Goal: Task Accomplishment & Management: Use online tool/utility

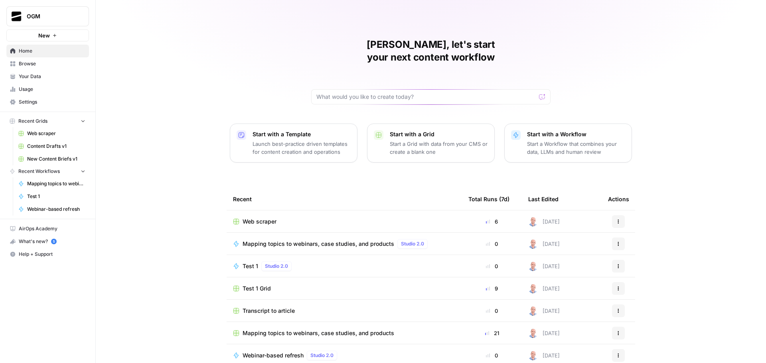
click at [48, 63] on span "Browse" at bounding box center [52, 63] width 67 height 7
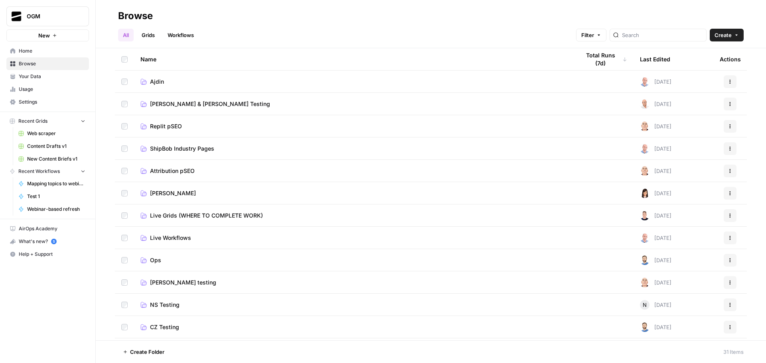
click at [154, 83] on span "Ajdin" at bounding box center [157, 82] width 14 height 8
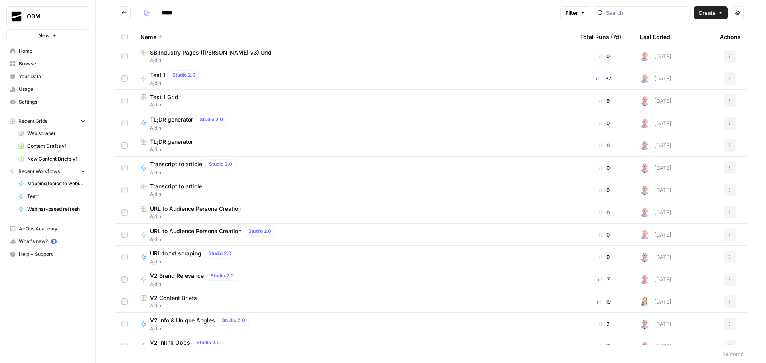
scroll to position [199, 0]
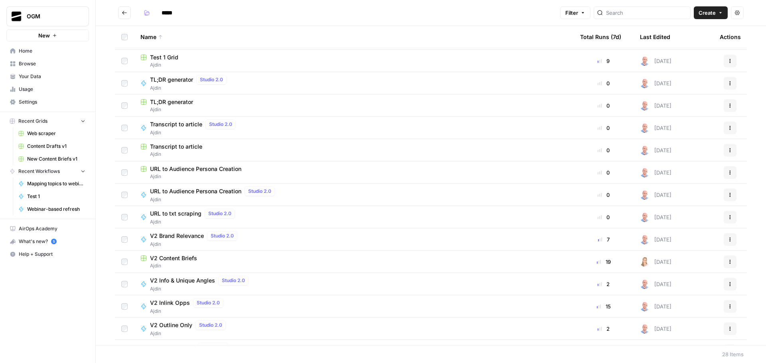
click at [708, 13] on span "Create" at bounding box center [706, 13] width 17 height 8
click at [473, 8] on h2 "*****" at bounding box center [337, 12] width 439 height 13
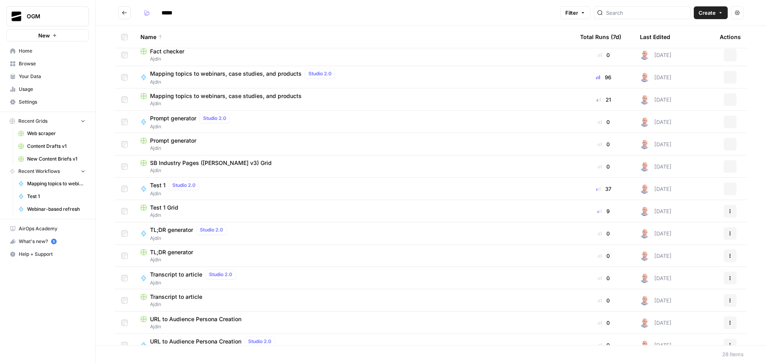
scroll to position [0, 0]
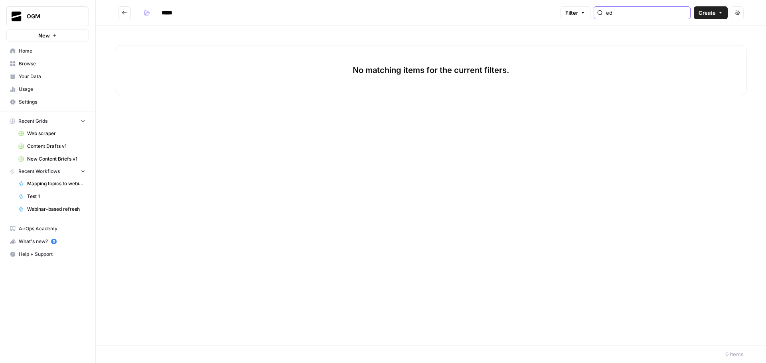
type input "e"
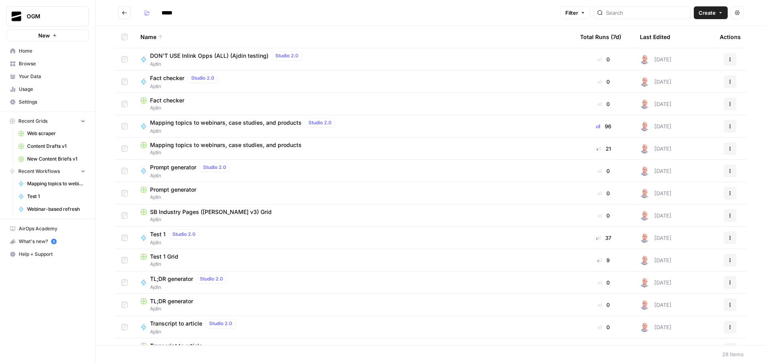
click at [122, 14] on icon "Go back" at bounding box center [125, 13] width 6 height 6
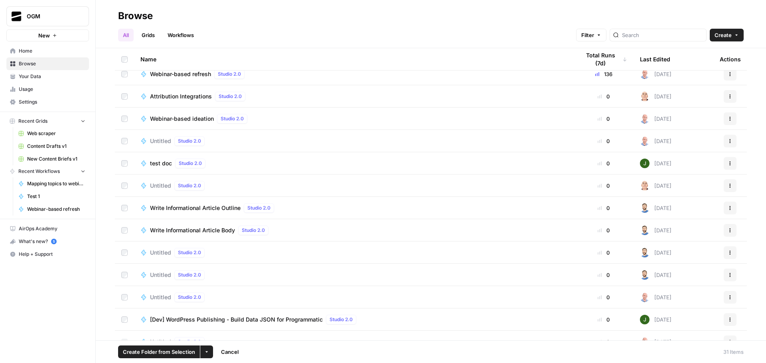
scroll to position [303, 0]
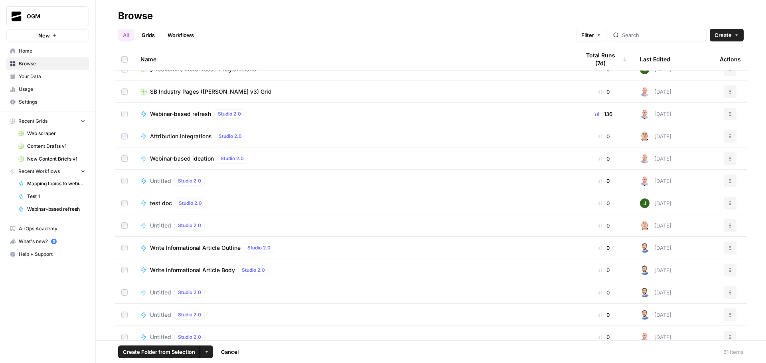
click at [205, 353] on icon "button" at bounding box center [206, 352] width 5 height 5
click at [229, 333] on span "Delete" at bounding box center [225, 333] width 20 height 8
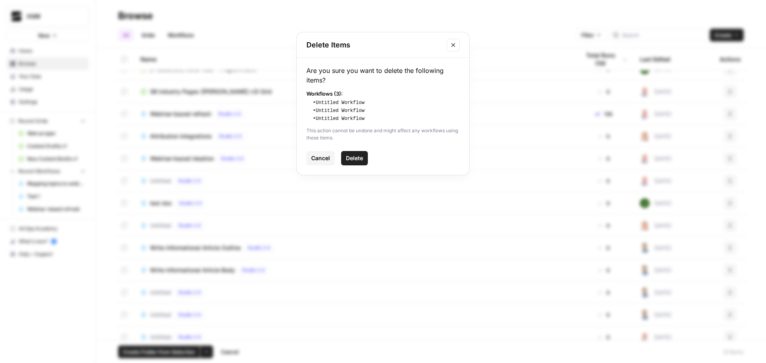
click at [360, 158] on span "Delete" at bounding box center [354, 158] width 17 height 8
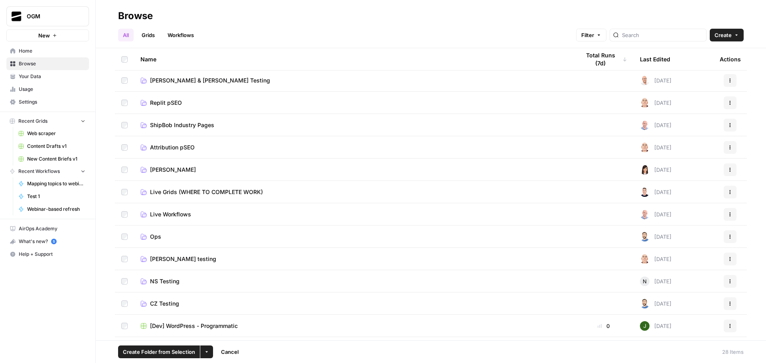
scroll to position [0, 0]
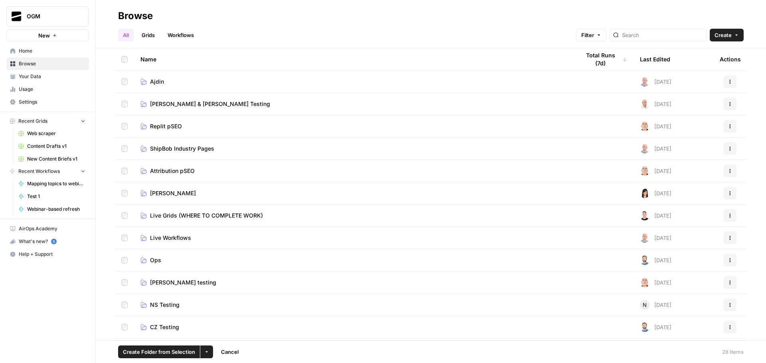
click at [211, 354] on button "More Options" at bounding box center [206, 352] width 13 height 13
click at [221, 322] on span "Move to" at bounding box center [225, 322] width 20 height 8
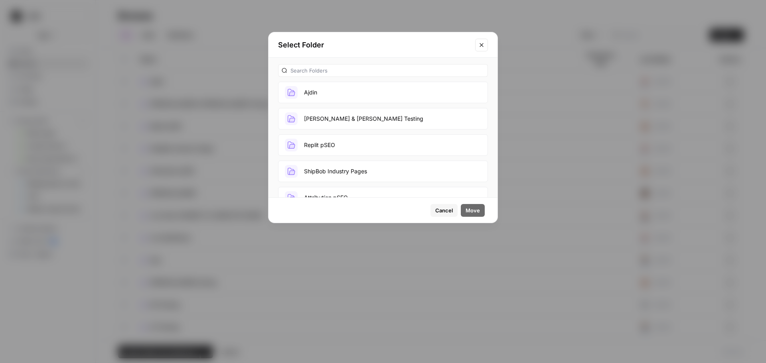
click at [329, 87] on button "Ajdin" at bounding box center [383, 93] width 210 height 22
click at [479, 212] on span "Move" at bounding box center [472, 211] width 14 height 8
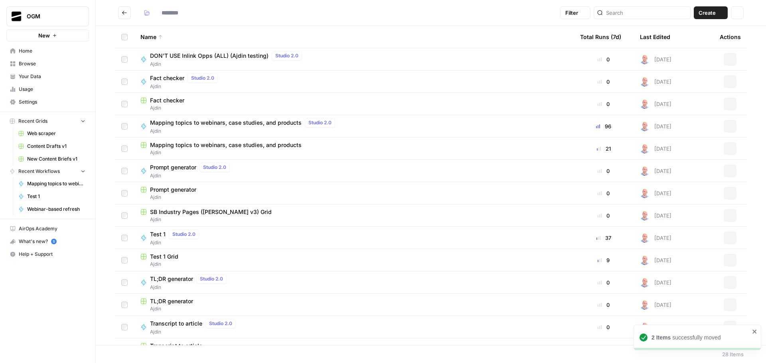
type input "*****"
click at [48, 67] on span "Browse" at bounding box center [52, 63] width 67 height 7
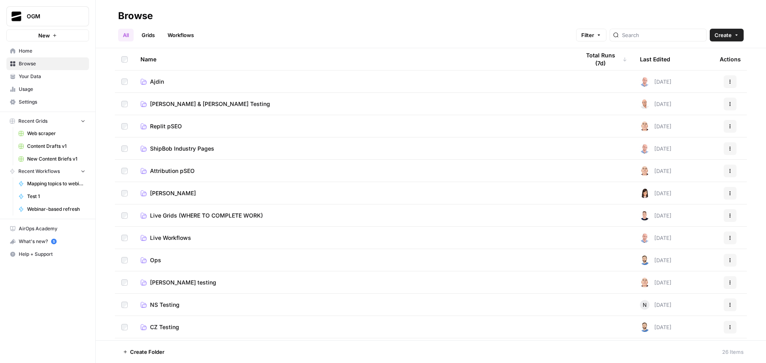
click at [44, 76] on span "Your Data" at bounding box center [52, 76] width 67 height 7
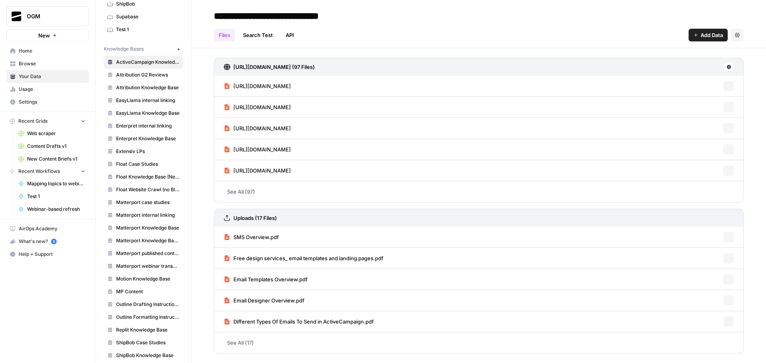
scroll to position [193, 0]
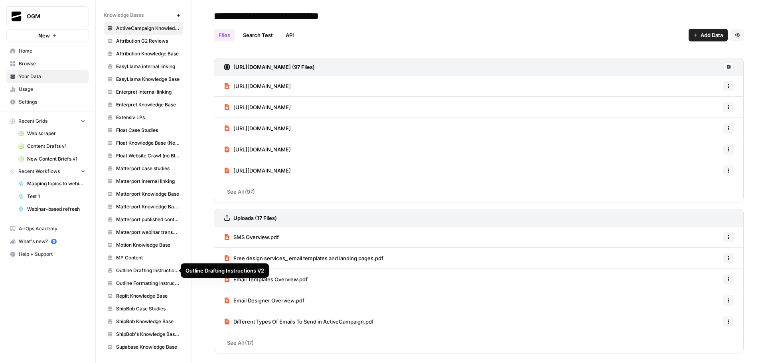
click at [145, 270] on span "Outline Drafting Instructions V2" at bounding box center [147, 270] width 63 height 7
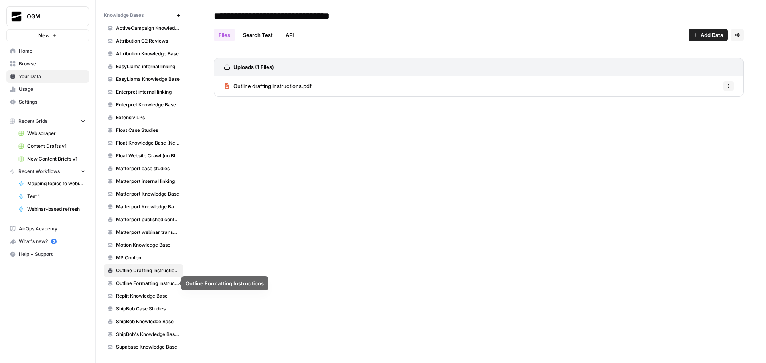
click at [145, 281] on span "Outline Formatting Instructions" at bounding box center [147, 283] width 63 height 7
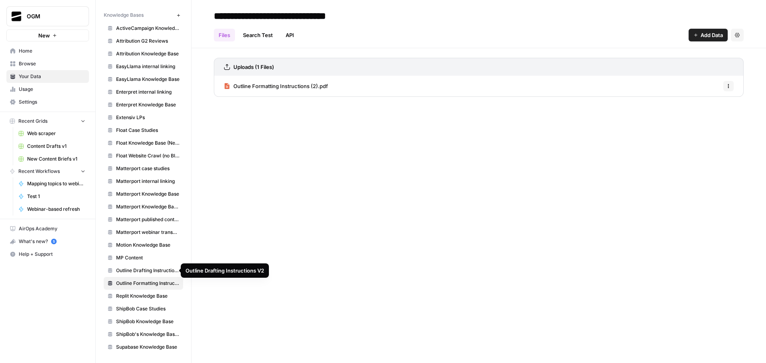
click at [144, 272] on span "Outline Drafting Instructions V2" at bounding box center [147, 270] width 63 height 7
click at [294, 134] on div "**********" at bounding box center [478, 181] width 574 height 363
click at [710, 34] on span "Add Data" at bounding box center [711, 35] width 22 height 8
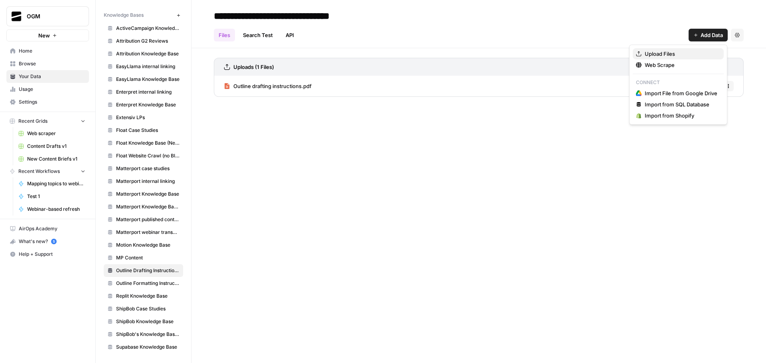
click at [673, 53] on span "Upload Files" at bounding box center [680, 54] width 73 height 8
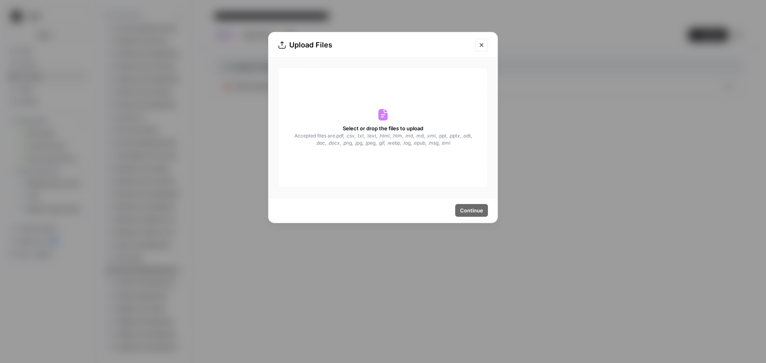
click at [396, 109] on div "Select or drop the files to upload Accepted files are .pdf, .csv, .txt, .text, …" at bounding box center [383, 127] width 210 height 120
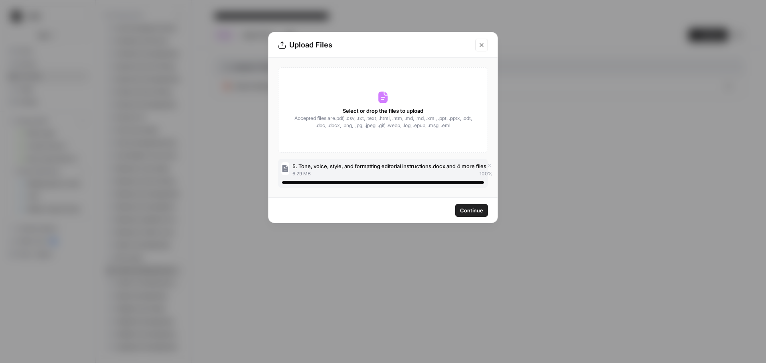
click at [477, 211] on span "Continue" at bounding box center [471, 211] width 23 height 8
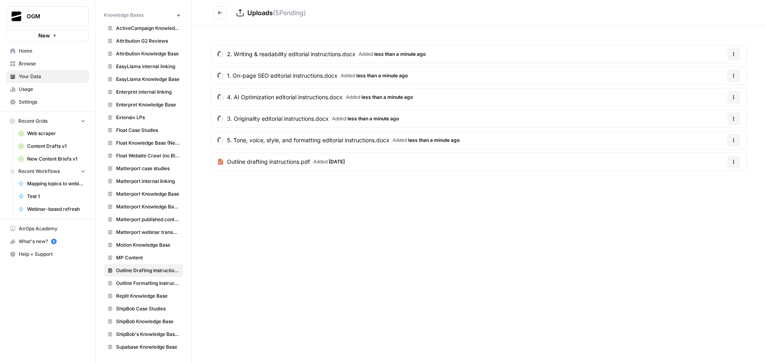
click at [735, 56] on icon "button" at bounding box center [733, 54] width 5 height 5
click at [723, 77] on button "Delete File" at bounding box center [714, 72] width 44 height 11
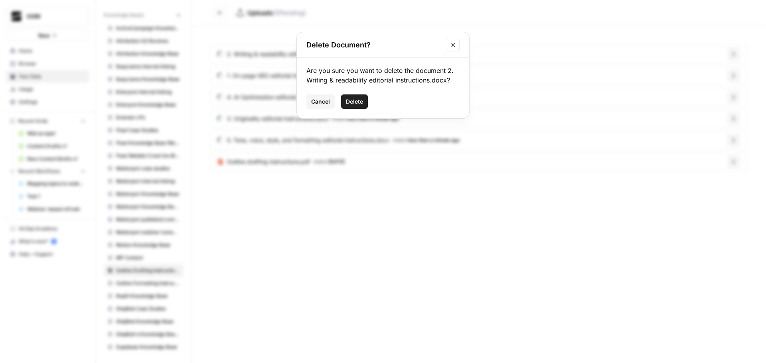
click at [348, 97] on button "Delete" at bounding box center [354, 102] width 27 height 14
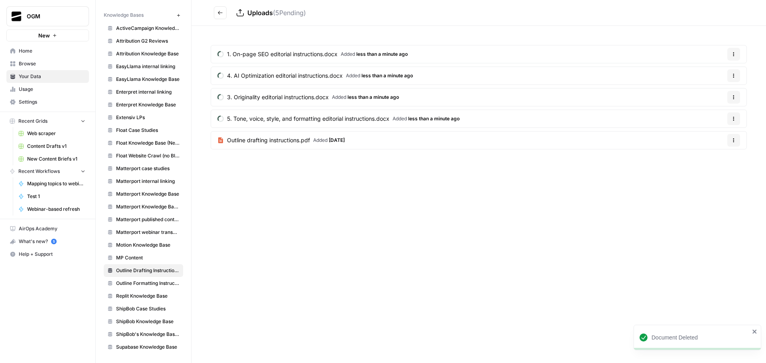
click at [734, 56] on icon "button" at bounding box center [733, 54] width 5 height 5
click at [719, 73] on span "Delete File" at bounding box center [717, 73] width 26 height 8
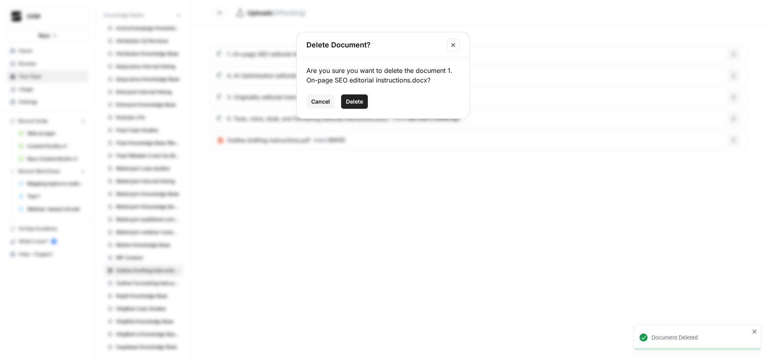
click at [349, 101] on span "Delete" at bounding box center [354, 102] width 17 height 8
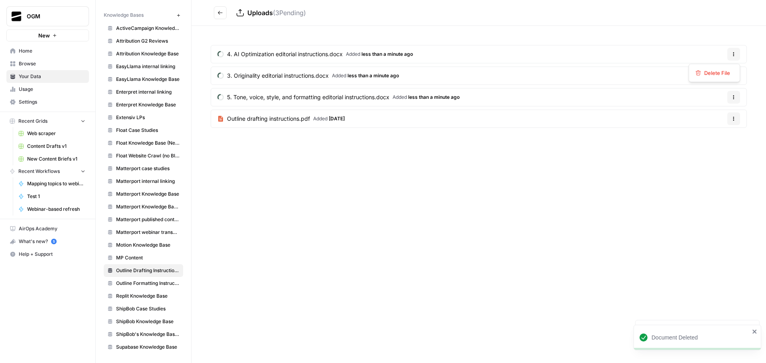
click at [733, 53] on icon "button" at bounding box center [733, 52] width 1 height 1
click at [717, 76] on span "Delete File" at bounding box center [717, 73] width 26 height 8
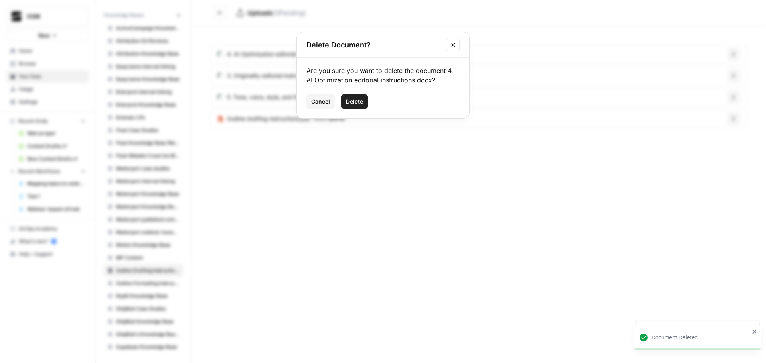
click at [347, 102] on span "Delete" at bounding box center [354, 102] width 17 height 8
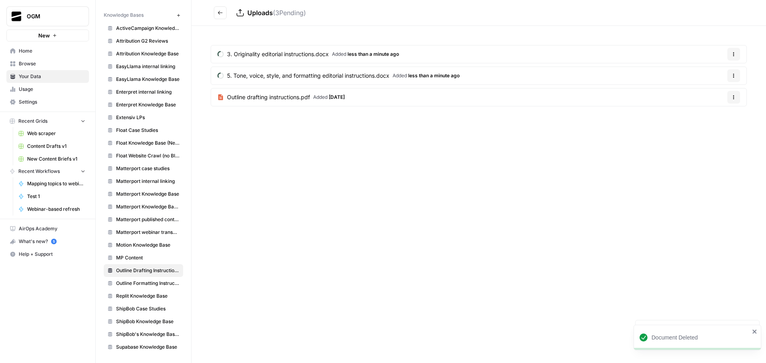
click at [734, 55] on icon "button" at bounding box center [733, 54] width 5 height 5
click at [719, 70] on span "Delete File" at bounding box center [717, 73] width 26 height 8
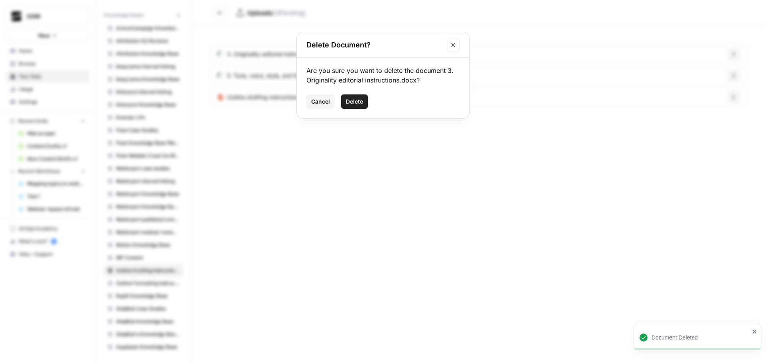
click at [350, 104] on span "Delete" at bounding box center [354, 102] width 17 height 8
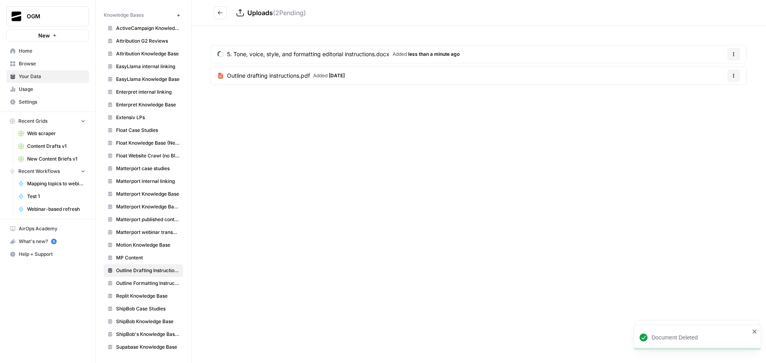
click at [734, 57] on div "Options" at bounding box center [733, 59] width 20 height 8
click at [734, 50] on button "Options" at bounding box center [733, 54] width 13 height 13
click at [732, 55] on icon "button" at bounding box center [733, 54] width 5 height 5
click at [735, 53] on icon "button" at bounding box center [733, 54] width 5 height 5
click at [723, 71] on span "Delete File" at bounding box center [717, 73] width 26 height 8
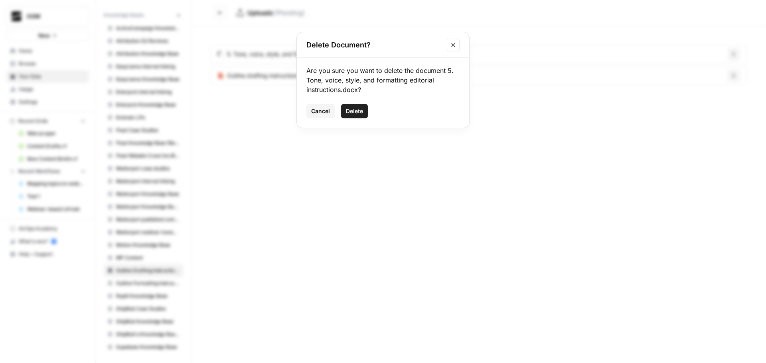
click at [353, 110] on span "Delete" at bounding box center [354, 111] width 17 height 8
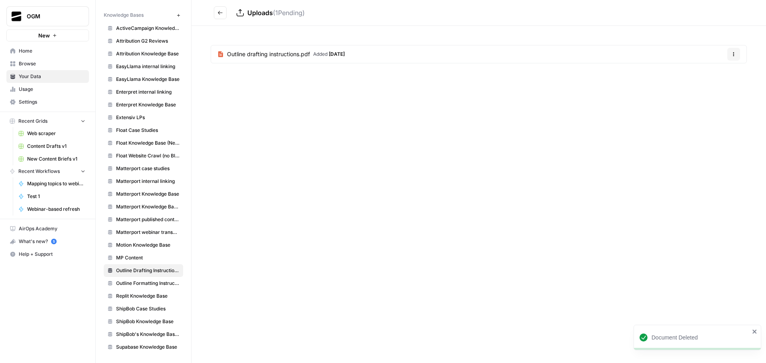
click at [447, 120] on div "Uploads ( 1 Pending) Outline drafting instructions.pdf Added 25 days ago Options" at bounding box center [478, 181] width 574 height 363
click at [45, 37] on span "New" at bounding box center [44, 36] width 12 height 8
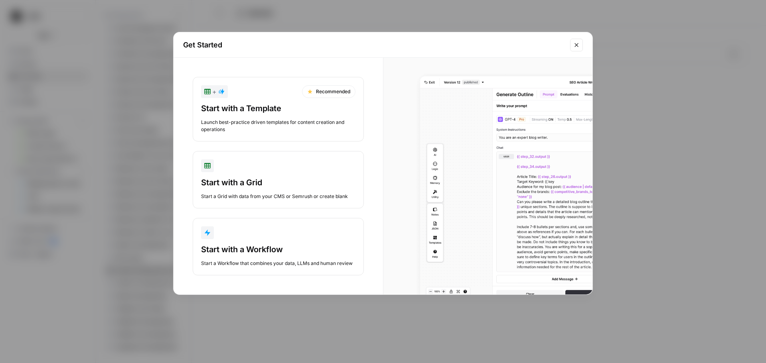
click at [287, 246] on div "Start with a Workflow" at bounding box center [278, 249] width 154 height 11
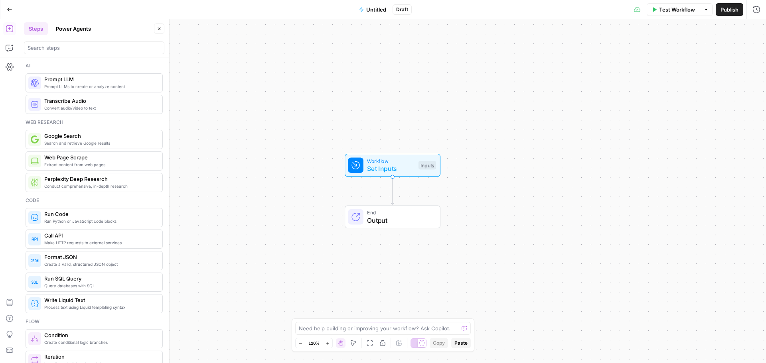
click at [374, 10] on span "Untitled" at bounding box center [376, 10] width 20 height 8
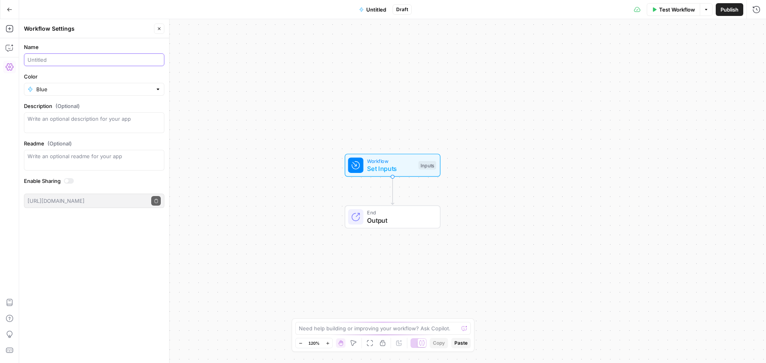
click at [61, 57] on input "Name" at bounding box center [94, 60] width 133 height 8
type input "Editing workflow"
click at [160, 30] on icon "button" at bounding box center [159, 28] width 5 height 5
click at [8, 49] on icon "button" at bounding box center [10, 48] width 8 height 8
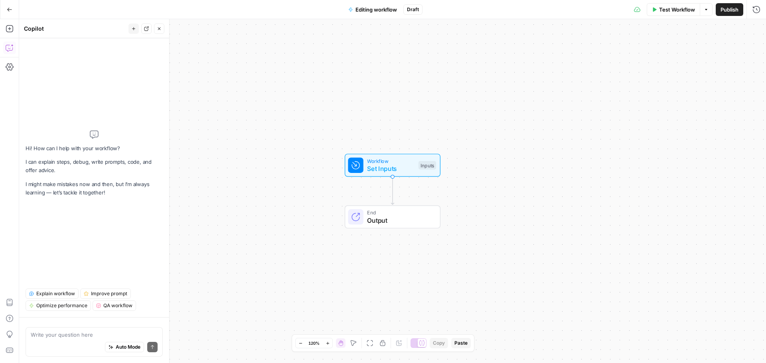
type textarea "I want to build a workflow for the agency I work at, called OGM, and the workfl…"
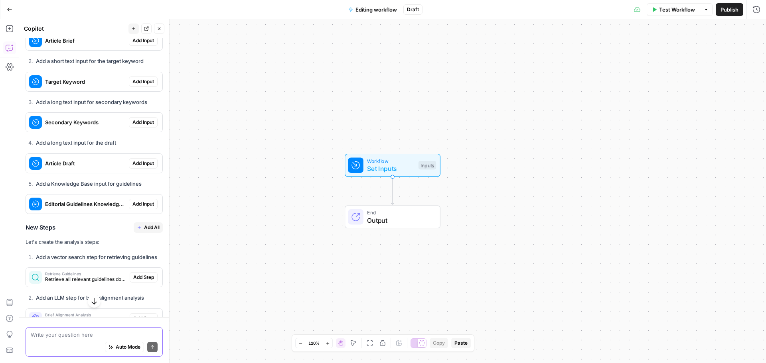
scroll to position [932, 0]
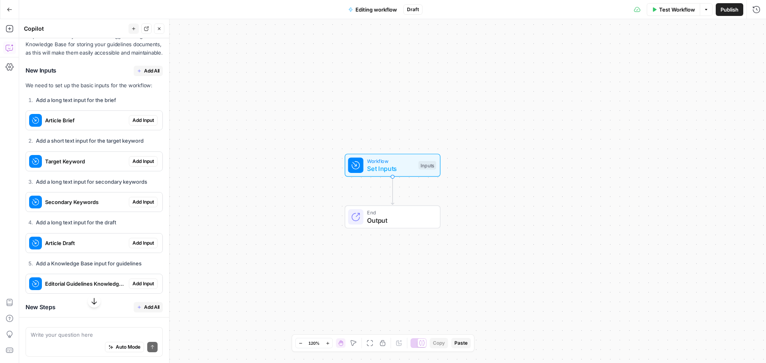
click at [143, 76] on button "Add All" at bounding box center [148, 71] width 29 height 10
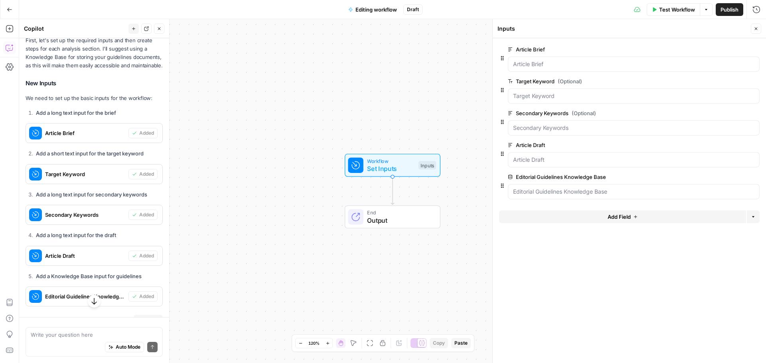
click at [7, 11] on icon "button" at bounding box center [10, 10] width 6 height 6
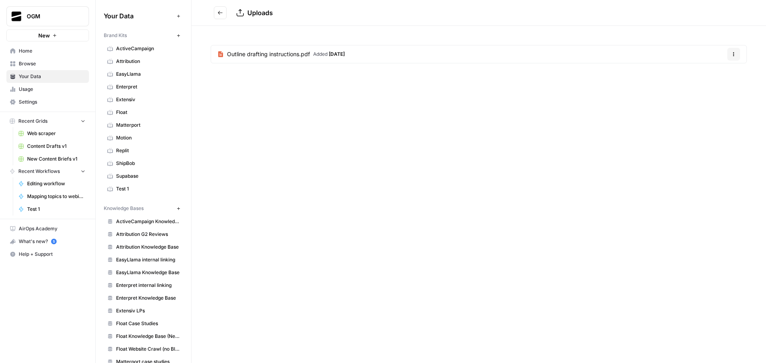
click at [41, 63] on span "Browse" at bounding box center [52, 63] width 67 height 7
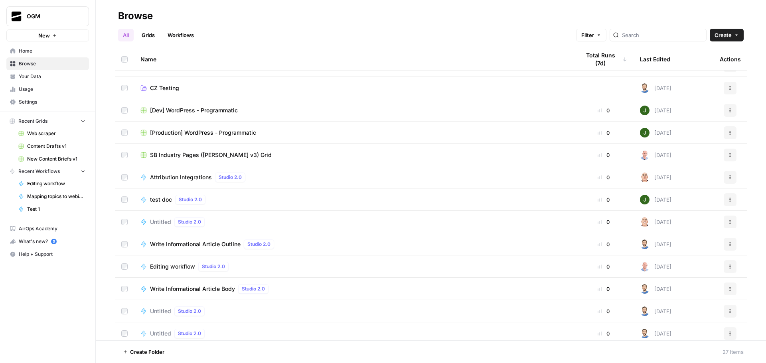
scroll to position [279, 0]
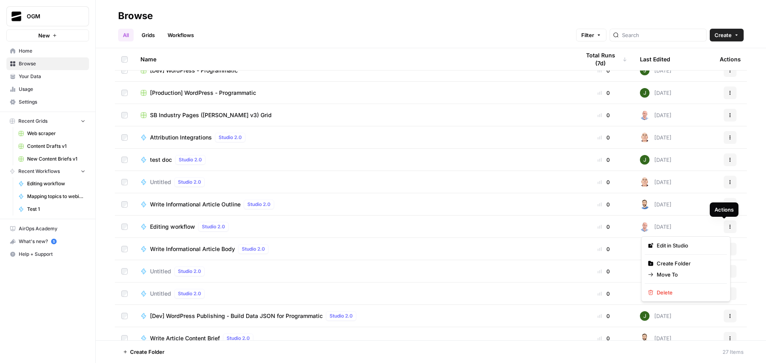
click at [727, 227] on icon "button" at bounding box center [729, 227] width 5 height 5
click at [675, 294] on span "Delete" at bounding box center [688, 293] width 64 height 8
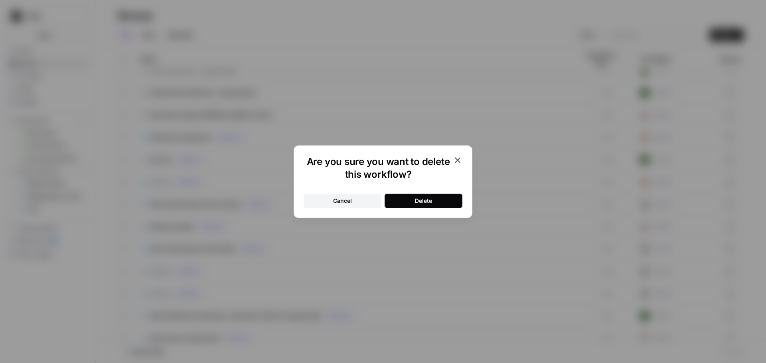
click at [408, 201] on button "Delete" at bounding box center [423, 201] width 78 height 14
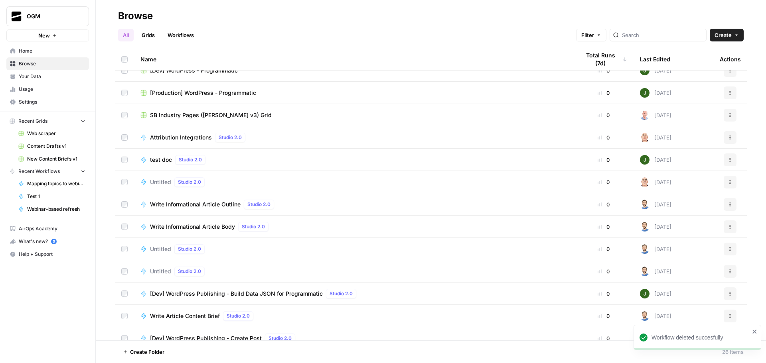
click at [47, 76] on span "Your Data" at bounding box center [52, 76] width 67 height 7
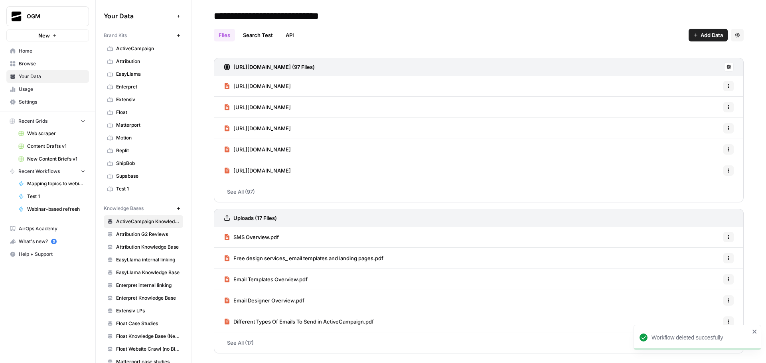
click at [138, 88] on span "Enterpret" at bounding box center [147, 86] width 63 height 7
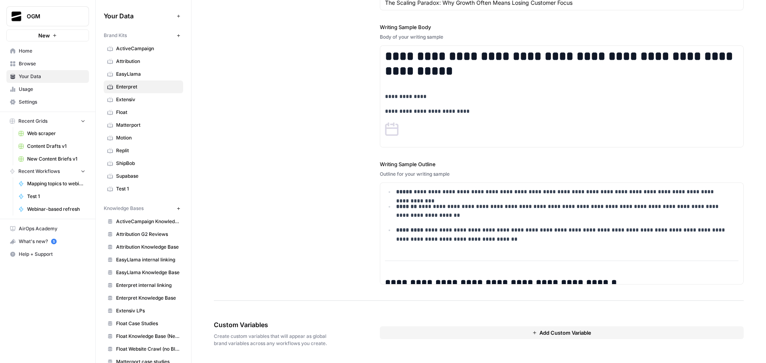
scroll to position [120, 0]
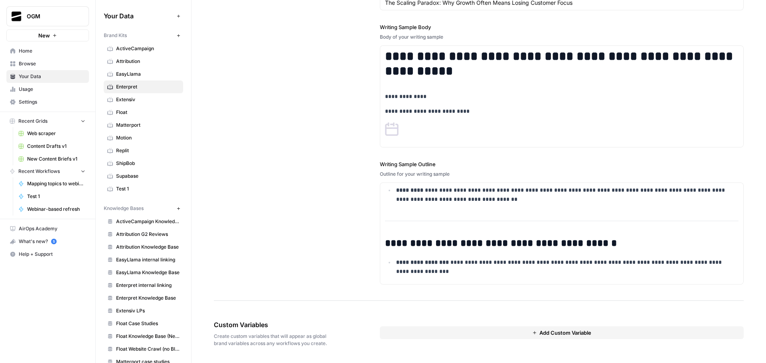
click at [556, 332] on span "Add Custom Variable" at bounding box center [565, 333] width 52 height 8
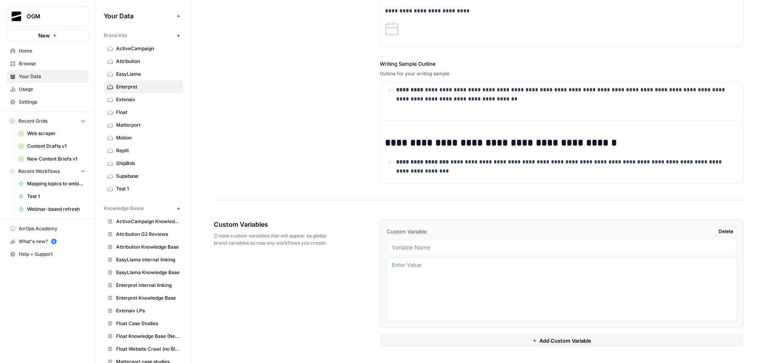
click at [464, 270] on textarea at bounding box center [562, 289] width 340 height 57
paste textarea "Default tone and voice, style, and formatting Tone and voice Style & formatting…"
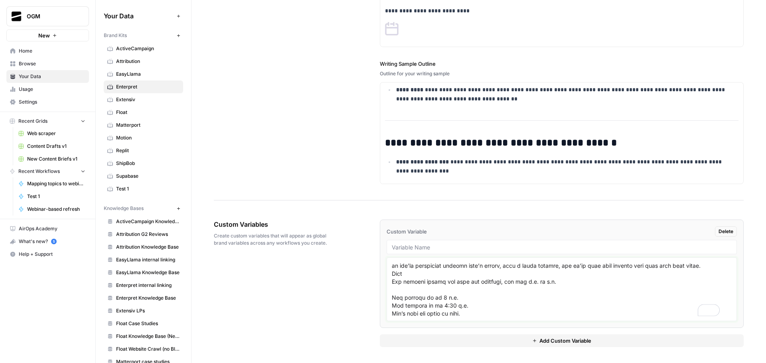
scroll to position [1976, 0]
type textarea "Default tone and voice, style, and formatting Tone and voice Style & formatting…"
click at [426, 246] on input "text" at bounding box center [562, 247] width 340 height 7
click at [464, 292] on textarea "To enrich screen reader interactions, please activate Accessibility in Grammarl…" at bounding box center [562, 289] width 340 height 57
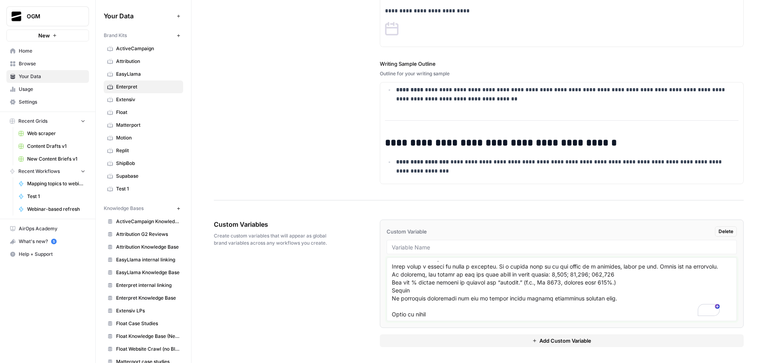
scroll to position [0, 0]
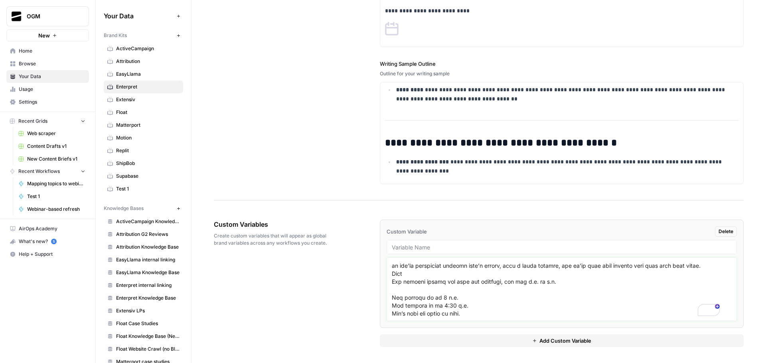
click at [421, 297] on textarea "To enrich screen reader interactions, please activate Accessibility in Grammarl…" at bounding box center [562, 289] width 340 height 57
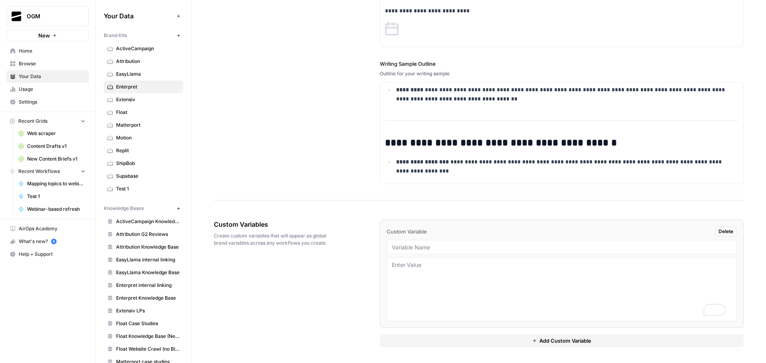
click at [729, 234] on button "Delete" at bounding box center [726, 232] width 22 height 10
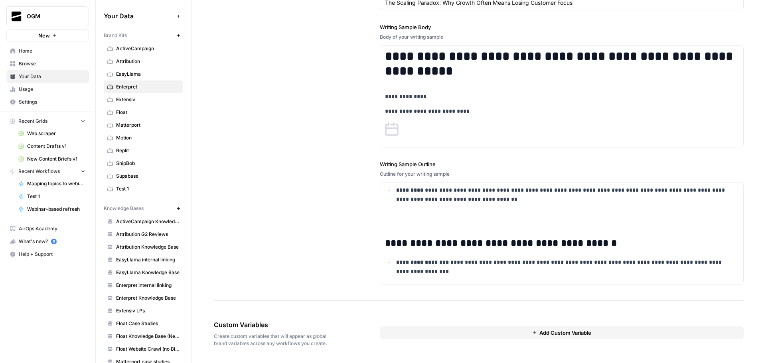
click at [277, 154] on div "**********" at bounding box center [479, 104] width 530 height 394
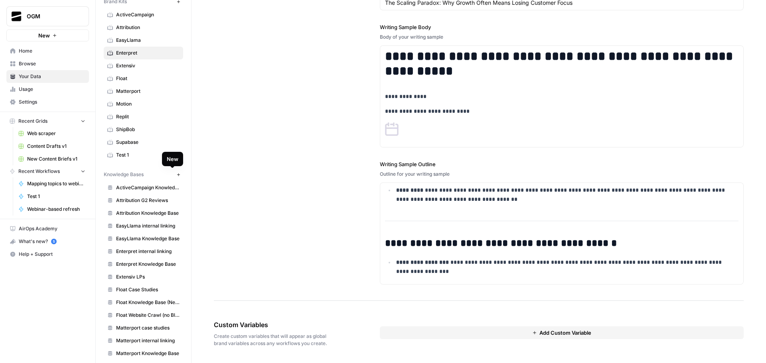
click at [176, 175] on icon "button" at bounding box center [178, 175] width 4 height 4
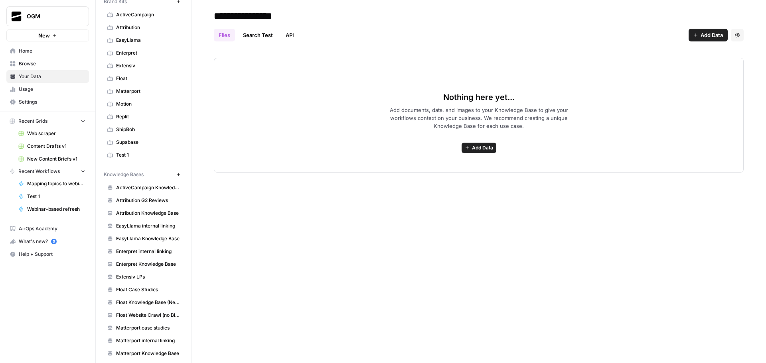
type input "**********"
click at [147, 235] on link "EasyLlama Knowledge Base" at bounding box center [143, 238] width 79 height 13
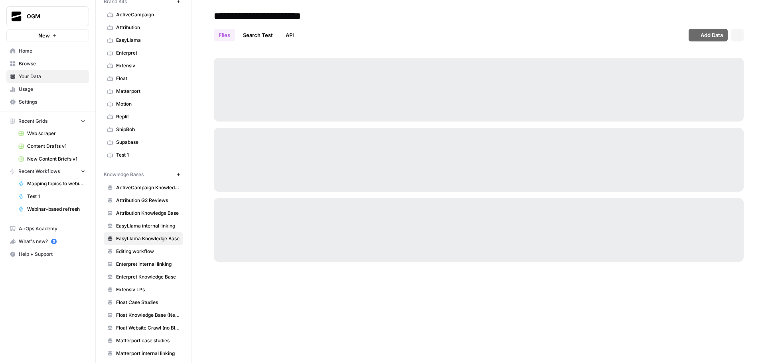
click at [138, 252] on span "Editing workflow" at bounding box center [147, 251] width 63 height 7
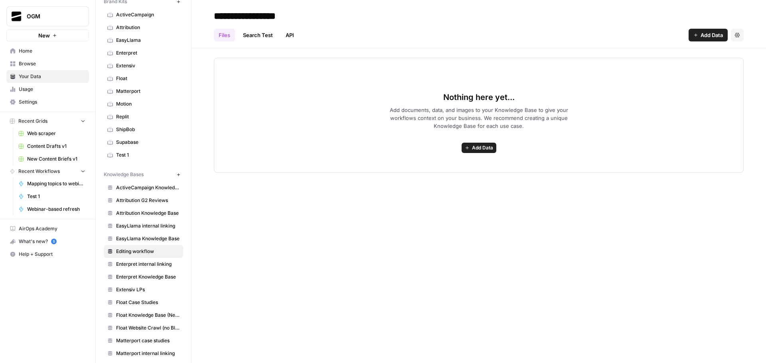
click at [737, 33] on icon "button" at bounding box center [737, 35] width 5 height 4
click at [697, 54] on span "Delete Knowledge Base" at bounding box center [704, 54] width 59 height 8
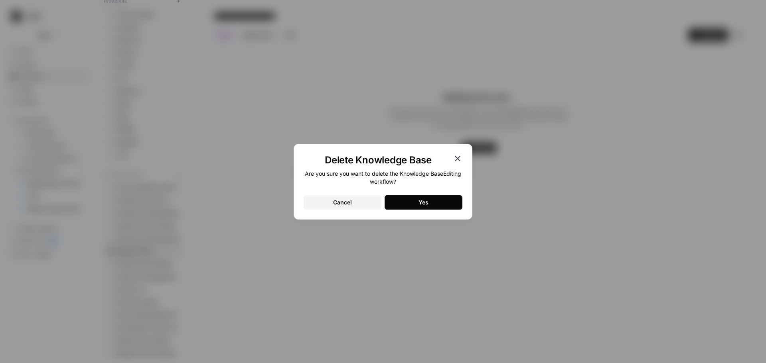
drag, startPoint x: 412, startPoint y: 199, endPoint x: 431, endPoint y: 189, distance: 21.9
click at [412, 199] on button "Yes" at bounding box center [423, 202] width 78 height 14
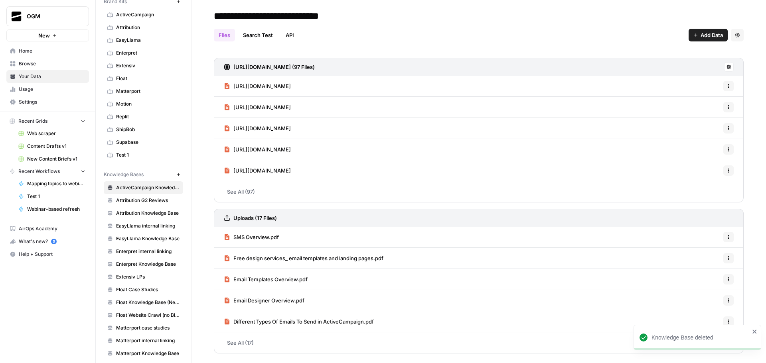
click at [57, 35] on icon "button" at bounding box center [54, 35] width 5 height 5
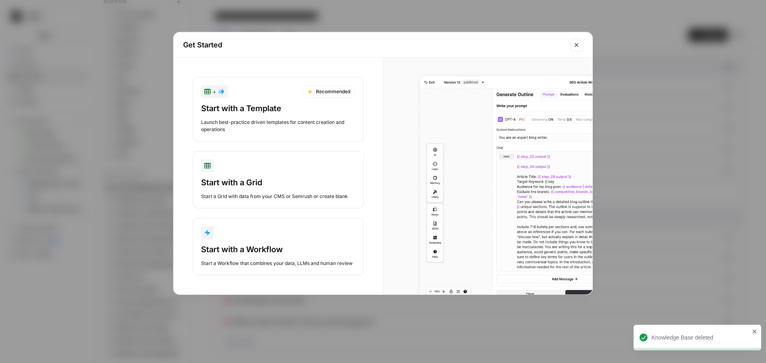
click at [268, 241] on button "Start with a Workflow Start a Workflow that combines your data, LLMs and human …" at bounding box center [278, 246] width 171 height 57
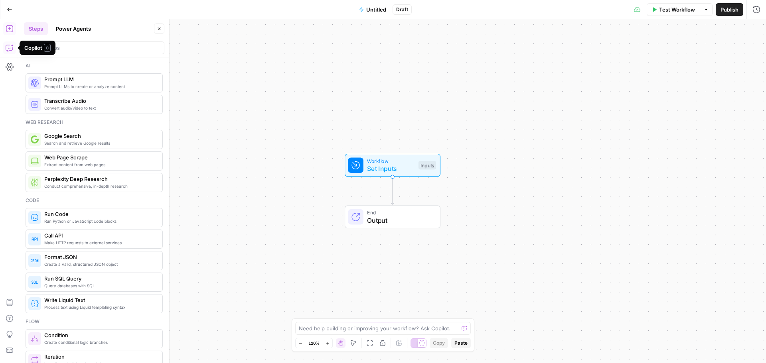
click at [7, 49] on icon "button" at bounding box center [10, 48] width 8 height 8
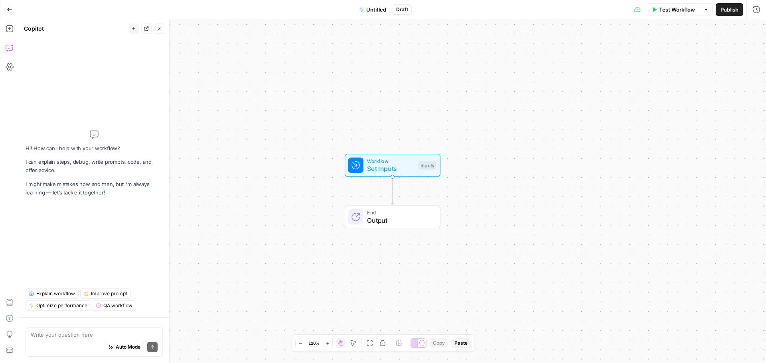
type textarea "I want to build a workflow for the agency I work at, called OGM, and the workfl…"
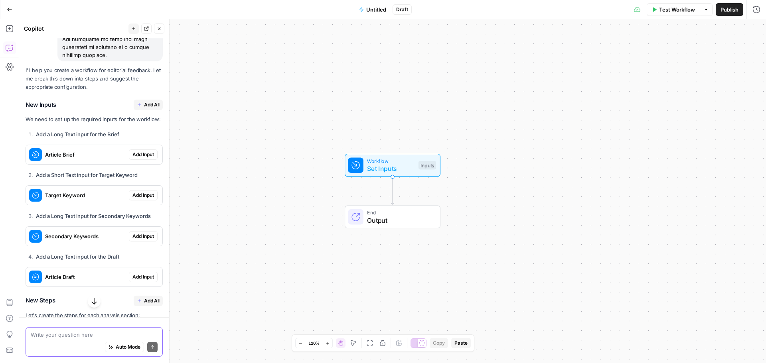
scroll to position [795, 0]
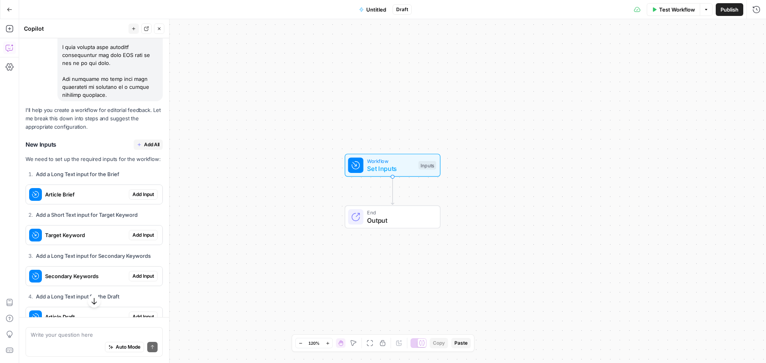
click at [144, 148] on span "Add All" at bounding box center [152, 144] width 16 height 7
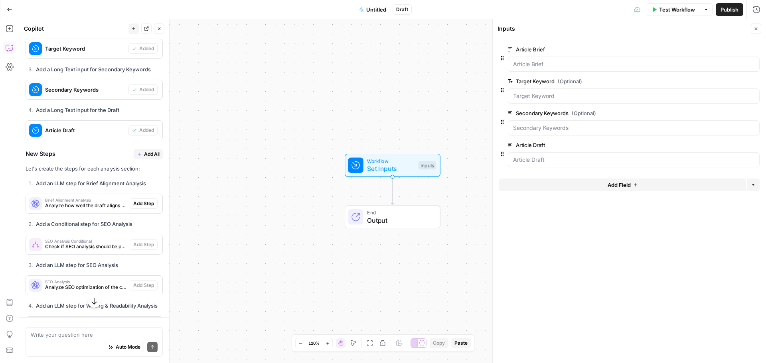
scroll to position [1034, 0]
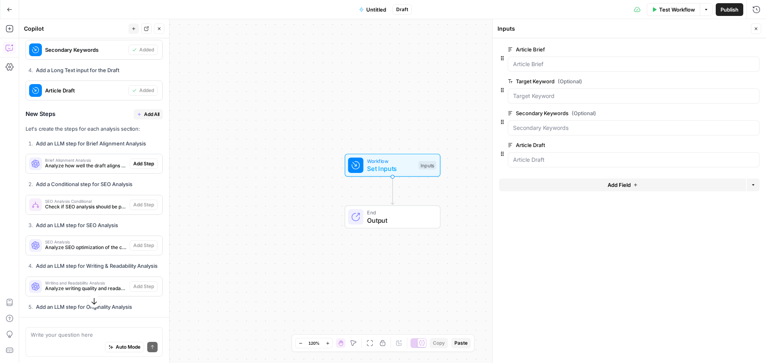
click at [145, 118] on span "Add All" at bounding box center [152, 114] width 16 height 7
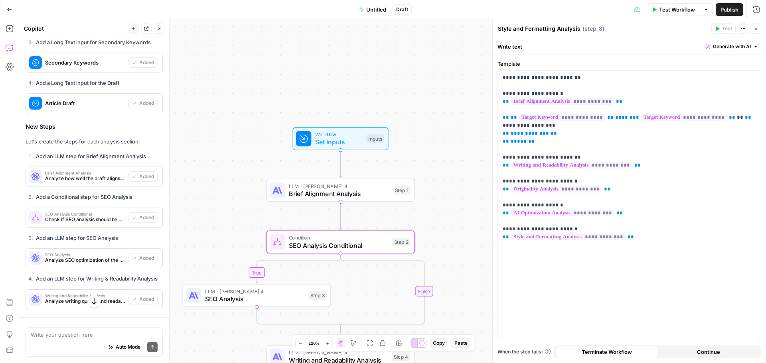
scroll to position [1074, 0]
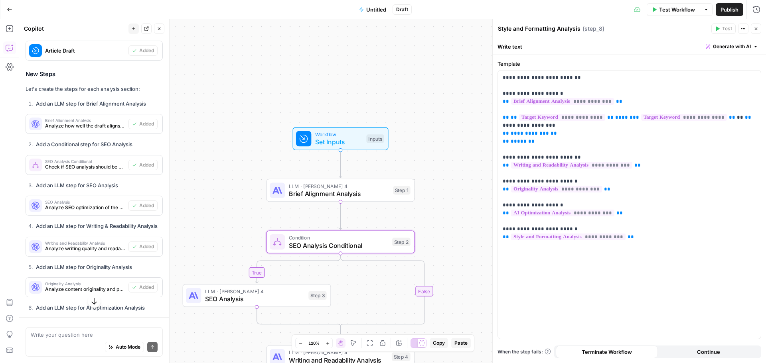
type textarea "Combine Analyses"
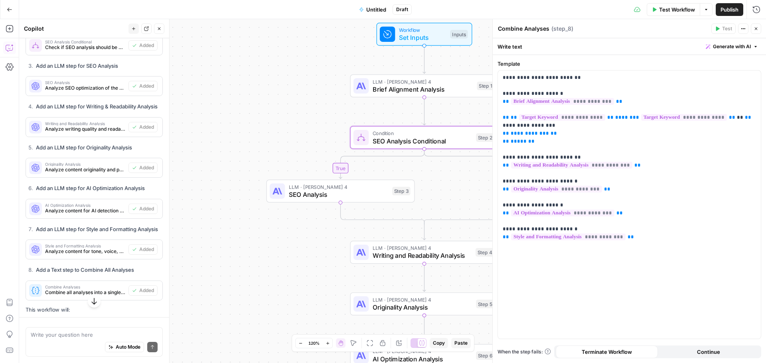
scroll to position [1234, 0]
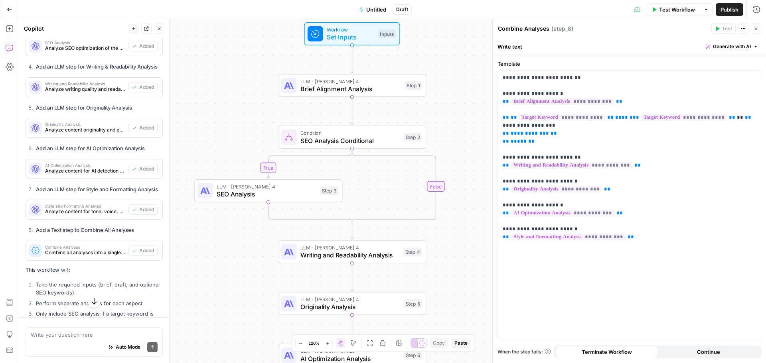
drag, startPoint x: 278, startPoint y: 123, endPoint x: 206, endPoint y: 123, distance: 72.2
click at [206, 123] on div "true false Workflow Set Inputs Inputs LLM · Claude Sonnet 4 Brief Alignment Ana…" at bounding box center [392, 191] width 747 height 344
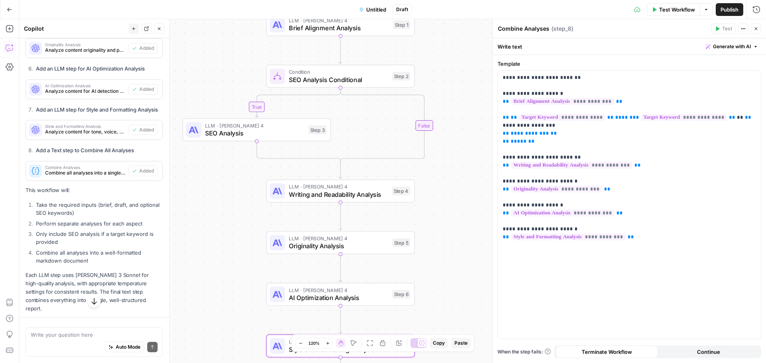
scroll to position [1353, 0]
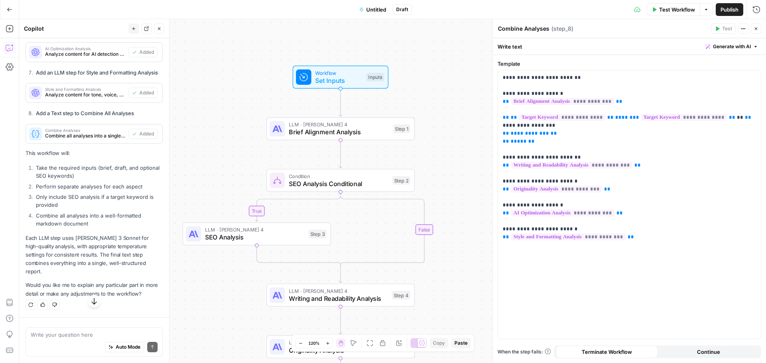
click at [355, 127] on span "LLM · Claude Sonnet 4" at bounding box center [339, 125] width 100 height 8
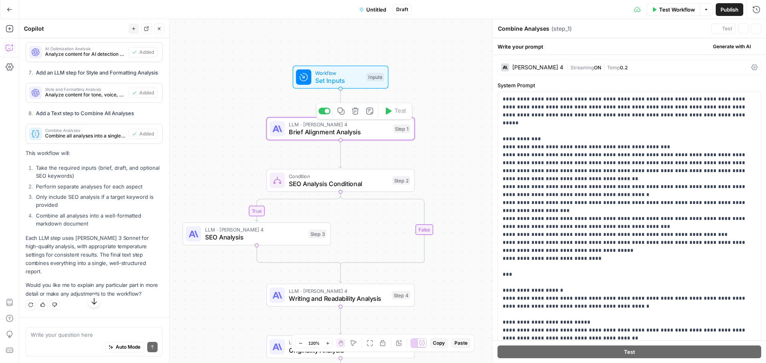
type textarea "Brief Alignment Analysis"
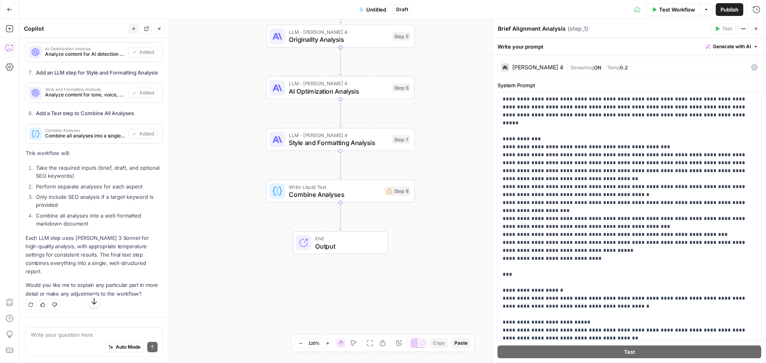
scroll to position [1393, 0]
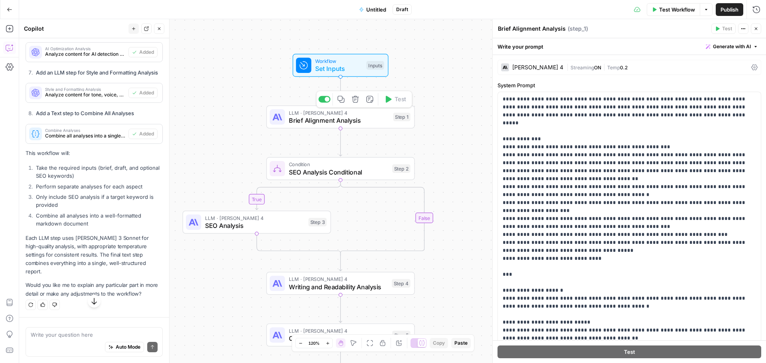
click at [313, 120] on span "Brief Alignment Analysis" at bounding box center [339, 121] width 100 height 10
click at [530, 68] on div "[PERSON_NAME] 4" at bounding box center [537, 68] width 51 height 6
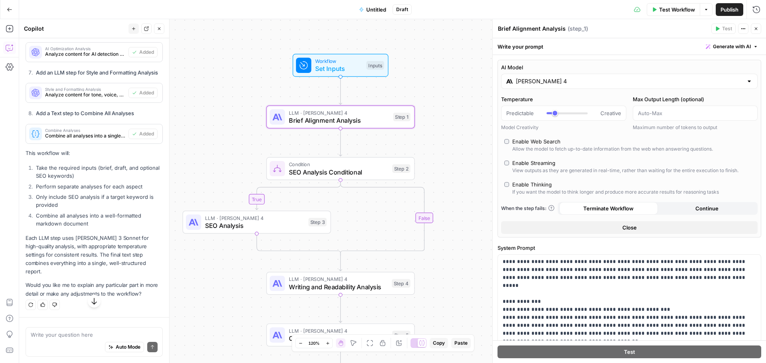
click at [558, 82] on input "[PERSON_NAME] 4" at bounding box center [629, 81] width 227 height 8
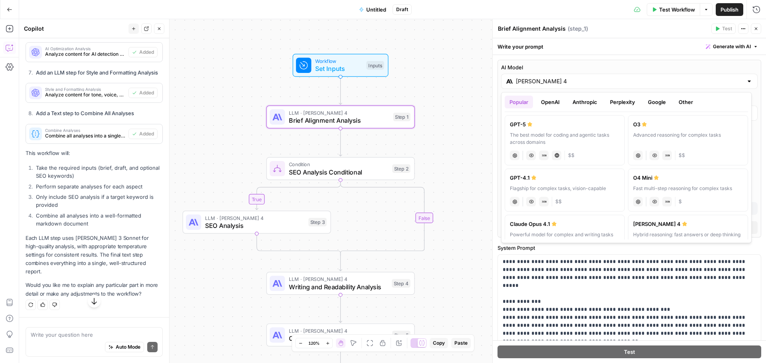
scroll to position [40, 0]
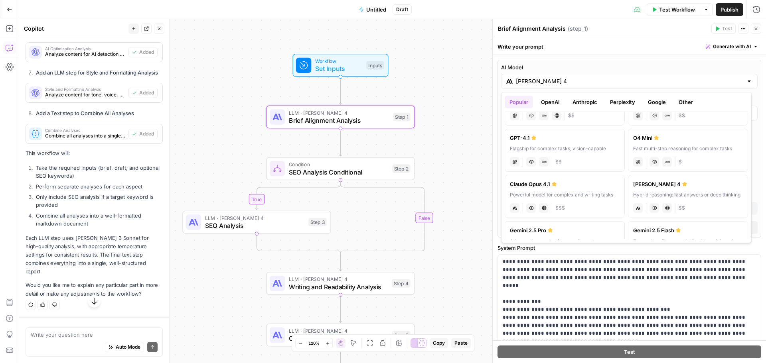
click at [591, 140] on div "GPT-4.1" at bounding box center [565, 138] width 110 height 8
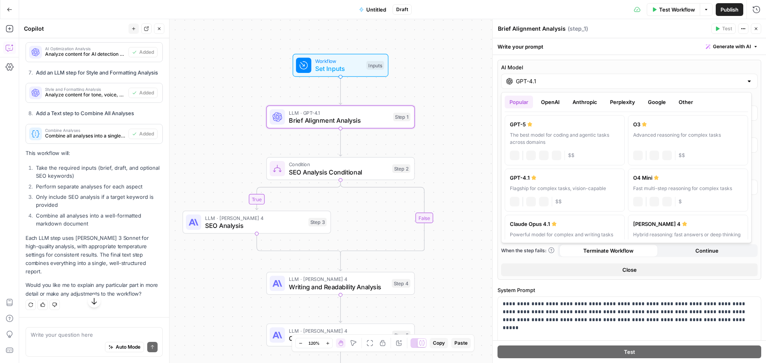
click at [540, 77] on div "GPT-4.1" at bounding box center [629, 81] width 256 height 15
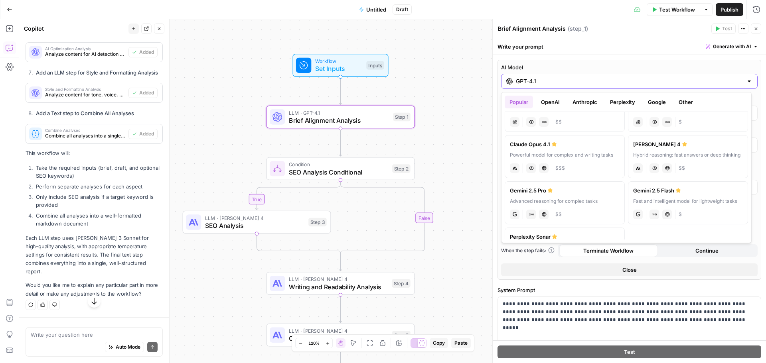
scroll to position [0, 0]
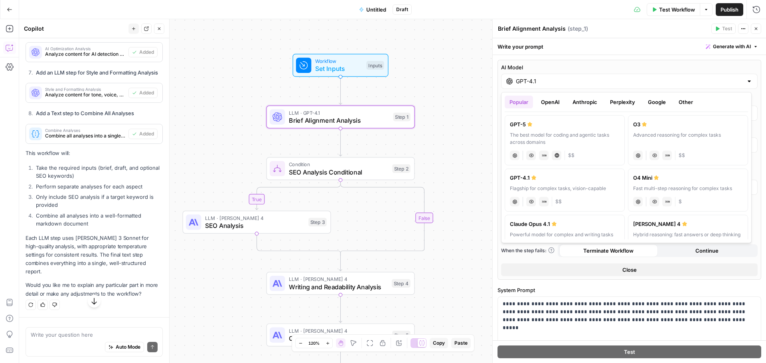
click at [556, 100] on button "OpenAI" at bounding box center [550, 102] width 28 height 13
click at [660, 124] on div "GPT-5 Mini" at bounding box center [688, 124] width 110 height 8
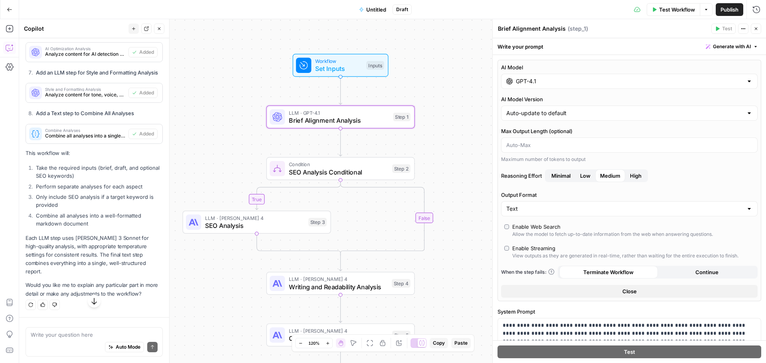
type input "GPT-5 Mini"
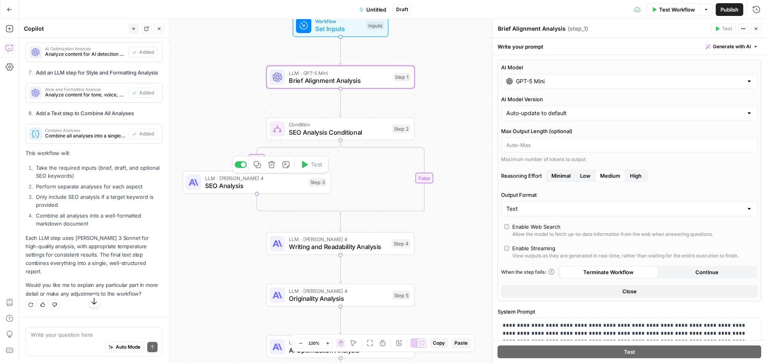
click at [231, 183] on span "SEO Analysis" at bounding box center [255, 186] width 100 height 10
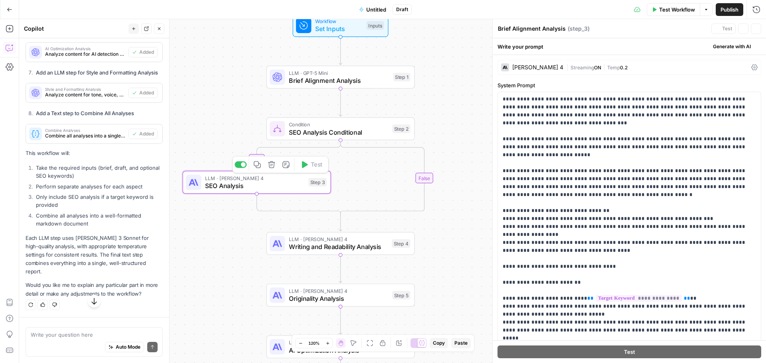
type textarea "SEO Analysis"
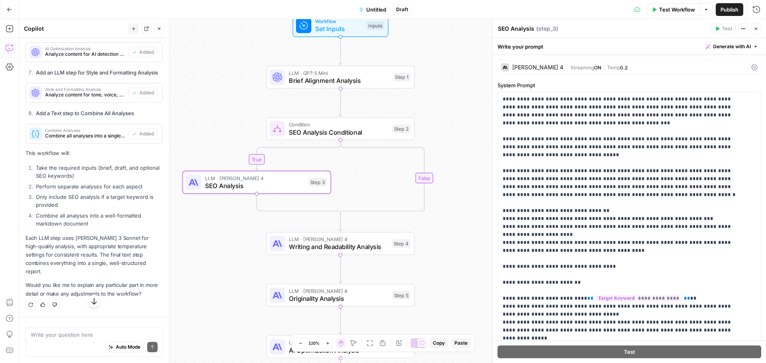
click at [582, 66] on span "Streaming" at bounding box center [582, 68] width 24 height 6
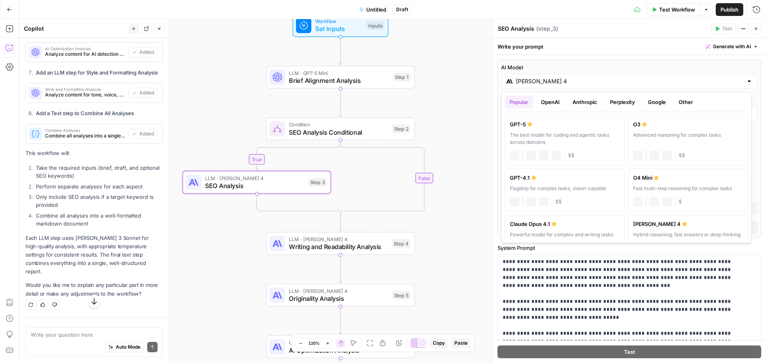
click at [587, 83] on input "[PERSON_NAME] 4" at bounding box center [629, 81] width 227 height 8
click at [552, 103] on button "OpenAI" at bounding box center [550, 102] width 28 height 13
click at [675, 134] on div "A faster, more cost-efficient version of GPT-5 for well-defined tasks" at bounding box center [688, 139] width 110 height 14
type input "GPT-5 Mini"
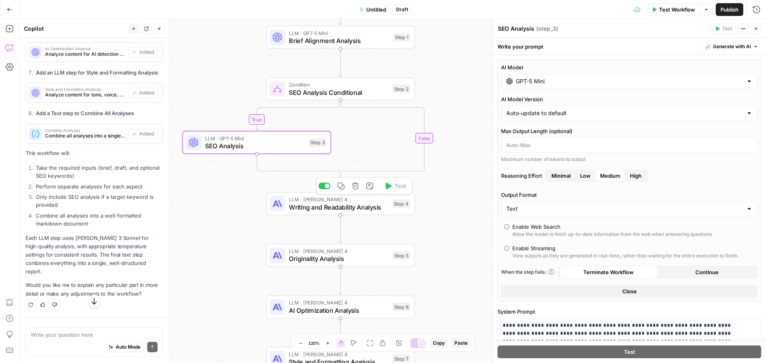
click at [366, 205] on span "Writing and Readability Analysis" at bounding box center [338, 208] width 99 height 10
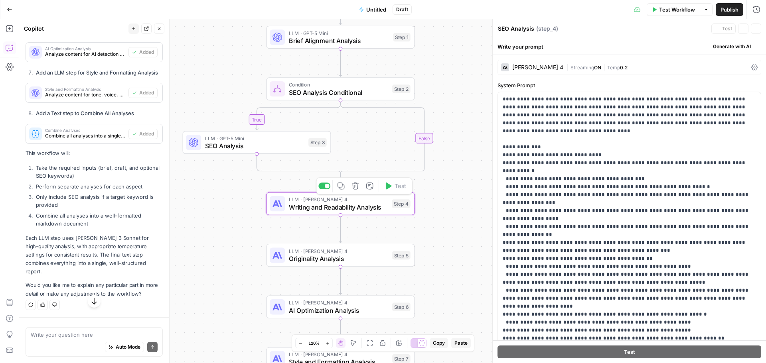
type textarea "Writing and Readability Analysis"
click at [594, 65] on span "ON" at bounding box center [597, 68] width 7 height 6
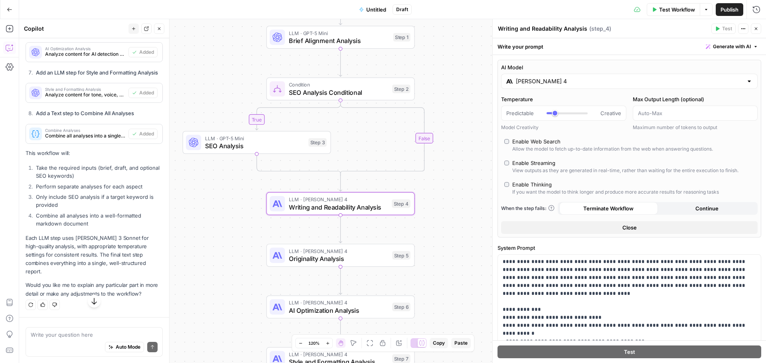
click at [566, 86] on div "[PERSON_NAME] 4" at bounding box center [629, 81] width 256 height 15
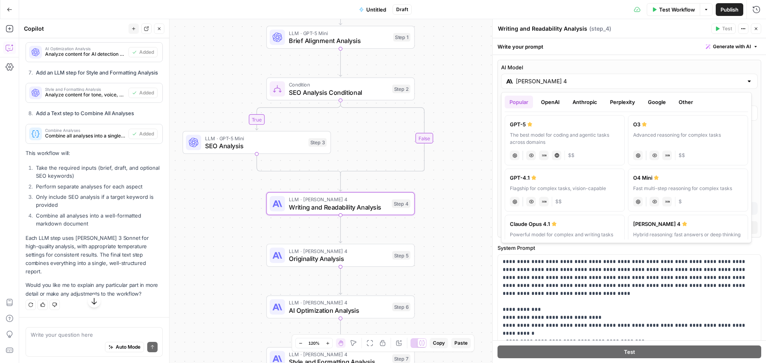
click at [546, 105] on button "OpenAI" at bounding box center [550, 102] width 28 height 13
click at [676, 131] on label "GPT-5 Mini A faster, more cost-efficient version of GPT-5 for well-defined task…" at bounding box center [688, 140] width 120 height 50
type input "GPT-5 Mini"
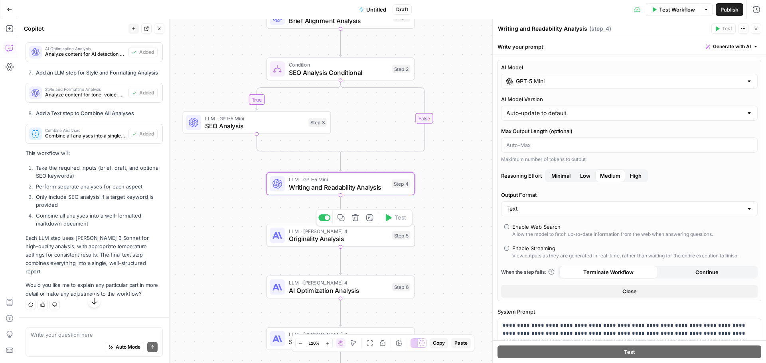
click at [376, 233] on span "LLM · Claude Sonnet 4" at bounding box center [339, 231] width 100 height 8
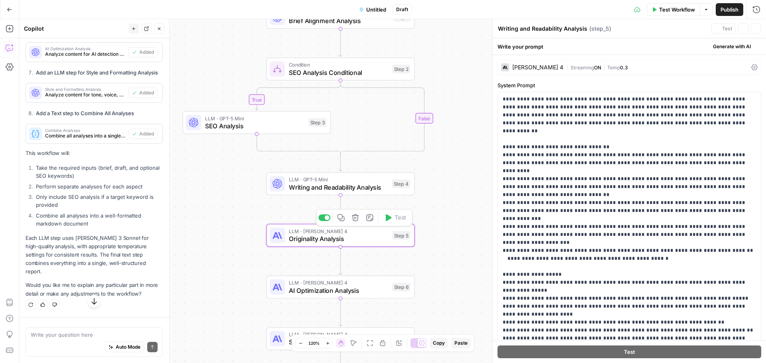
type textarea "Originality Analysis"
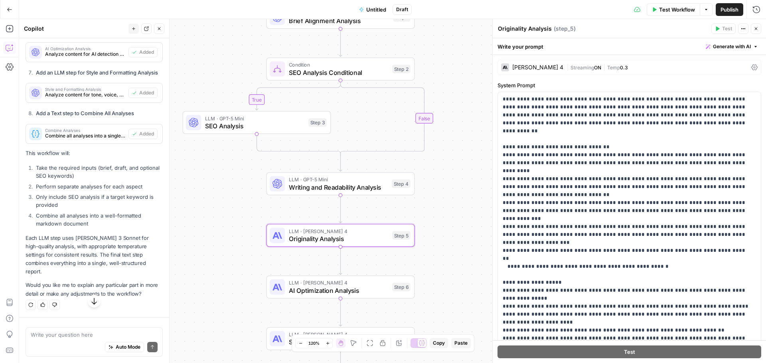
click at [544, 65] on div "[PERSON_NAME] 4" at bounding box center [537, 68] width 51 height 6
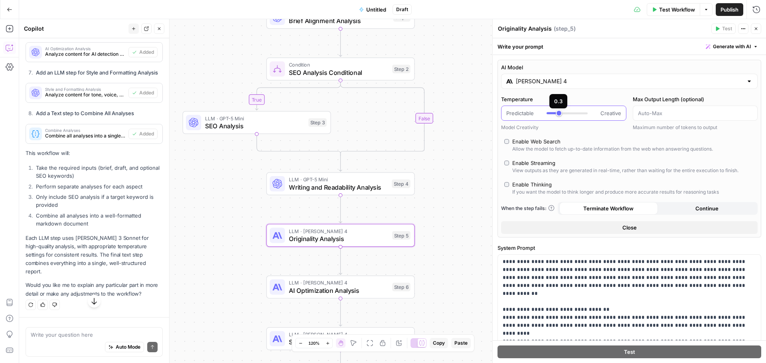
type input "***"
click at [555, 113] on div at bounding box center [566, 113] width 41 height 2
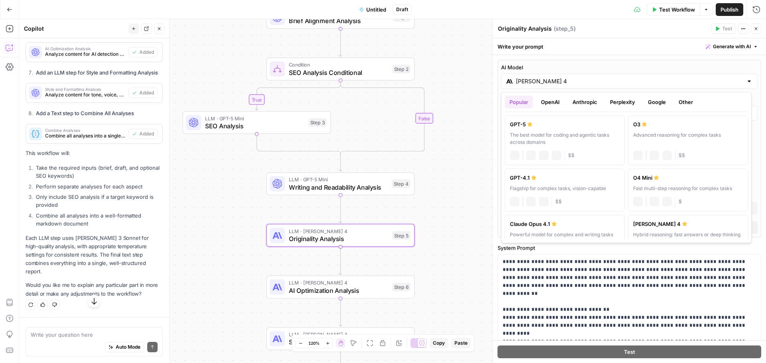
click at [579, 78] on input "[PERSON_NAME] 4" at bounding box center [629, 81] width 227 height 8
click at [555, 101] on button "OpenAI" at bounding box center [550, 102] width 28 height 13
click at [677, 129] on label "GPT-5 Mini A faster, more cost-efficient version of GPT-5 for well-defined task…" at bounding box center [688, 140] width 120 height 50
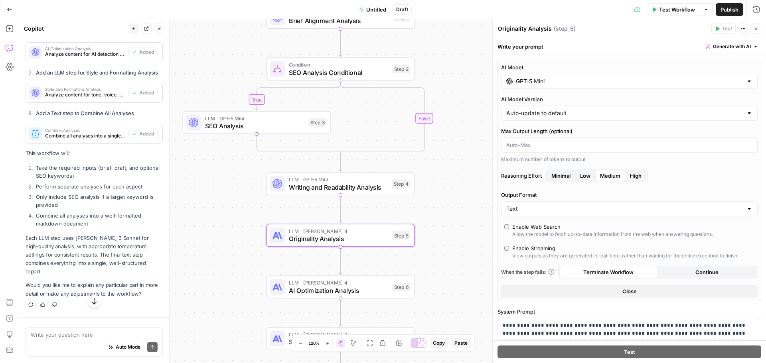
type input "GPT-5 Mini"
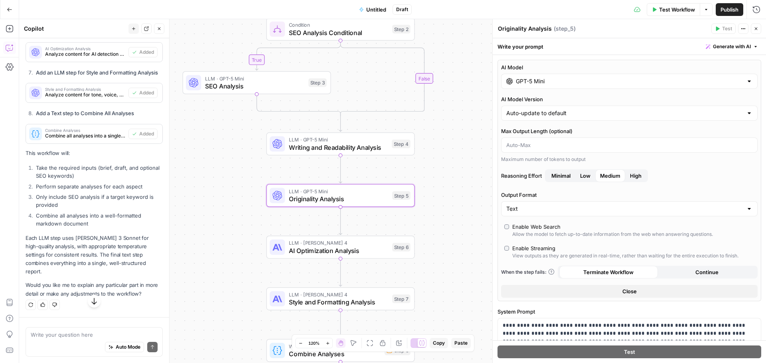
click at [366, 254] on span "AI Optimization Analysis" at bounding box center [339, 251] width 100 height 10
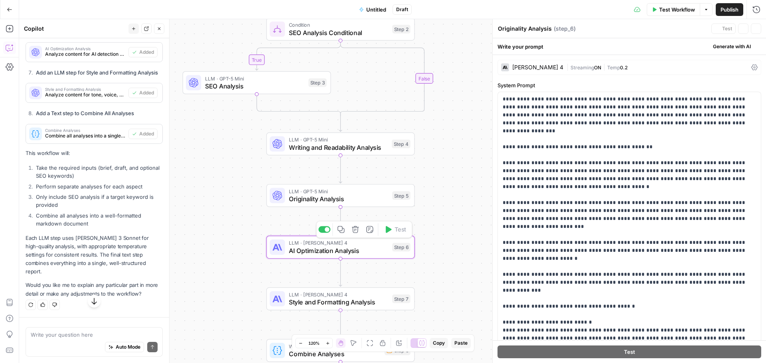
type textarea "AI Optimization Analysis"
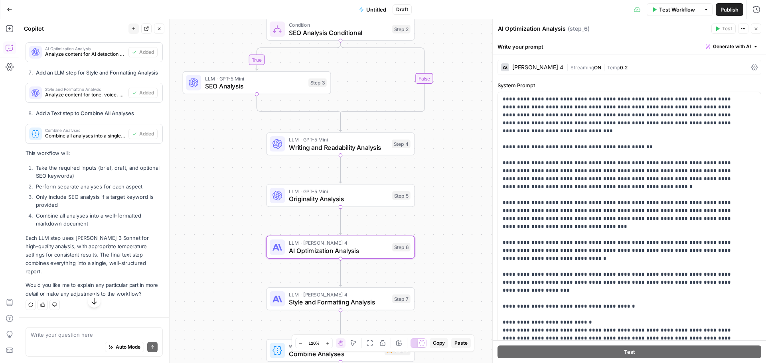
click at [570, 69] on span "Streaming" at bounding box center [582, 68] width 24 height 6
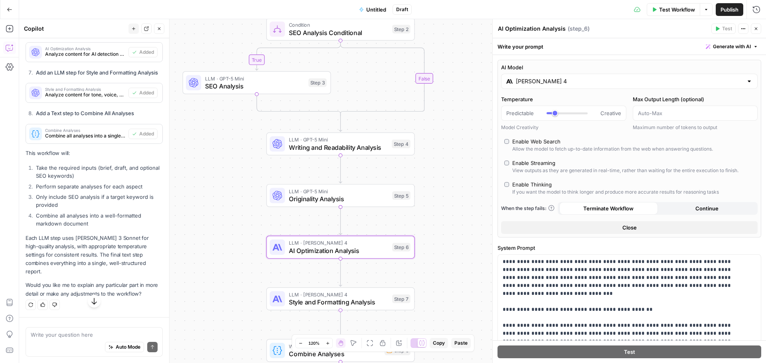
click at [567, 84] on input "[PERSON_NAME] 4" at bounding box center [629, 81] width 227 height 8
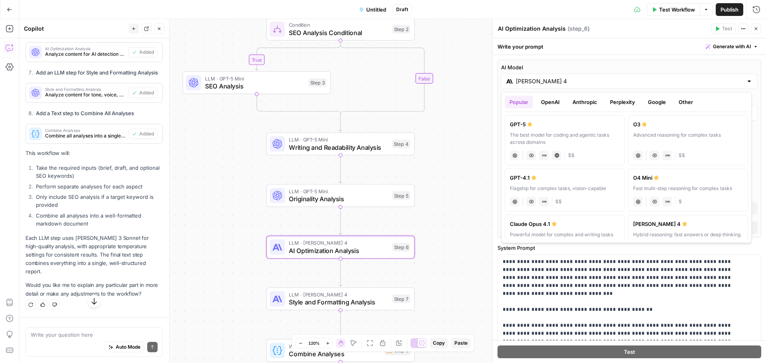
click at [551, 99] on button "OpenAI" at bounding box center [550, 102] width 28 height 13
click at [670, 133] on div "A faster, more cost-efficient version of GPT-5 for well-defined tasks" at bounding box center [688, 139] width 110 height 14
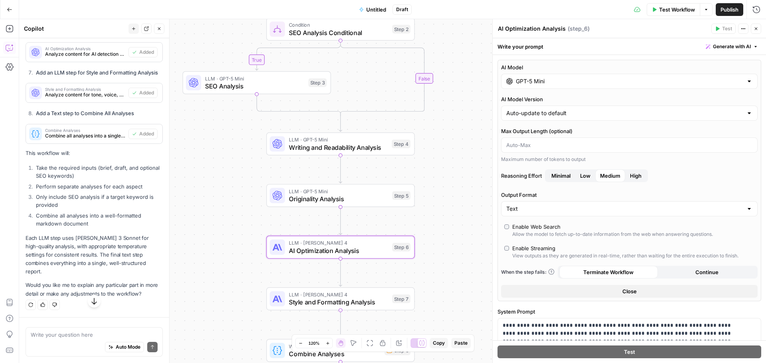
type input "GPT-5 Mini"
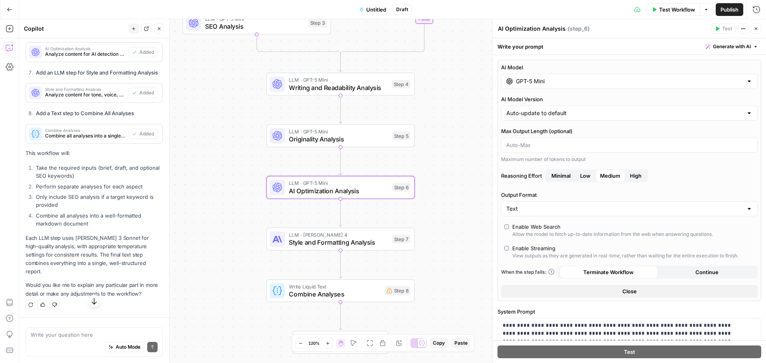
click at [362, 243] on span "Style and Formatting Analysis" at bounding box center [339, 243] width 100 height 10
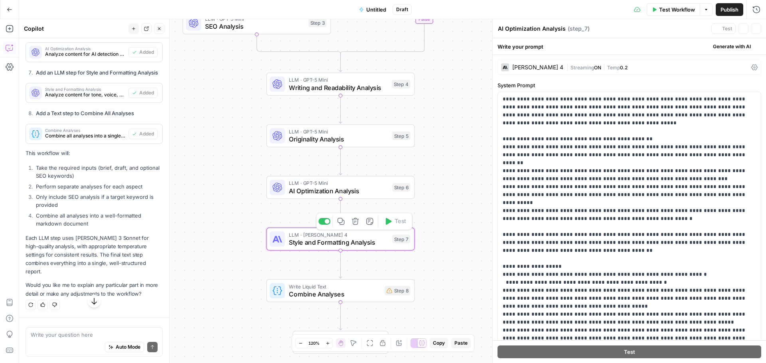
type textarea "Style and Formatting Analysis"
click at [548, 69] on div "[PERSON_NAME] 4" at bounding box center [537, 68] width 51 height 6
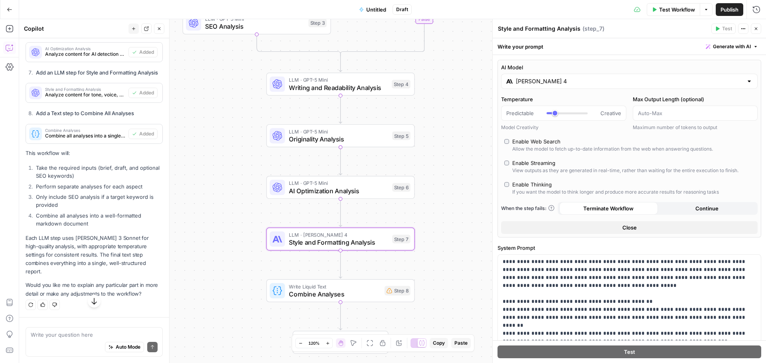
click at [552, 80] on input "[PERSON_NAME] 4" at bounding box center [629, 81] width 227 height 8
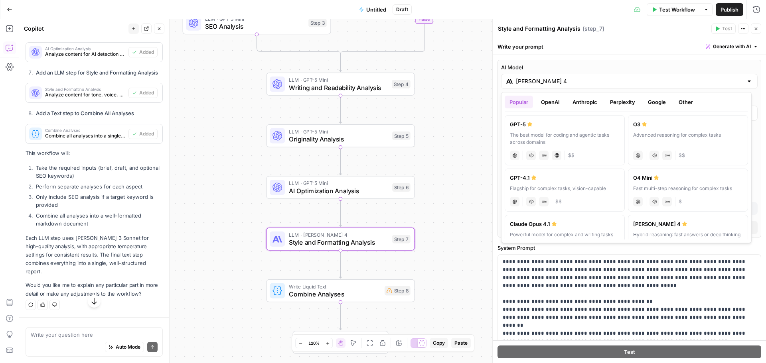
click at [557, 99] on button "OpenAI" at bounding box center [550, 102] width 28 height 13
click at [662, 130] on label "GPT-5 Mini A faster, more cost-efficient version of GPT-5 for well-defined task…" at bounding box center [688, 140] width 120 height 50
type input "GPT-5 Mini"
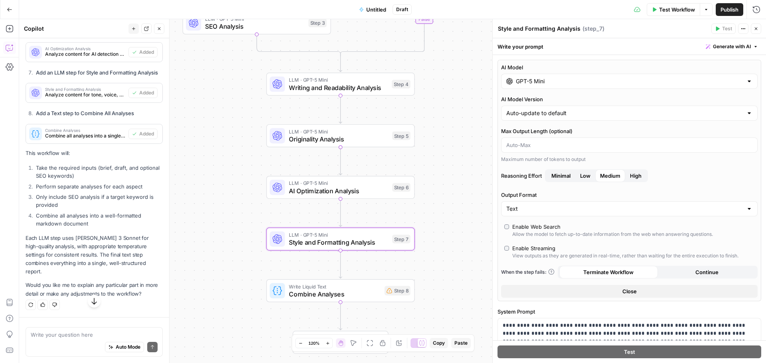
click at [754, 28] on icon "button" at bounding box center [755, 28] width 5 height 5
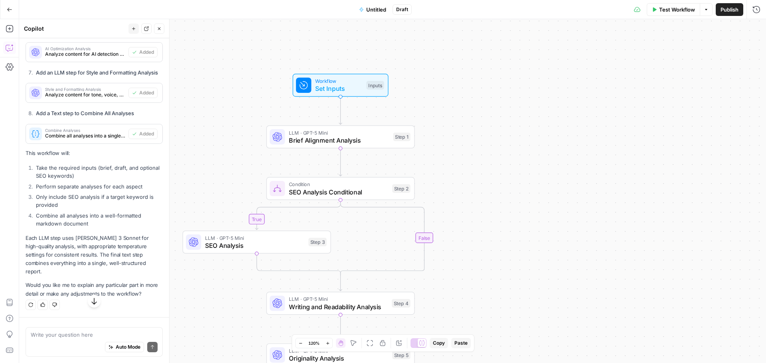
scroll to position [1406, 0]
click at [327, 85] on span "Set Inputs" at bounding box center [338, 89] width 47 height 10
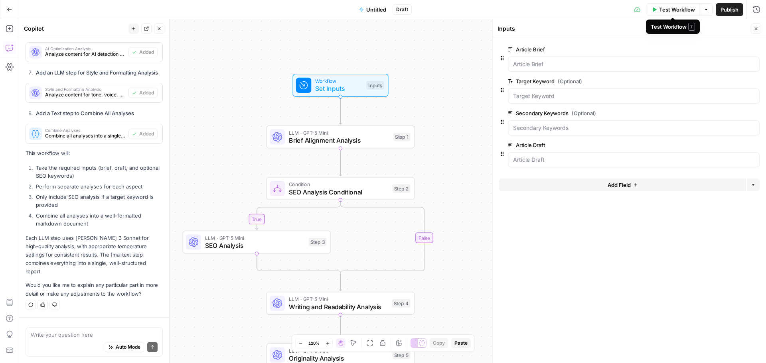
click at [679, 10] on span "Test Workflow" at bounding box center [677, 10] width 36 height 8
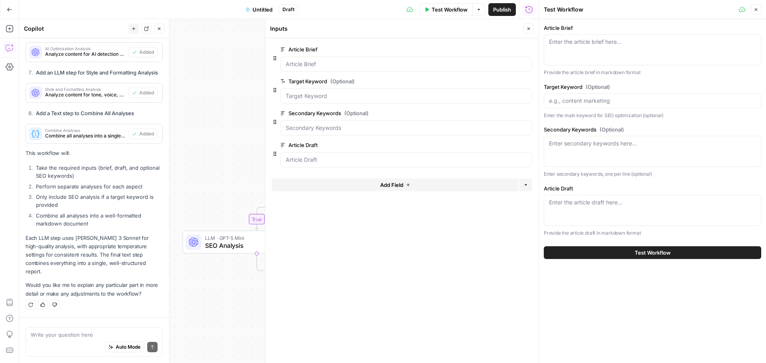
click at [598, 49] on div "Enter the article brief here..." at bounding box center [652, 49] width 217 height 31
paste textarea "Content Brief: marketing multi-family properties 1. Content Overview Target KW …"
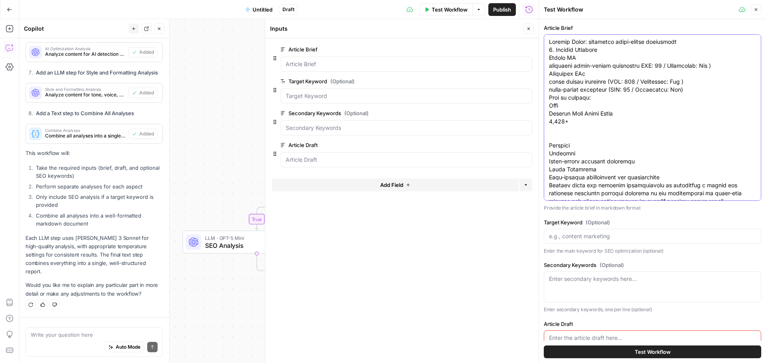
scroll to position [1468, 0]
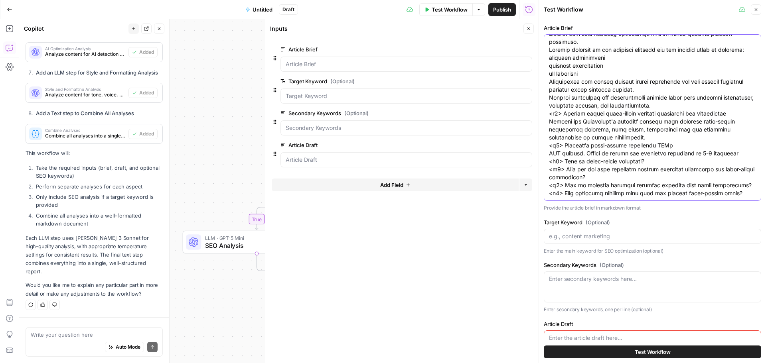
type textarea "Content Brief: marketing multi-family properties 1. Content Overview Target KW …"
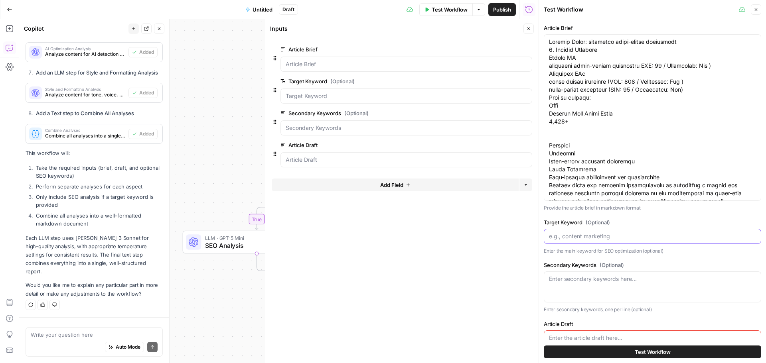
click at [603, 237] on input "Target Keyword (Optional)" at bounding box center [652, 236] width 207 height 8
paste input "marketing multi-family properties"
type input "marketing multi-family properties"
click at [597, 282] on textarea "Secondary Keywords (Optional)" at bounding box center [652, 279] width 207 height 8
paste textarea "multi family marketing (MSV: 250 / Difficulty: Low ) multi-family marketing (MS…"
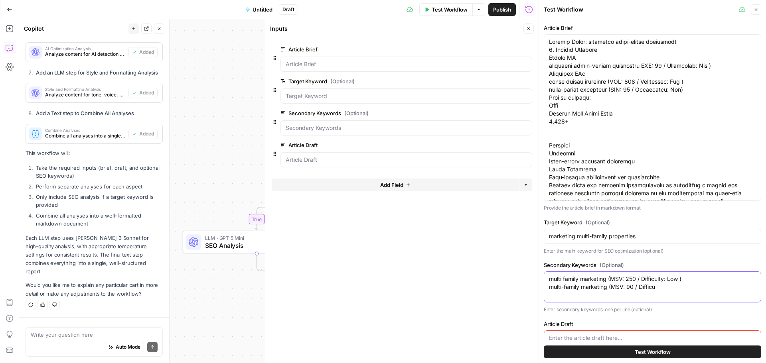
drag, startPoint x: 609, startPoint y: 280, endPoint x: 705, endPoint y: 282, distance: 96.5
click at [705, 282] on textarea "multi family marketing (MSV: 250 / Difficulty: Low ) multi-family marketing (MS…" at bounding box center [652, 283] width 207 height 16
drag, startPoint x: 727, startPoint y: 283, endPoint x: 671, endPoint y: 278, distance: 55.6
click at [671, 278] on textarea "multi family marketing, multi-family marketing (MSV: 90 / Difficu" at bounding box center [652, 279] width 207 height 8
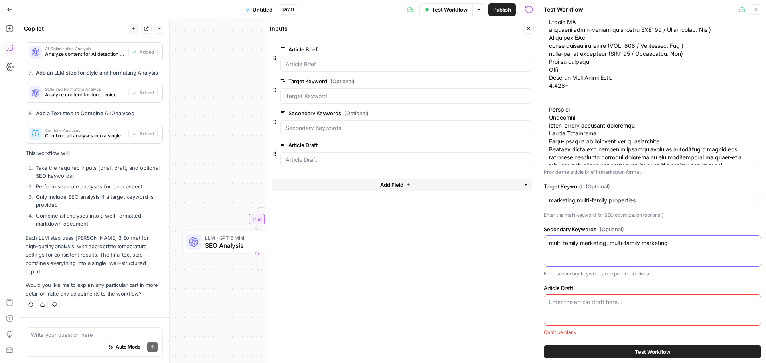
type textarea "multi family marketing, multi-family marketing"
click at [628, 309] on div "Enter the article draft here..." at bounding box center [652, 310] width 217 height 31
paste textarea "Spatial Storytelling: The #1 Digital Marketing Strategy for Multi-Family Proper…"
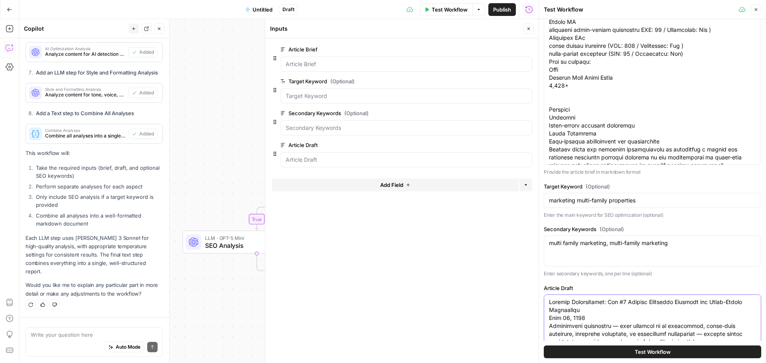
scroll to position [134, 0]
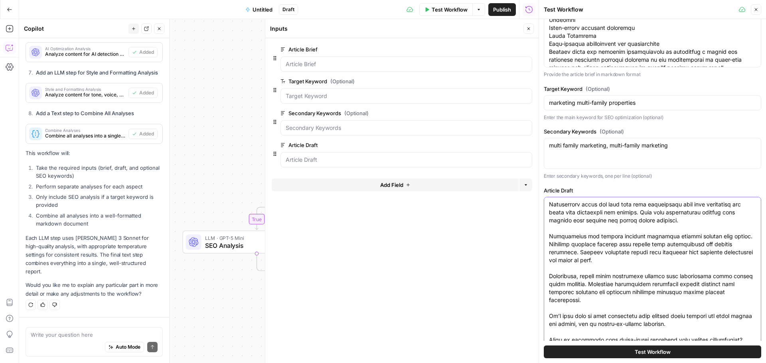
type textarea "Spatial Storytelling: The #1 Digital Marketing Strategy for Multi-Family Proper…"
click at [532, 31] on button "Close" at bounding box center [528, 29] width 10 height 10
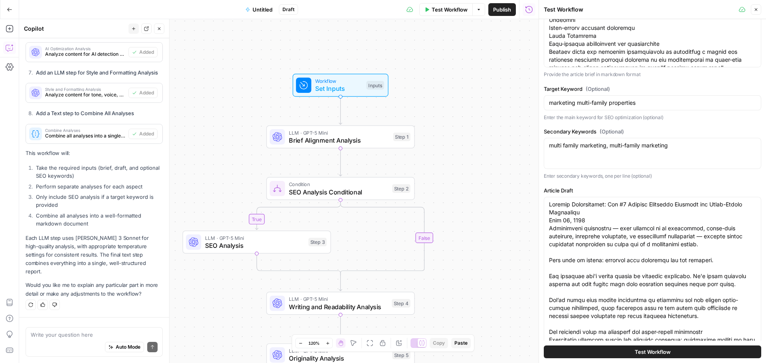
click at [668, 353] on button "Test Workflow" at bounding box center [652, 352] width 217 height 13
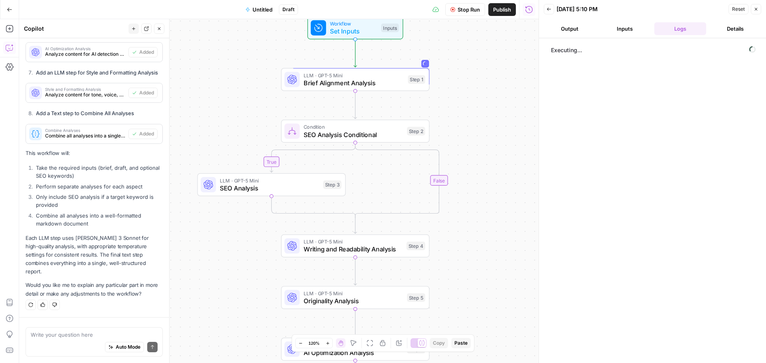
drag, startPoint x: 467, startPoint y: 163, endPoint x: 482, endPoint y: 146, distance: 22.6
click at [482, 146] on div "true false Workflow Set Inputs Inputs LLM · GPT-5 Mini Brief Alignment Analysis…" at bounding box center [278, 191] width 519 height 344
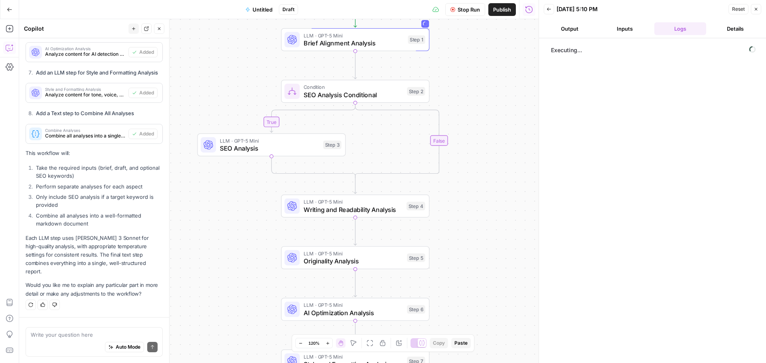
click at [463, 12] on span "Stop Run" at bounding box center [468, 10] width 22 height 8
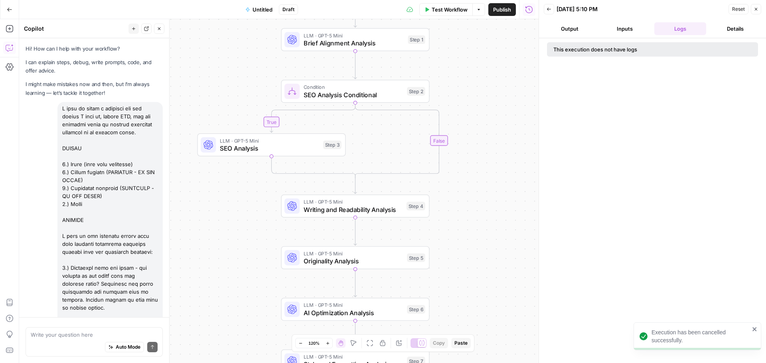
scroll to position [1406, 0]
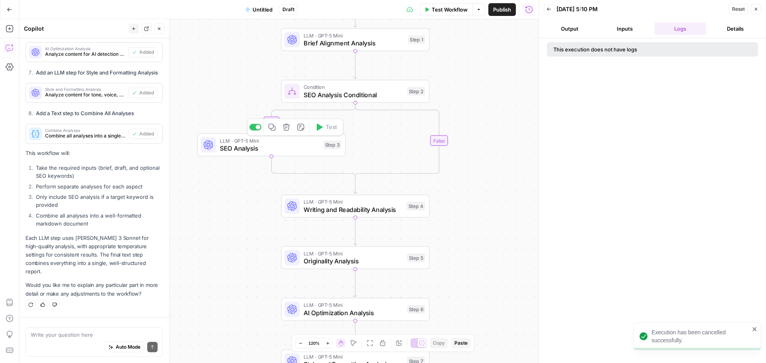
click at [241, 152] on span "SEO Analysis" at bounding box center [270, 149] width 100 height 10
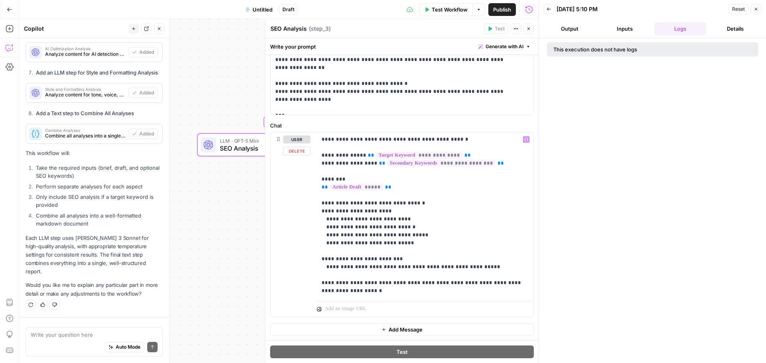
scroll to position [223, 0]
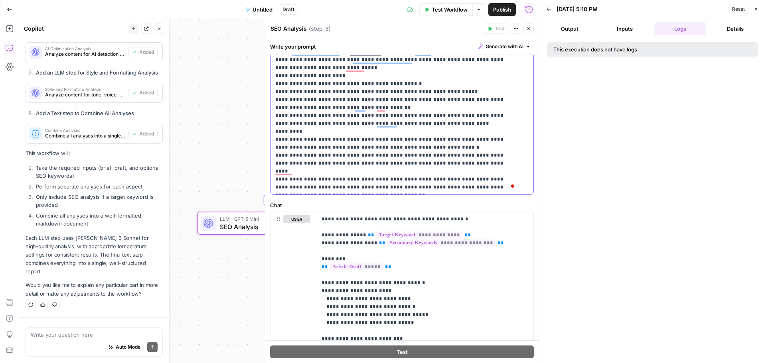
scroll to position [0, 0]
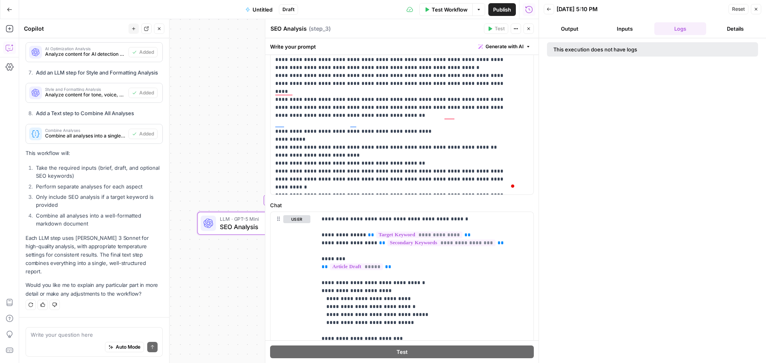
click at [528, 28] on icon "button" at bounding box center [528, 28] width 5 height 5
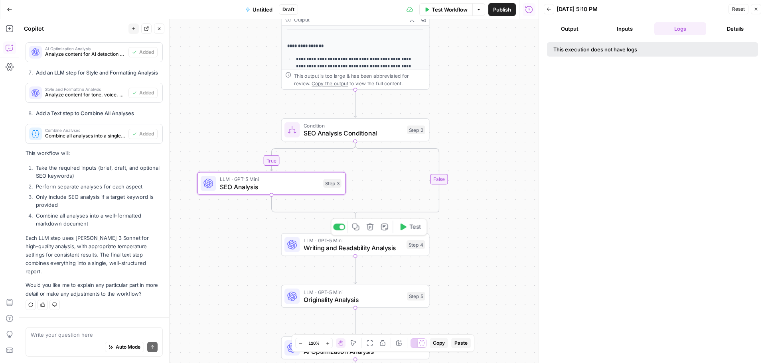
click at [370, 244] on span "Writing and Readability Analysis" at bounding box center [352, 248] width 99 height 10
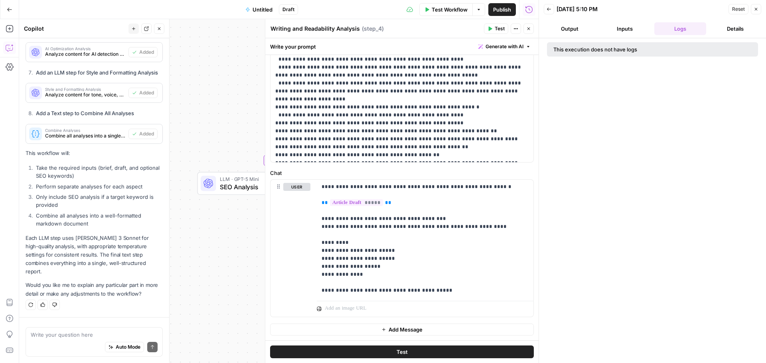
scroll to position [167, 0]
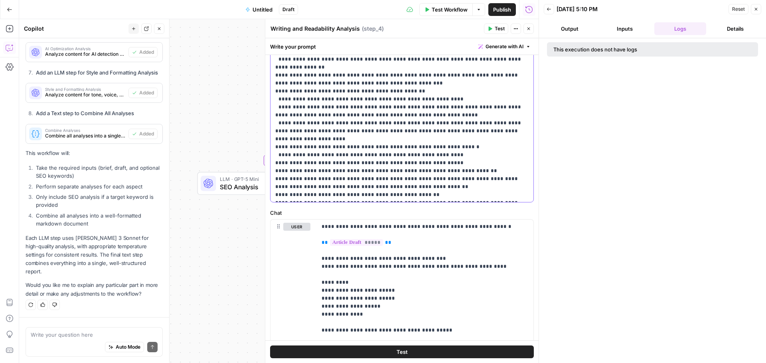
click at [523, 181] on div "**********" at bounding box center [401, 64] width 263 height 278
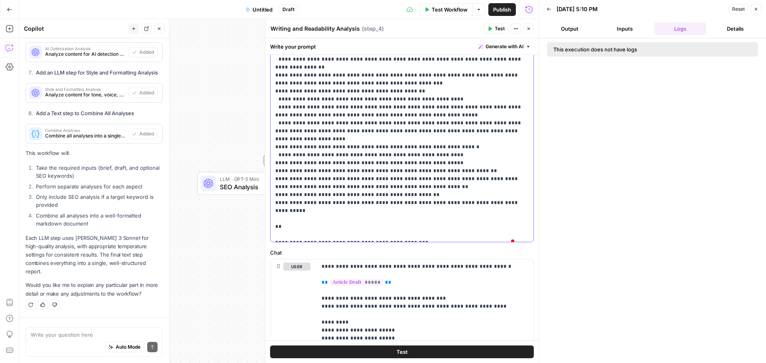
scroll to position [175, 0]
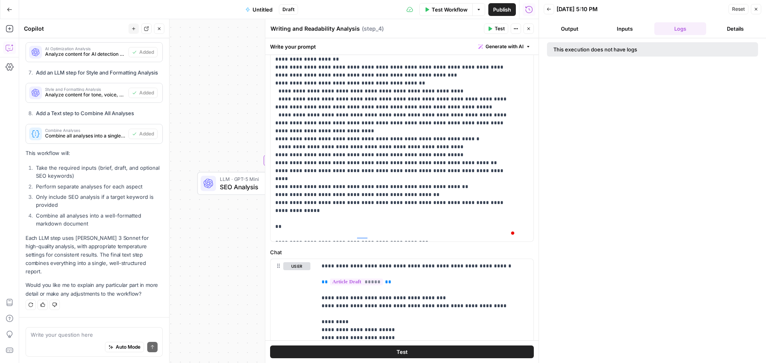
click at [531, 31] on button "Close" at bounding box center [528, 29] width 10 height 10
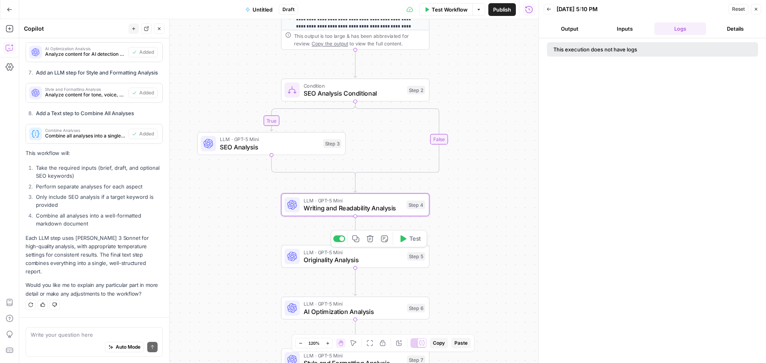
click at [362, 262] on span "Originality Analysis" at bounding box center [353, 260] width 100 height 10
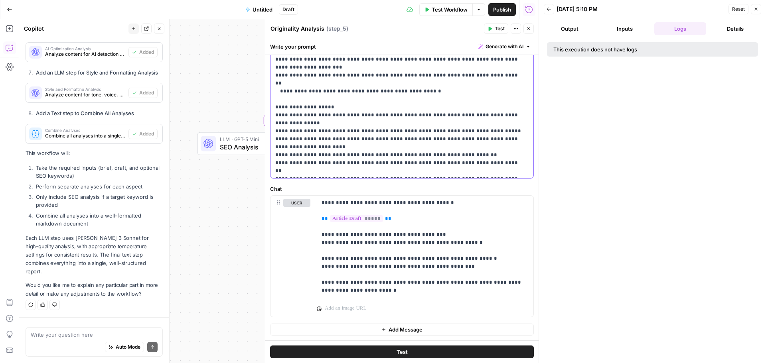
click at [514, 171] on div "**********" at bounding box center [401, 48] width 263 height 262
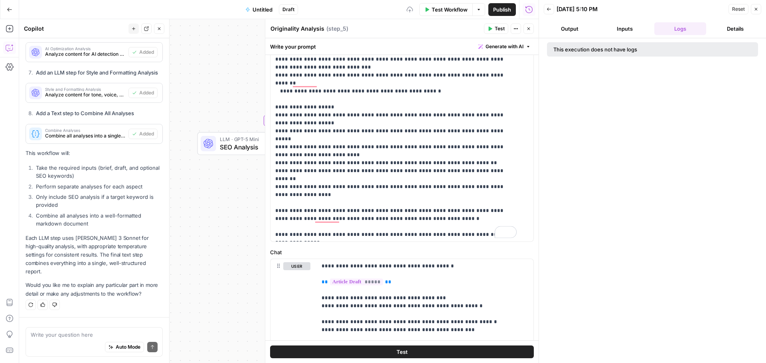
click at [530, 28] on icon "button" at bounding box center [528, 28] width 5 height 5
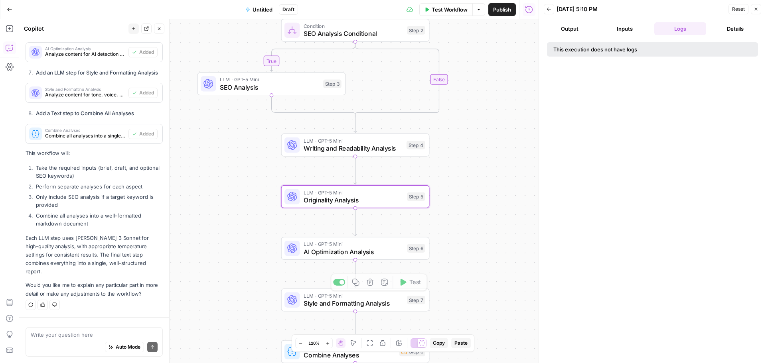
click at [365, 246] on span "LLM · GPT-5 Mini" at bounding box center [353, 244] width 100 height 8
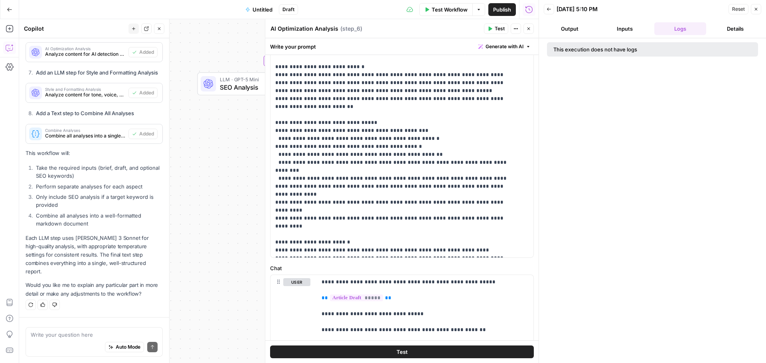
scroll to position [246, 0]
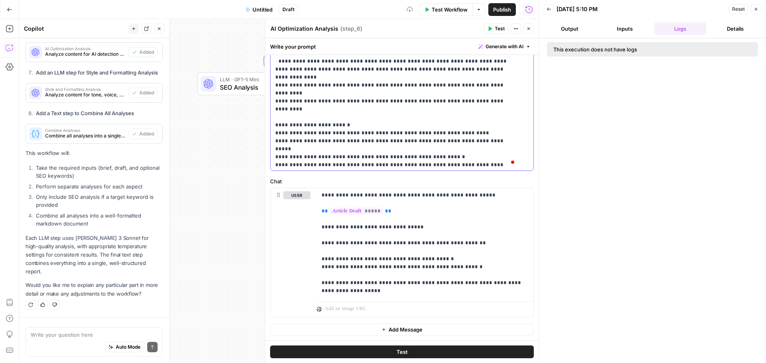
scroll to position [166, 0]
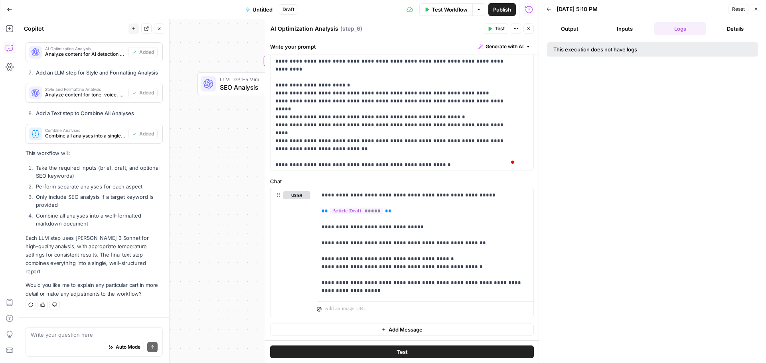
click at [531, 30] on button "Close" at bounding box center [528, 29] width 10 height 10
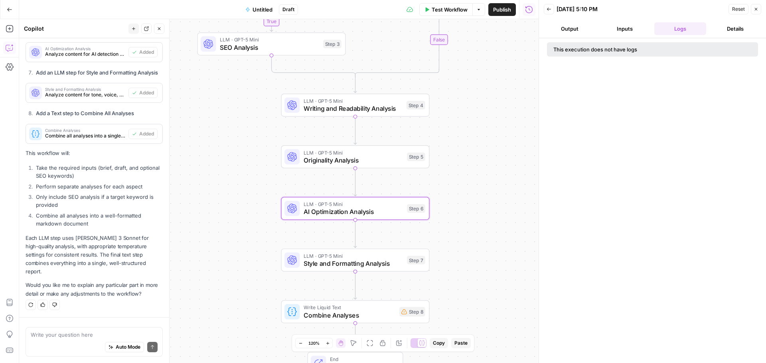
click at [394, 262] on span "Style and Formatting Analysis" at bounding box center [353, 264] width 100 height 10
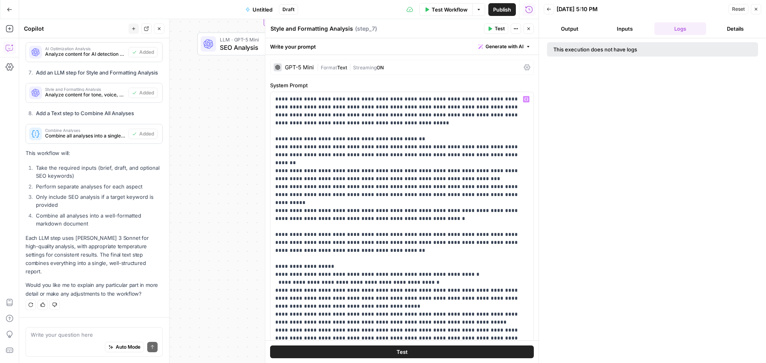
scroll to position [215, 0]
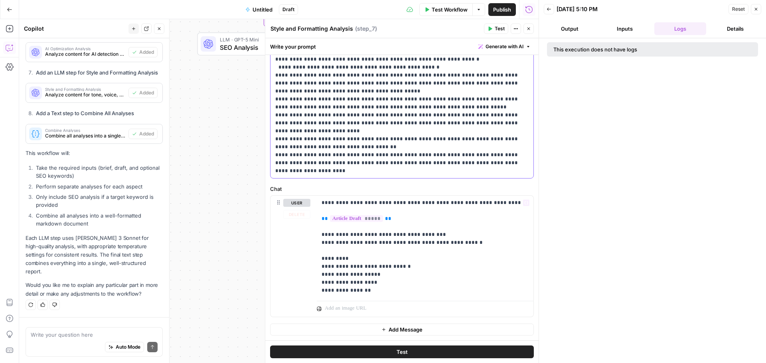
click at [398, 172] on p "**********" at bounding box center [398, 27] width 247 height 295
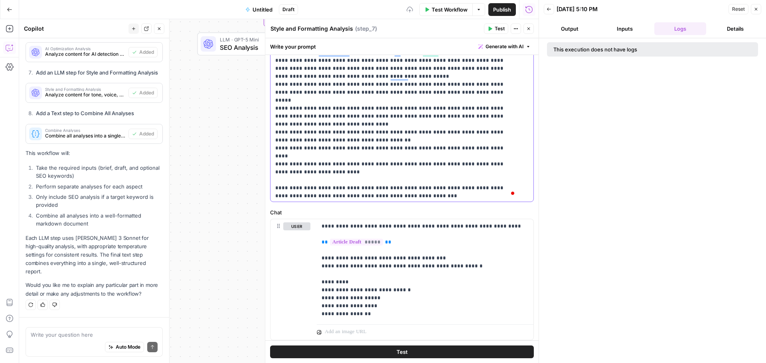
scroll to position [134, 0]
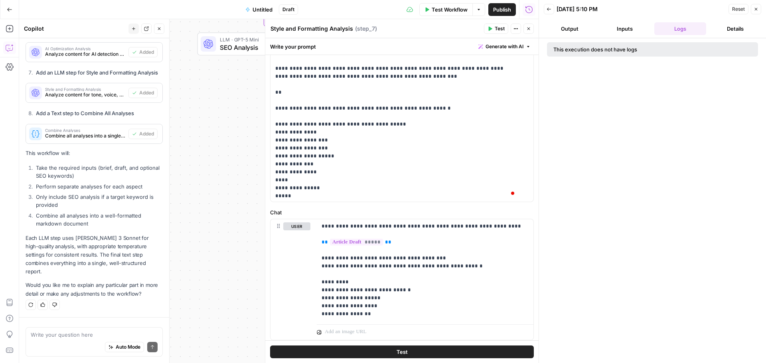
click at [528, 30] on icon "button" at bounding box center [528, 28] width 5 height 5
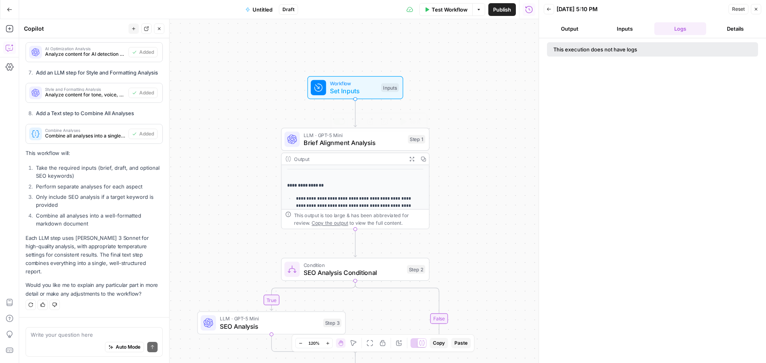
click at [359, 138] on span "Brief Alignment Analysis" at bounding box center [353, 143] width 100 height 10
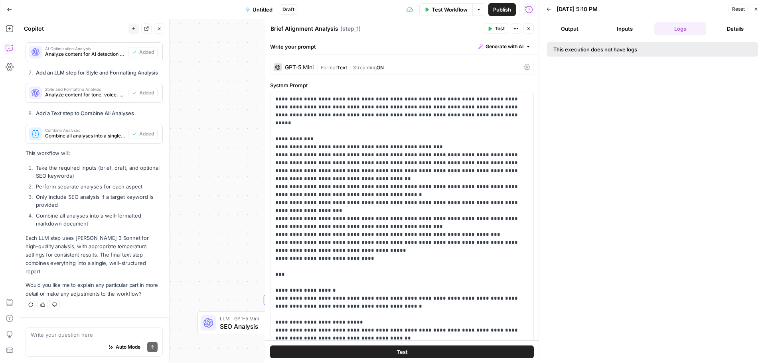
click at [334, 68] on span "Format" at bounding box center [329, 68] width 16 height 6
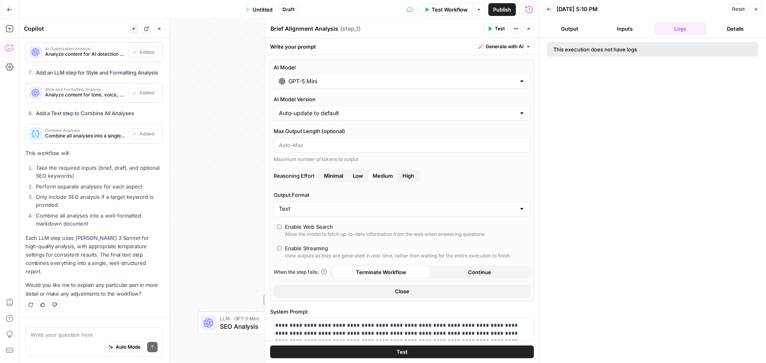
click at [337, 82] on input "GPT-5 Mini" at bounding box center [401, 81] width 227 height 8
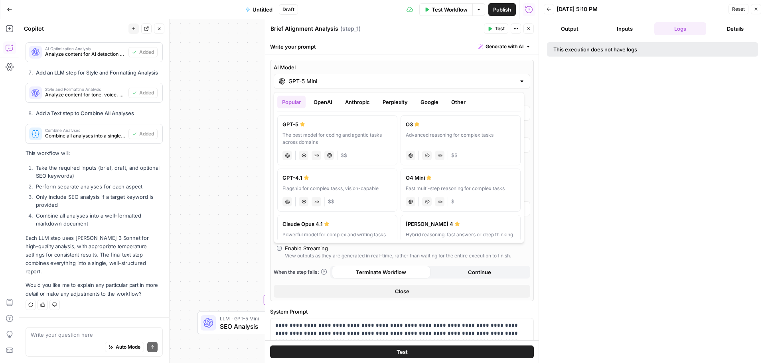
click at [327, 103] on button "OpenAI" at bounding box center [323, 102] width 28 height 13
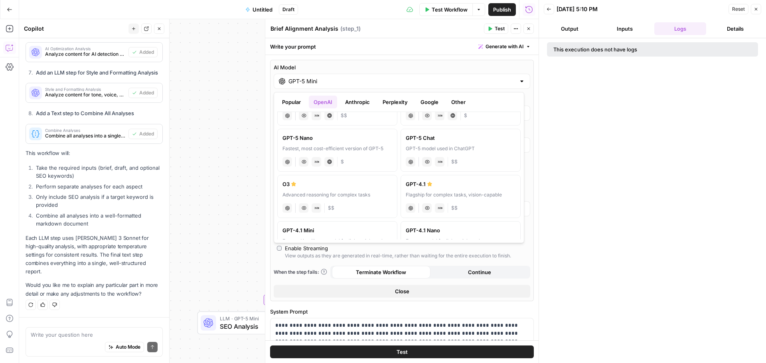
click at [455, 190] on label "GPT-4.1 Flagship for complex tasks, vision-capable chat Vision Capabilities JSO…" at bounding box center [460, 196] width 120 height 43
type input "GPT-4.1"
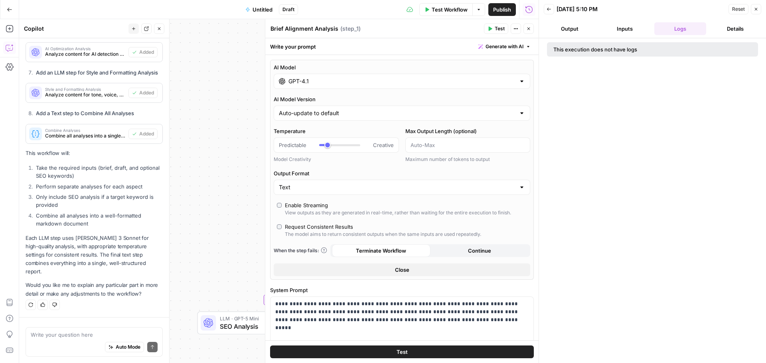
click at [529, 28] on icon "button" at bounding box center [528, 28] width 5 height 5
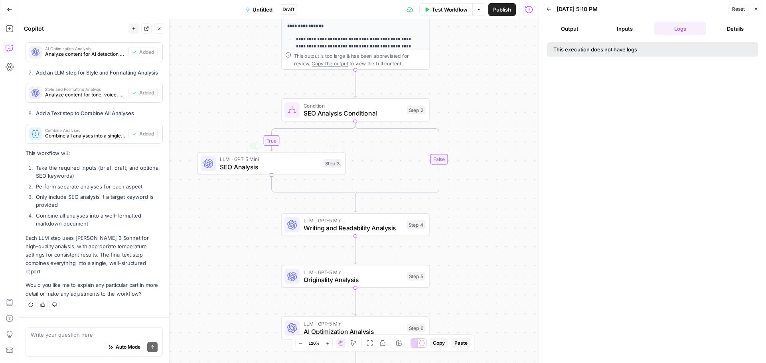
click at [242, 164] on span "SEO Analysis" at bounding box center [270, 167] width 100 height 10
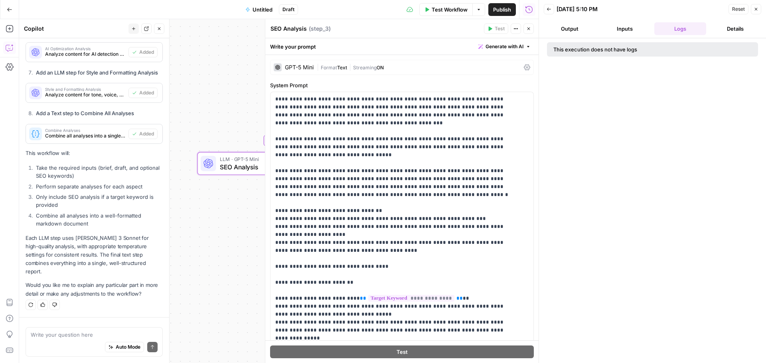
click at [341, 67] on span "Text" at bounding box center [342, 68] width 10 height 6
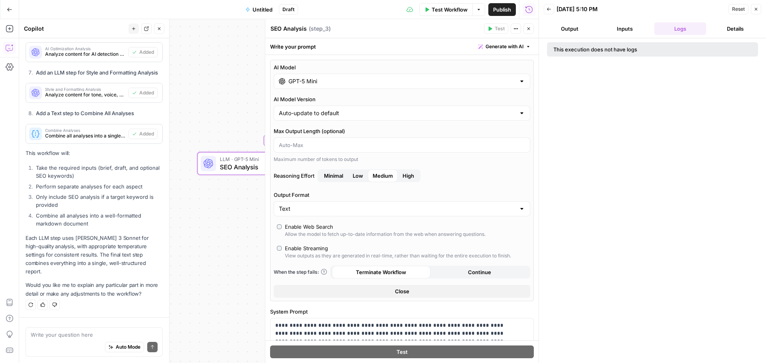
click at [324, 81] on input "GPT-5 Mini" at bounding box center [401, 81] width 227 height 8
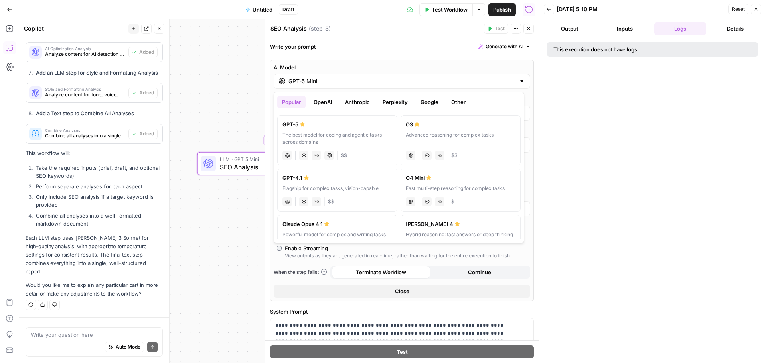
click at [353, 183] on label "GPT-4.1 Flagship for complex tasks, vision-capable chat Vision Capabilities JSO…" at bounding box center [337, 190] width 120 height 43
type input "GPT-4.1"
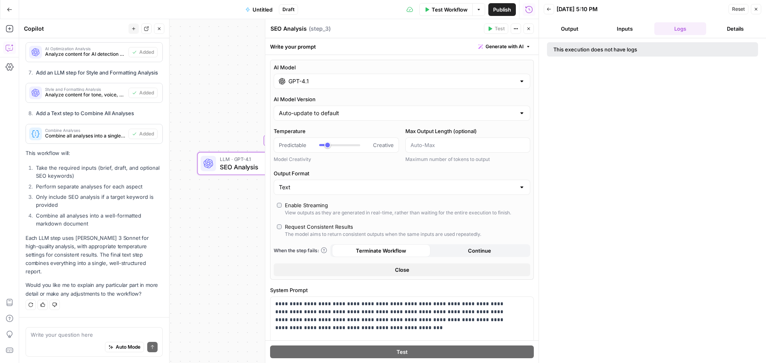
click at [527, 30] on icon "button" at bounding box center [528, 28] width 5 height 5
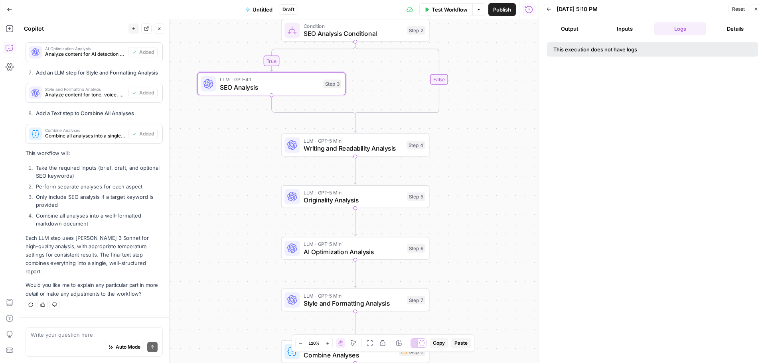
click at [334, 144] on span "Writing and Readability Analysis" at bounding box center [352, 149] width 99 height 10
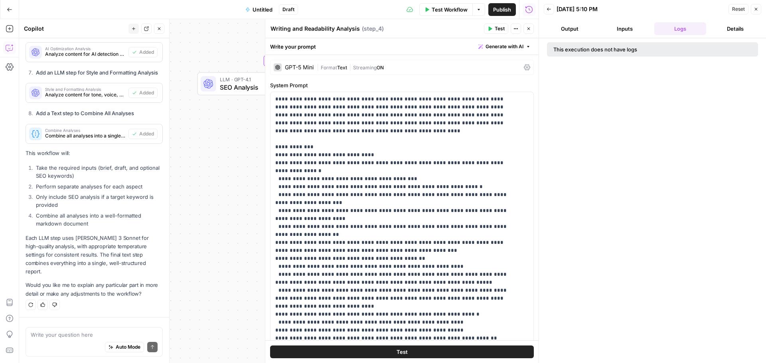
click at [325, 60] on div "GPT-5 Mini | Format Text | Streaming ON" at bounding box center [402, 67] width 264 height 15
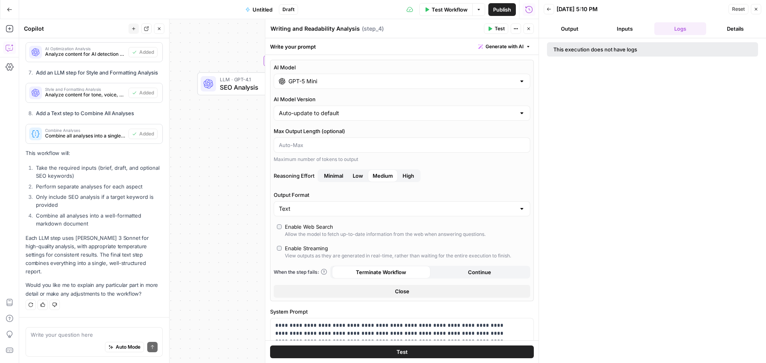
click at [313, 82] on input "GPT-5 Mini" at bounding box center [401, 81] width 227 height 8
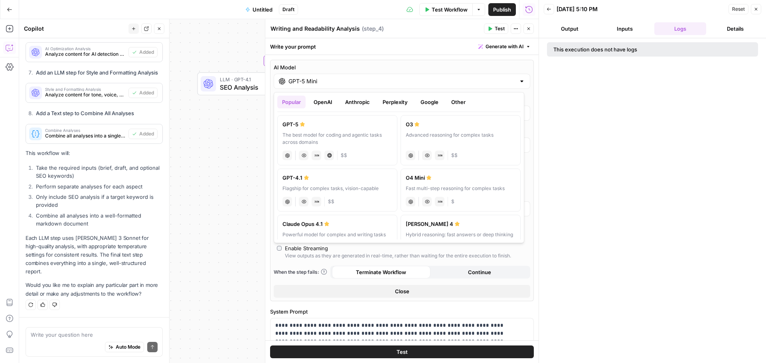
click at [324, 100] on button "OpenAI" at bounding box center [323, 102] width 28 height 13
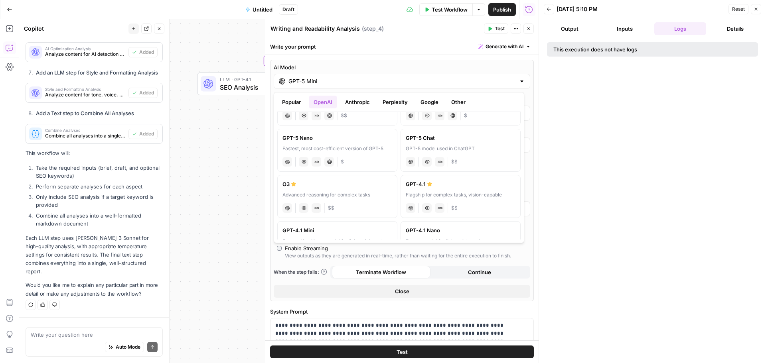
click at [445, 192] on div "Flagship for complex tasks, vision-capable" at bounding box center [461, 194] width 110 height 7
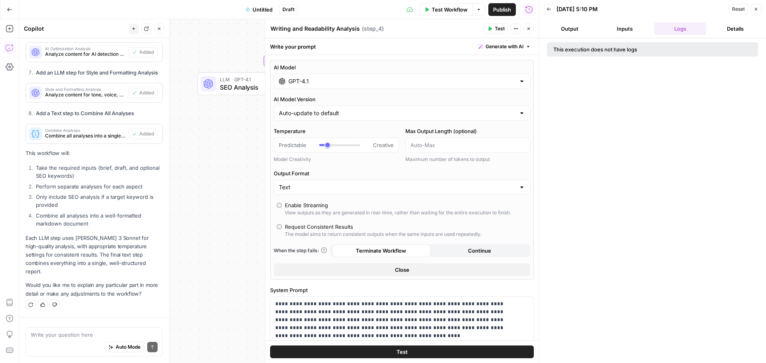
type input "GPT-4.1"
click at [528, 31] on button "Close" at bounding box center [528, 29] width 10 height 10
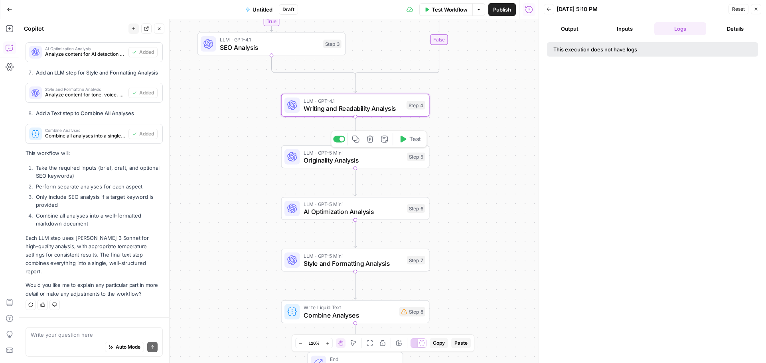
click at [382, 158] on span "Originality Analysis" at bounding box center [353, 161] width 100 height 10
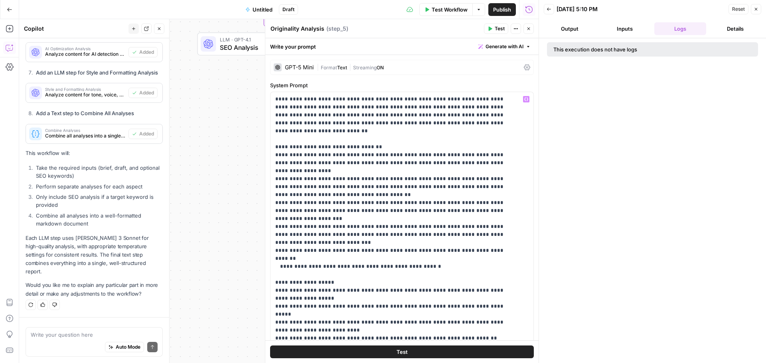
click at [336, 67] on span "Format" at bounding box center [329, 68] width 16 height 6
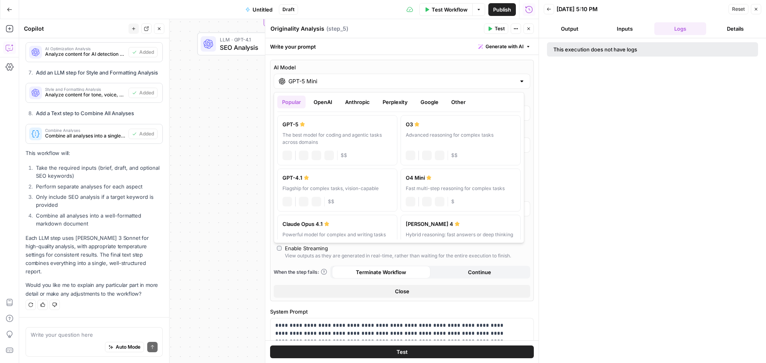
click at [327, 79] on input "GPT-5 Mini" at bounding box center [401, 81] width 227 height 8
click at [324, 100] on button "OpenAI" at bounding box center [323, 102] width 28 height 13
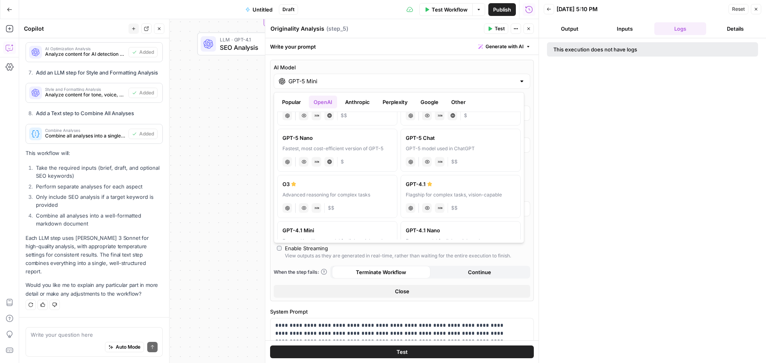
click at [442, 185] on div "GPT-4.1" at bounding box center [461, 184] width 110 height 8
type input "GPT-4.1"
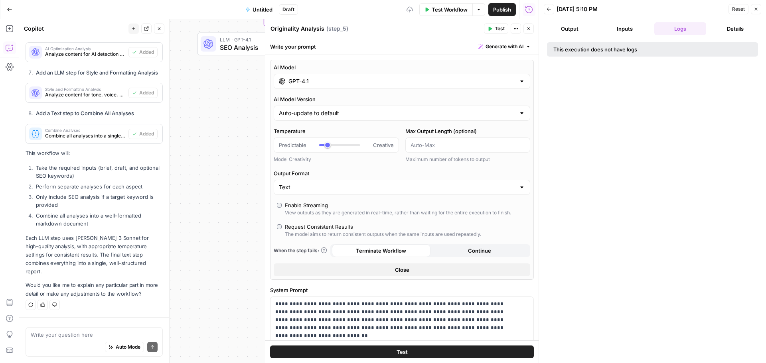
click at [528, 30] on icon "button" at bounding box center [528, 28] width 5 height 5
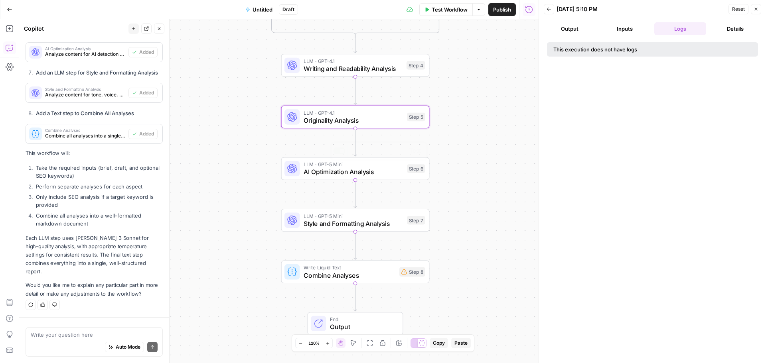
click at [349, 168] on span "AI Optimization Analysis" at bounding box center [353, 172] width 100 height 10
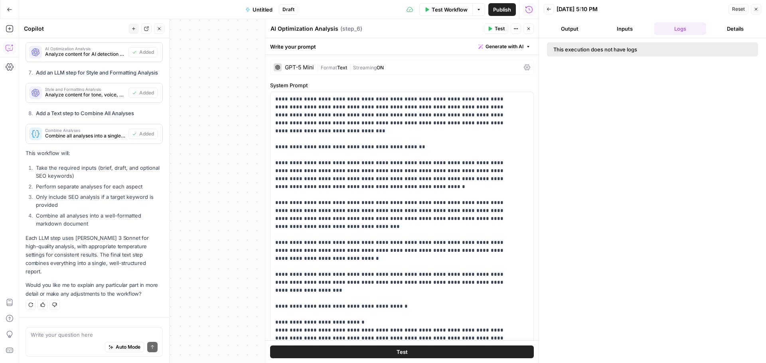
click at [335, 66] on span "Format" at bounding box center [329, 68] width 16 height 6
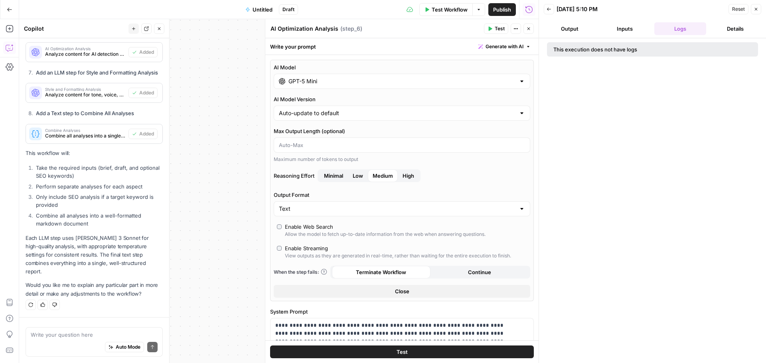
click at [314, 82] on input "GPT-5 Mini" at bounding box center [401, 81] width 227 height 8
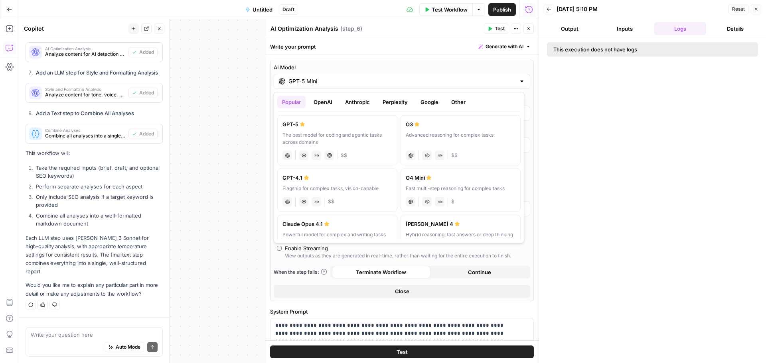
click at [321, 100] on button "OpenAI" at bounding box center [323, 102] width 28 height 13
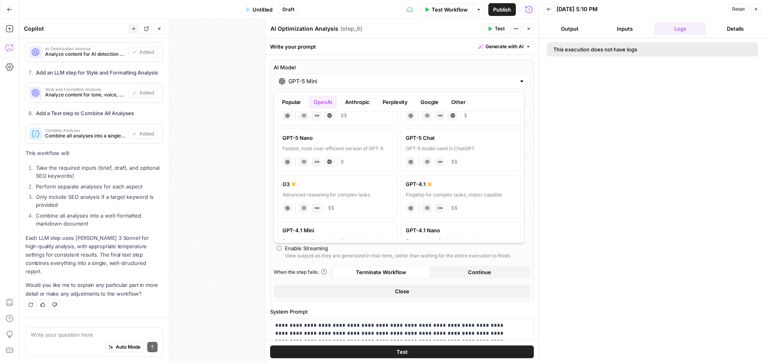
click at [444, 191] on label "GPT-4.1 Flagship for complex tasks, vision-capable chat Vision Capabilities JSO…" at bounding box center [460, 196] width 120 height 43
type input "GPT-4.1"
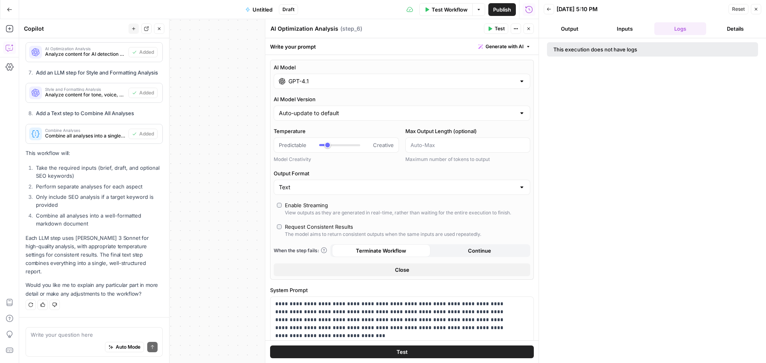
click at [528, 28] on icon "button" at bounding box center [528, 28] width 5 height 5
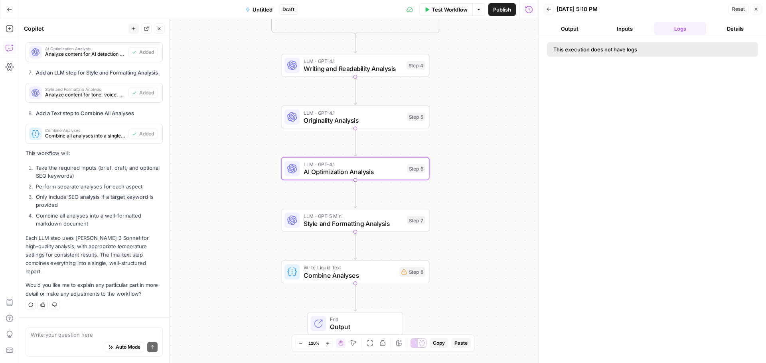
click at [374, 221] on span "Style and Formatting Analysis" at bounding box center [353, 224] width 100 height 10
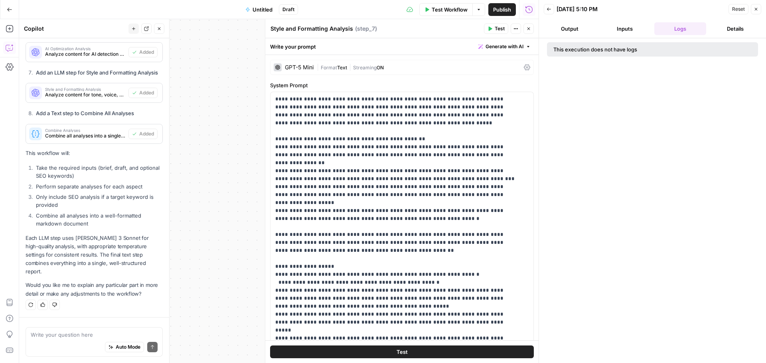
click at [337, 66] on span "Format" at bounding box center [329, 68] width 16 height 6
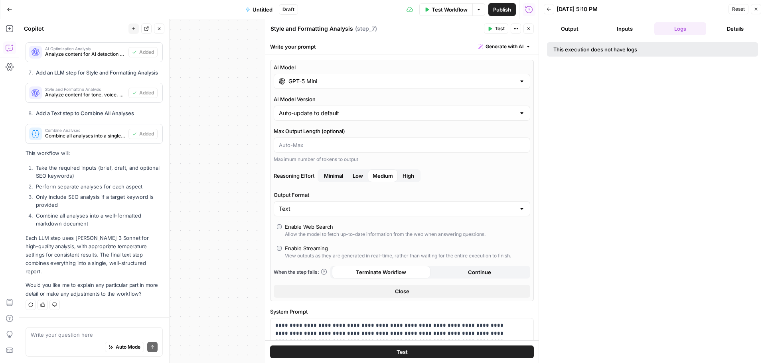
click at [336, 79] on input "GPT-5 Mini" at bounding box center [401, 81] width 227 height 8
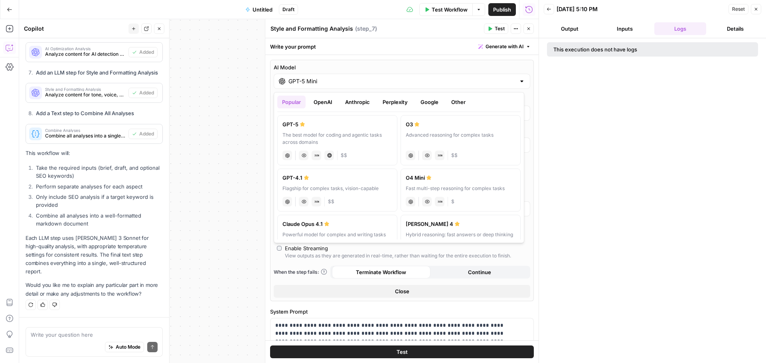
click at [323, 101] on button "OpenAI" at bounding box center [323, 102] width 28 height 13
click at [428, 227] on div "GPT-4.1" at bounding box center [461, 224] width 110 height 8
type input "GPT-4.1"
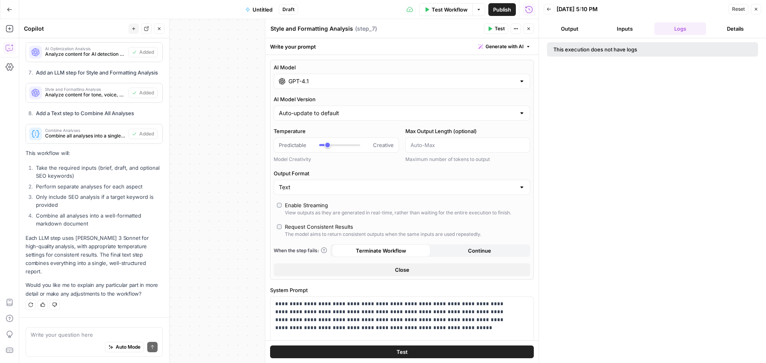
click at [531, 31] on button "Close" at bounding box center [528, 29] width 10 height 10
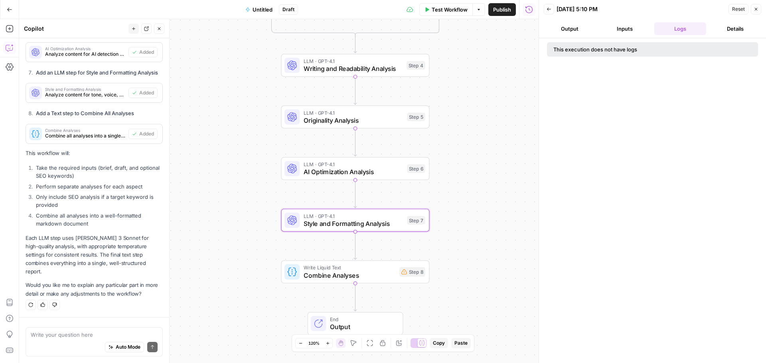
click at [502, 156] on div "**********" at bounding box center [278, 191] width 519 height 344
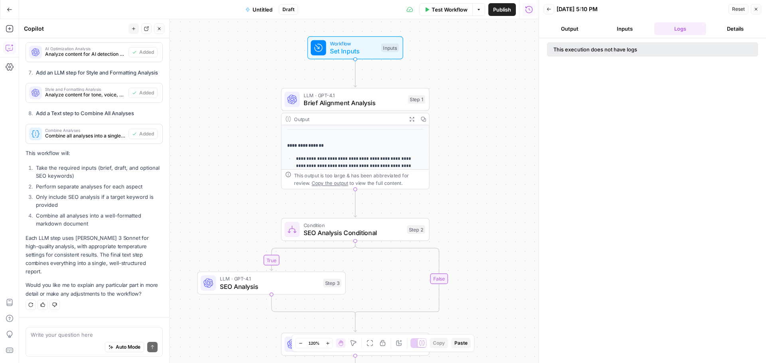
click at [456, 9] on span "Test Workflow" at bounding box center [449, 10] width 36 height 8
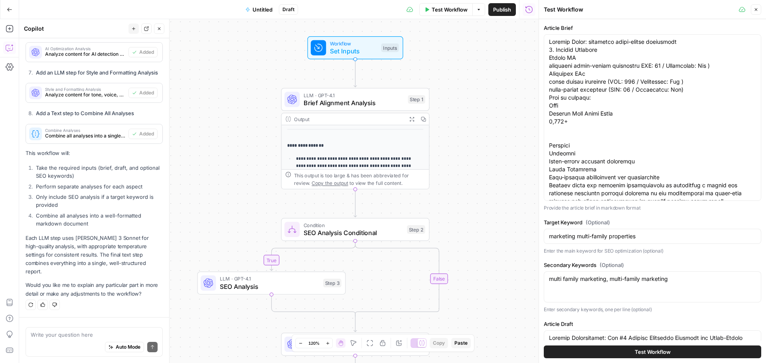
click at [664, 352] on span "Test Workflow" at bounding box center [652, 352] width 36 height 8
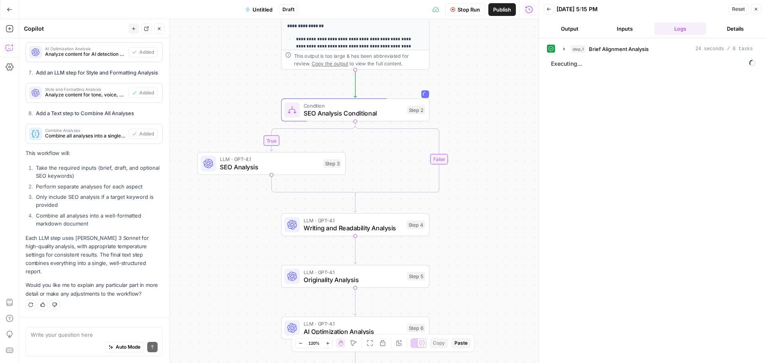
click at [377, 108] on span "Condition" at bounding box center [353, 106] width 100 height 8
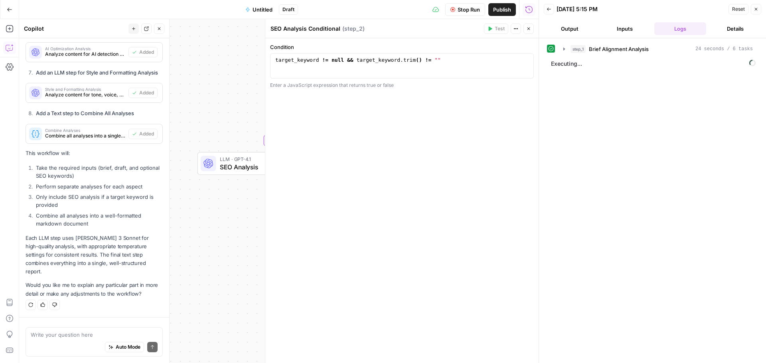
click at [530, 30] on icon "button" at bounding box center [528, 29] width 3 height 3
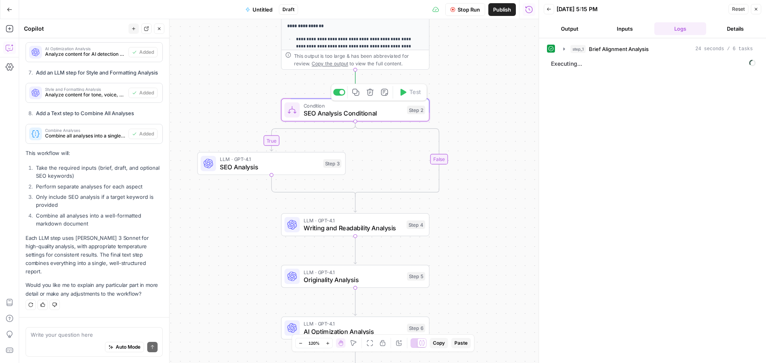
click at [380, 112] on span "SEO Analysis Conditional" at bounding box center [353, 113] width 100 height 10
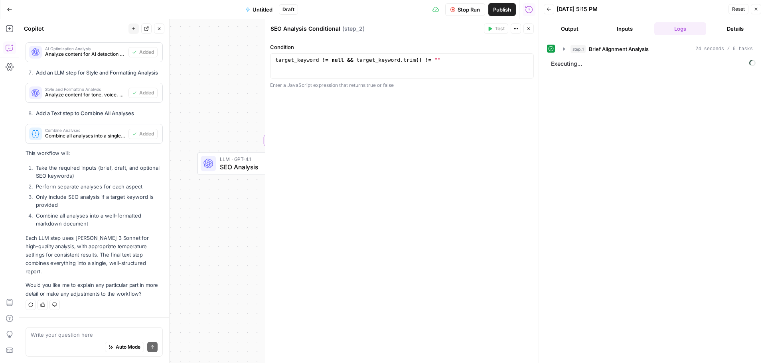
click at [526, 29] on icon "button" at bounding box center [528, 28] width 5 height 5
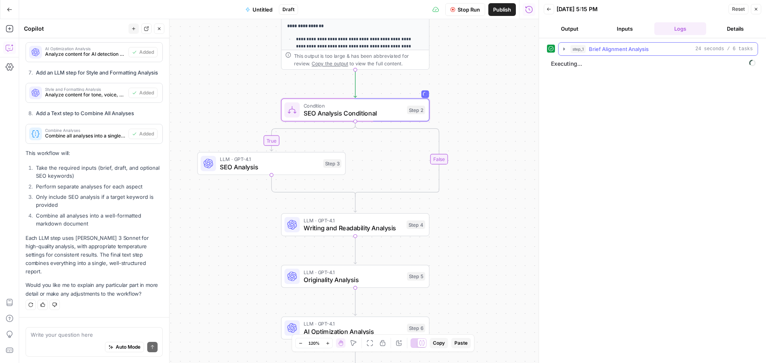
click at [569, 47] on button "step_1 Brief Alignment Analysis 24 seconds / 6 tasks" at bounding box center [657, 49] width 199 height 13
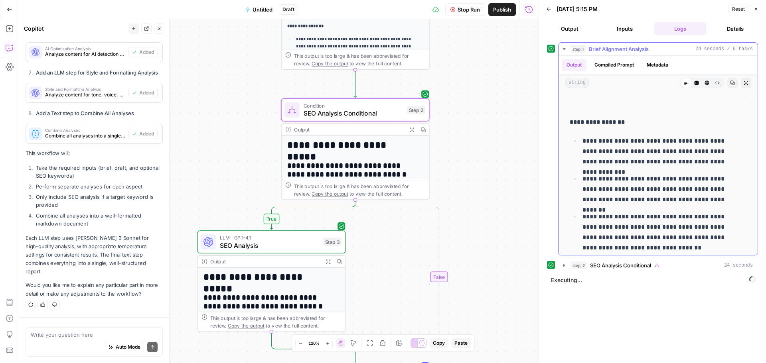
click at [590, 47] on span "Brief Alignment Analysis" at bounding box center [619, 49] width 60 height 8
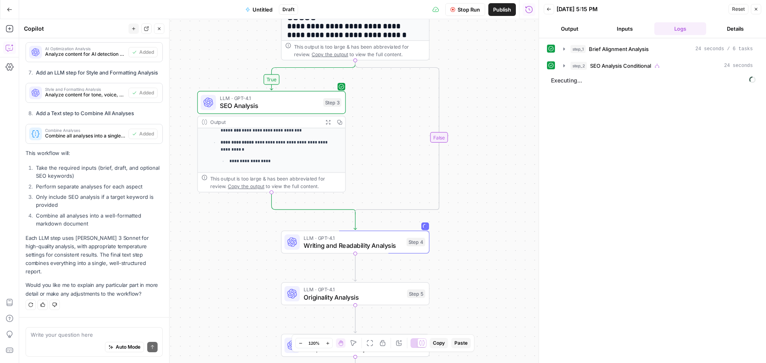
scroll to position [120, 0]
click at [328, 120] on icon "button" at bounding box center [327, 122] width 5 height 5
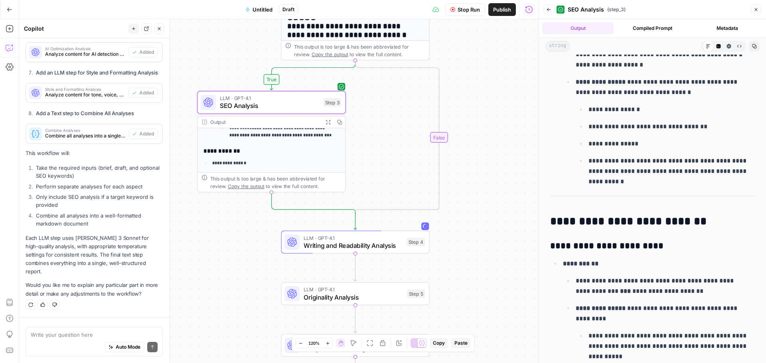
scroll to position [957, 0]
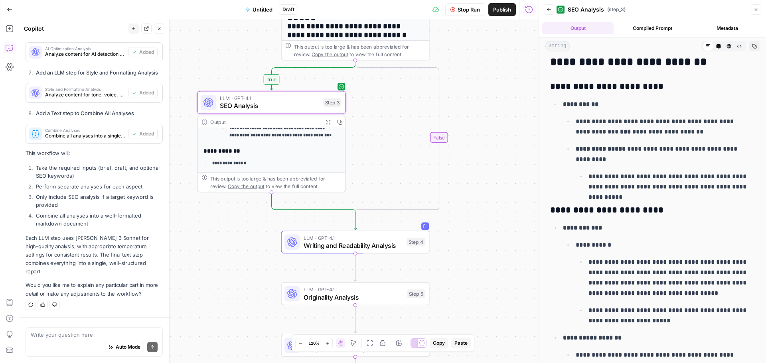
click at [550, 8] on icon "button" at bounding box center [548, 9] width 5 height 5
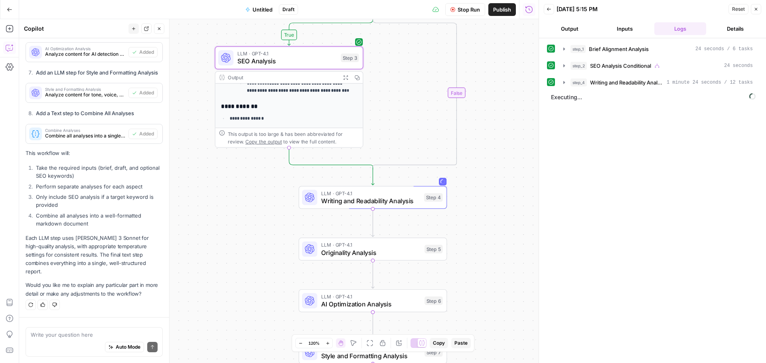
drag, startPoint x: 490, startPoint y: 212, endPoint x: 507, endPoint y: 167, distance: 47.6
click at [507, 167] on div "**********" at bounding box center [278, 191] width 519 height 344
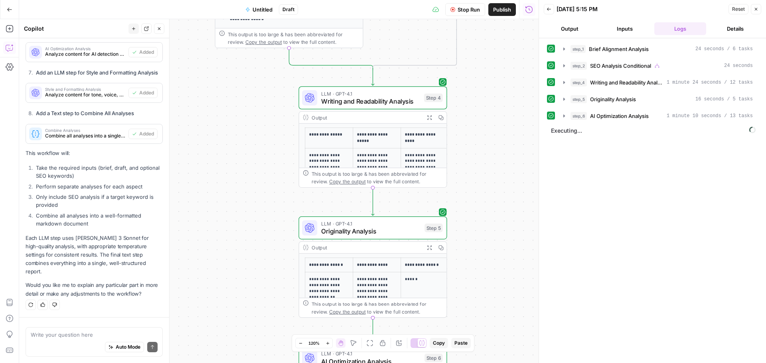
scroll to position [80, 0]
click at [427, 119] on icon "button" at bounding box center [429, 117] width 5 height 5
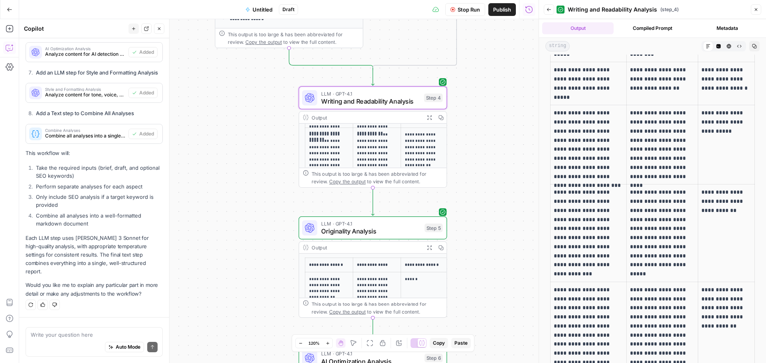
scroll to position [3111, 0]
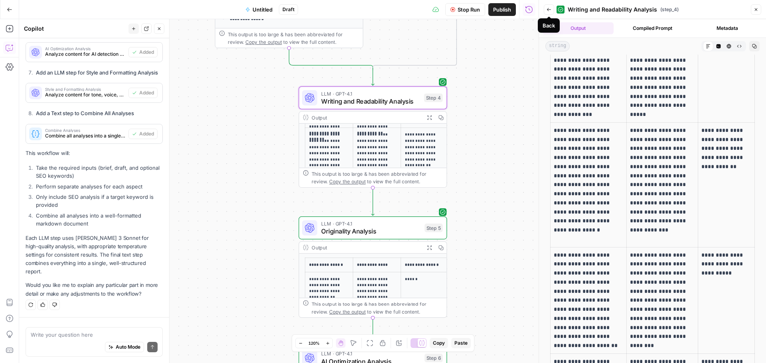
click at [549, 8] on icon "button" at bounding box center [548, 9] width 5 height 5
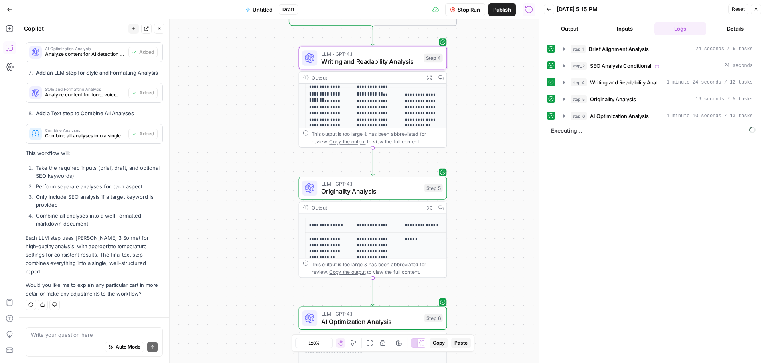
click at [428, 207] on icon "button" at bounding box center [429, 208] width 4 height 4
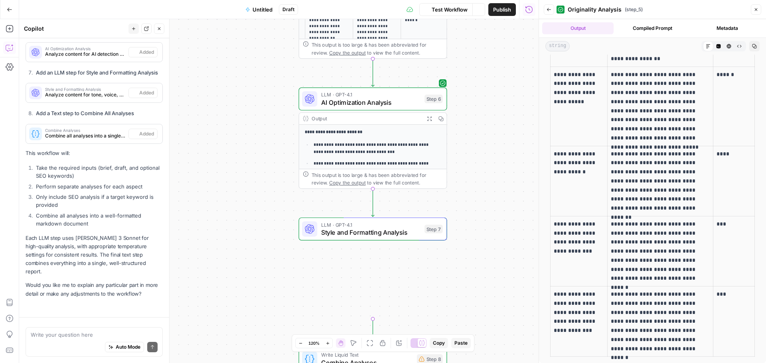
scroll to position [1406, 0]
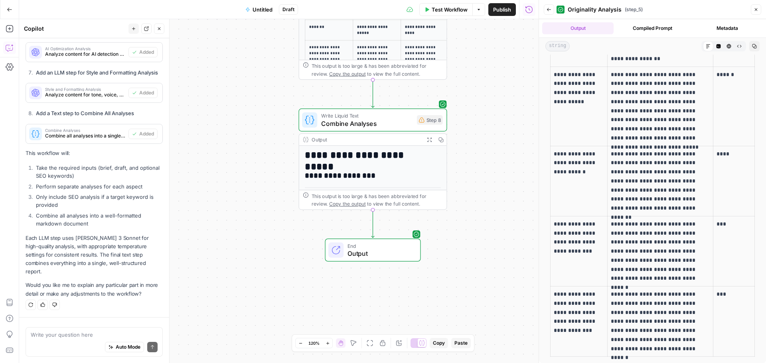
click at [427, 138] on icon "button" at bounding box center [429, 140] width 4 height 4
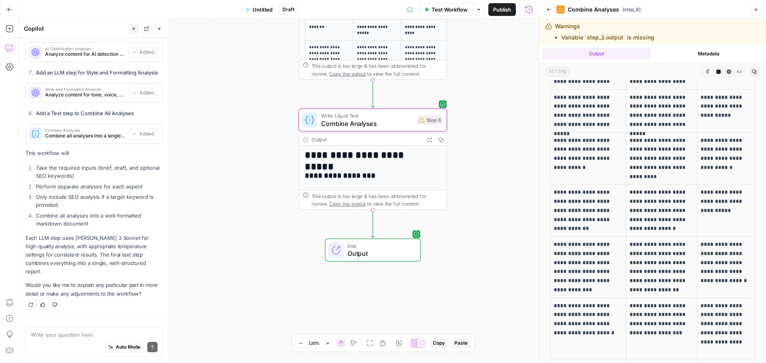
scroll to position [0, 0]
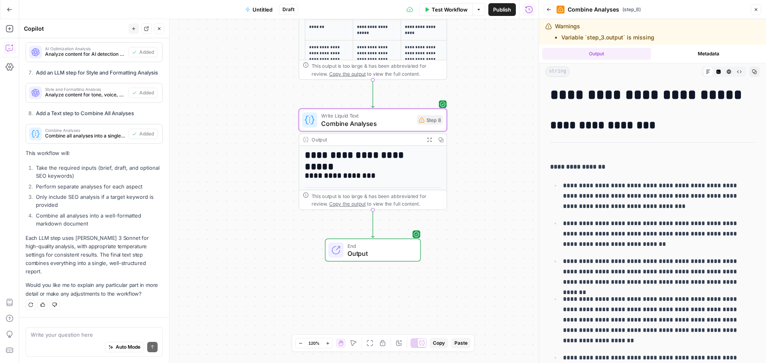
click at [548, 9] on icon "button" at bounding box center [549, 9] width 4 height 3
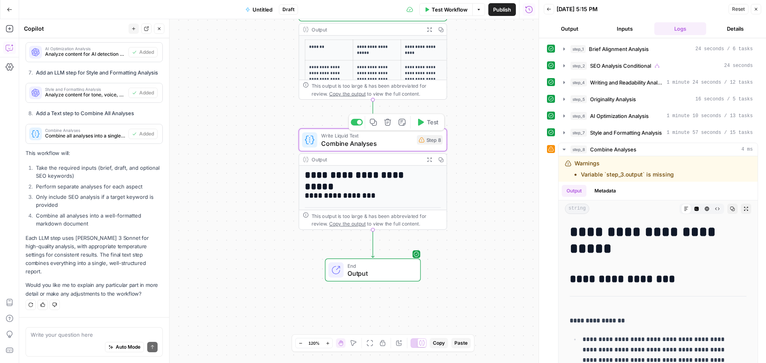
click at [388, 139] on span "Combine Analyses" at bounding box center [367, 144] width 92 height 10
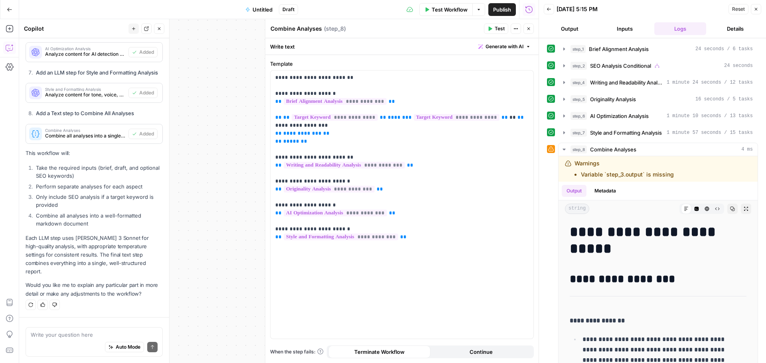
click at [532, 28] on button "Close" at bounding box center [528, 29] width 10 height 10
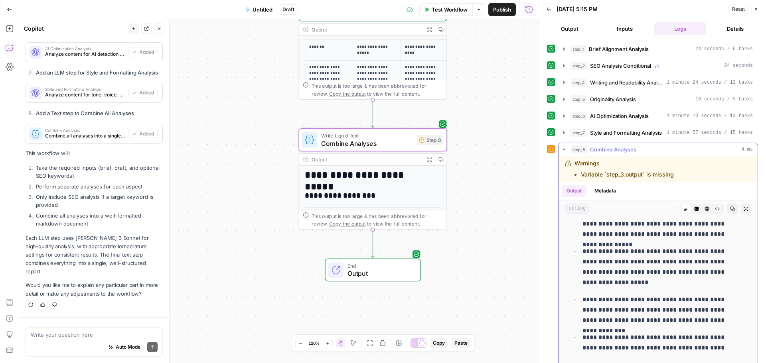
scroll to position [558, 0]
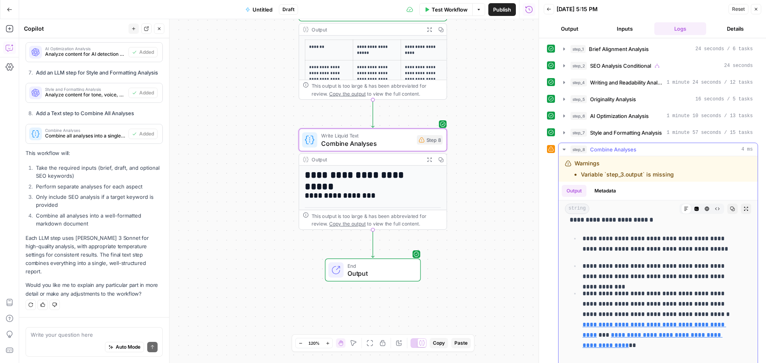
drag, startPoint x: 679, startPoint y: 177, endPoint x: 574, endPoint y: 163, distance: 105.9
click at [574, 163] on div "Warnings Variable `step_3.output` is missing" at bounding box center [639, 169] width 148 height 19
copy div "Warnings Variable `step_3.output` is missing"
click at [92, 335] on textarea at bounding box center [94, 335] width 127 height 8
paste textarea "Warnings Variable `step_3.output` is missing"
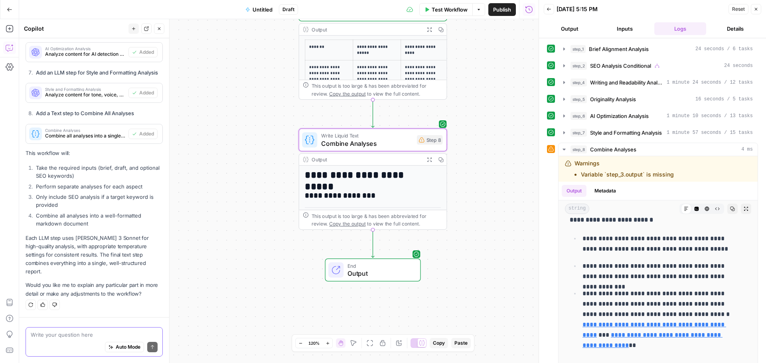
type textarea "Warnings Variable `step_3.output` is missing"
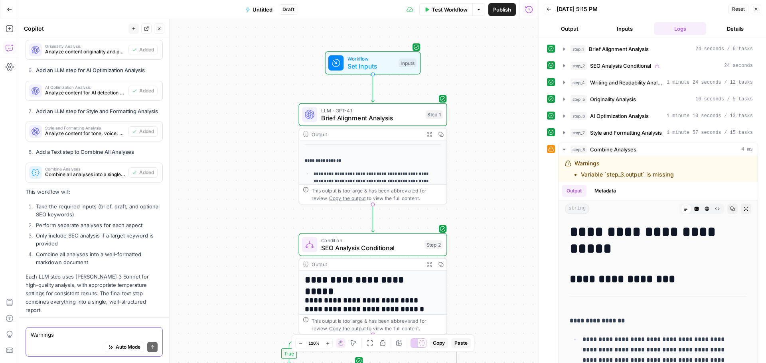
scroll to position [1432, 0]
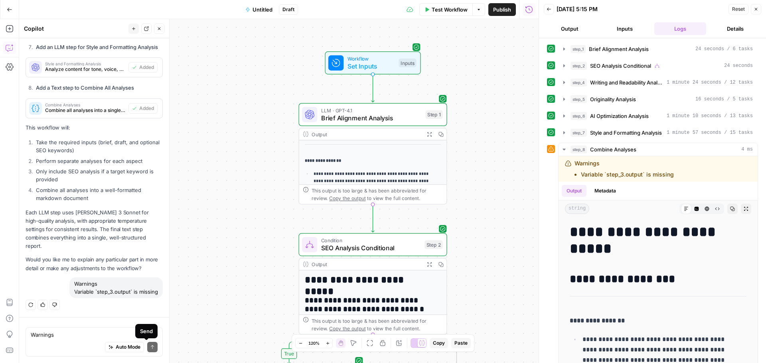
click at [115, 290] on div "Warnings Variable `step_3.output` is missing" at bounding box center [115, 288] width 93 height 21
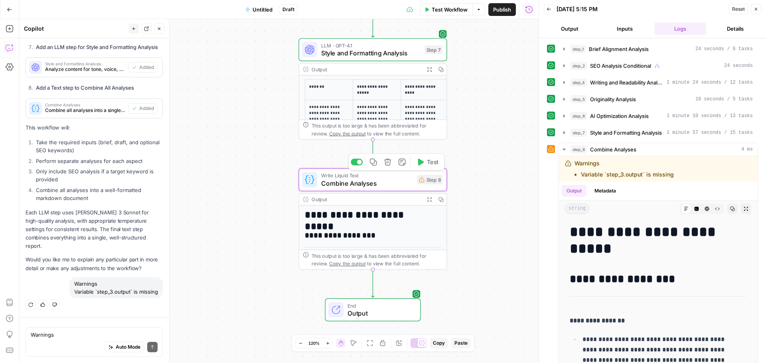
click at [392, 185] on span "Combine Analyses" at bounding box center [367, 184] width 92 height 10
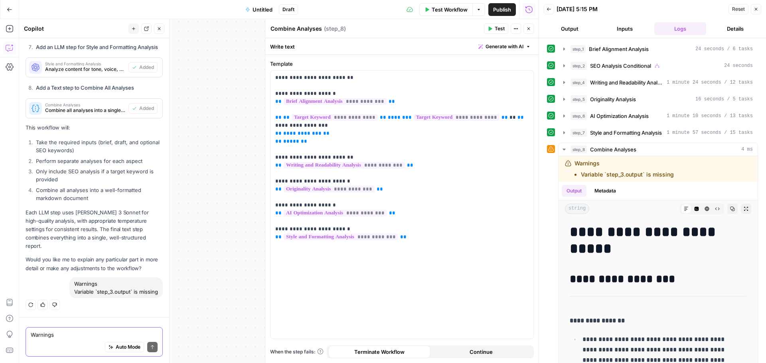
click at [95, 335] on textarea "Warnings Variable `step_3.output` is missing" at bounding box center [94, 335] width 127 height 8
type textarea "why is step 3 output missing"
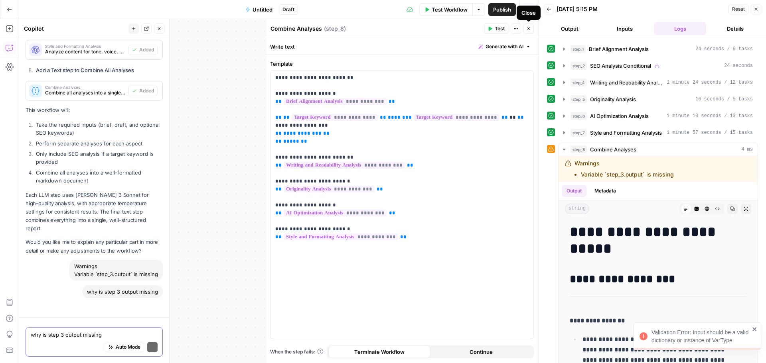
scroll to position [1449, 0]
click at [528, 26] on icon "button" at bounding box center [528, 28] width 5 height 5
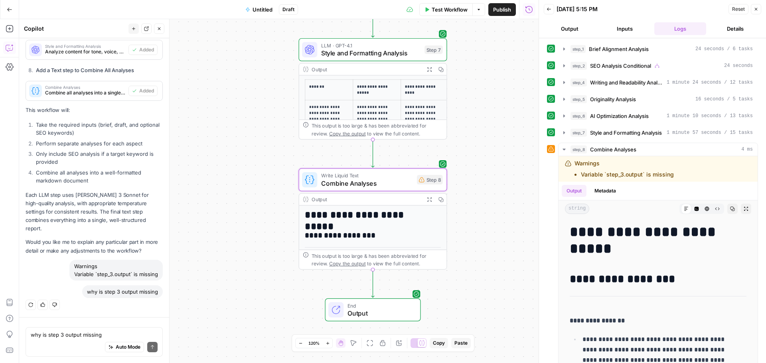
click at [264, 12] on span "Untitled" at bounding box center [262, 10] width 20 height 8
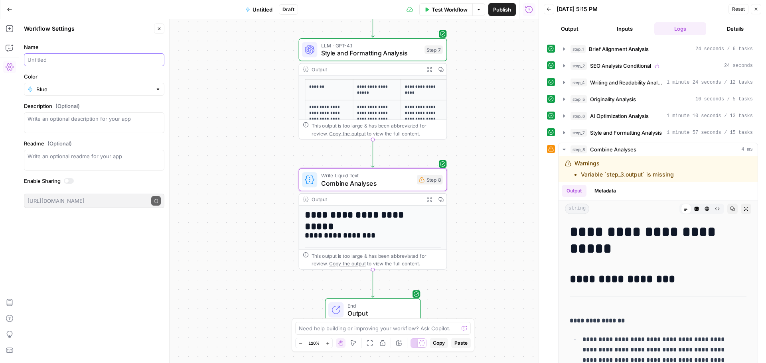
click at [54, 61] on input "Name" at bounding box center [94, 60] width 133 height 8
type input "Editing workflow"
click at [481, 143] on div "**********" at bounding box center [278, 191] width 519 height 344
click at [157, 30] on icon "button" at bounding box center [159, 28] width 5 height 5
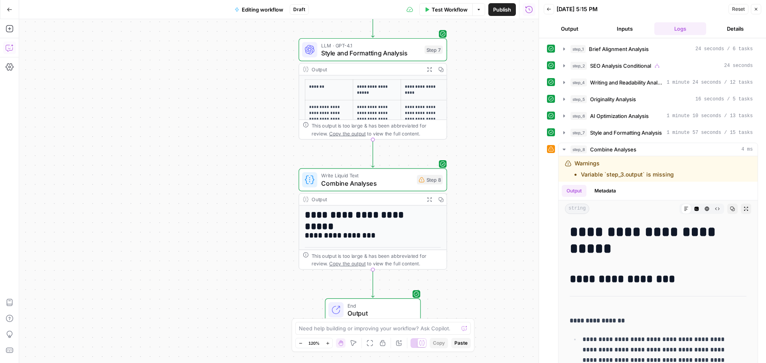
click at [12, 47] on icon "button" at bounding box center [10, 48] width 8 height 8
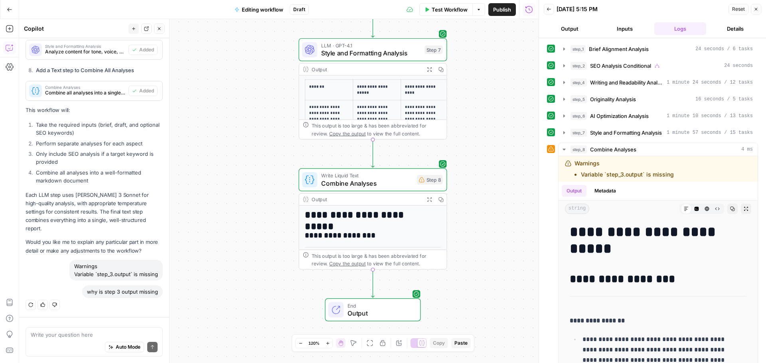
click at [106, 335] on textarea at bounding box center [94, 335] width 127 height 8
type textarea "why is step 3 output missing"
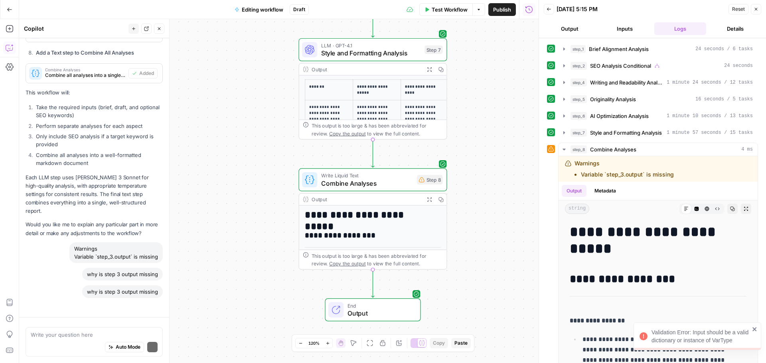
scroll to position [1467, 0]
click at [754, 330] on icon "close" at bounding box center [755, 329] width 6 height 6
click at [502, 10] on span "Publish" at bounding box center [502, 10] width 18 height 8
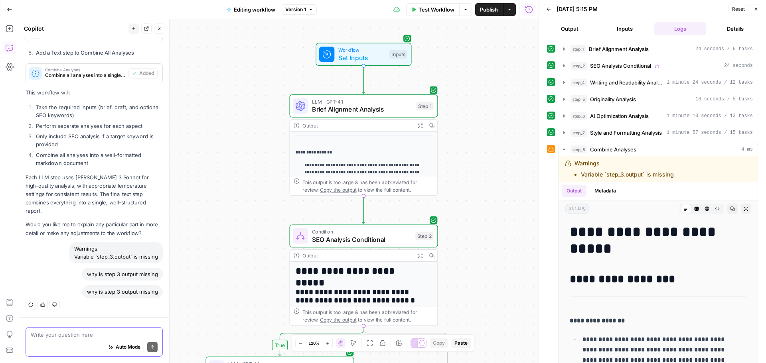
click at [79, 335] on textarea at bounding box center [94, 335] width 127 height 8
click at [355, 50] on span "Workflow" at bounding box center [361, 50] width 47 height 8
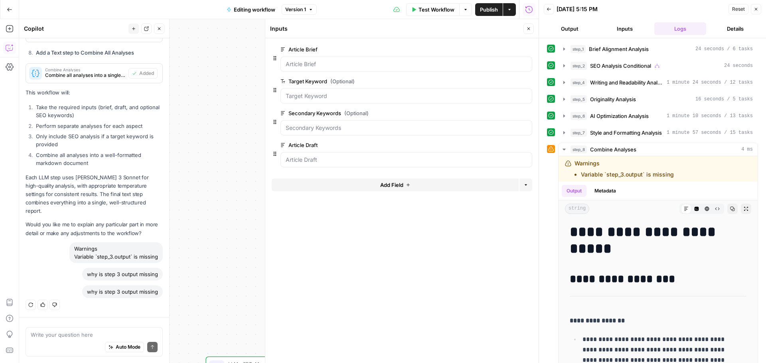
click at [504, 49] on span "edit field" at bounding box center [502, 49] width 18 height 6
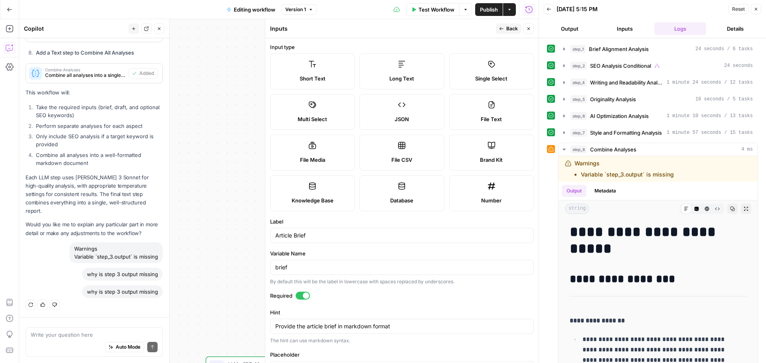
scroll to position [80, 0]
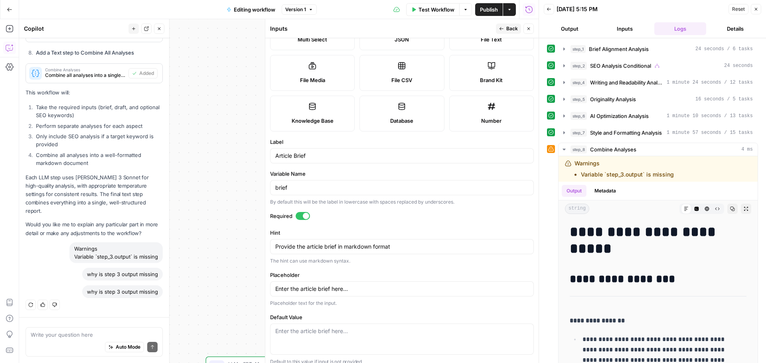
click at [303, 215] on div at bounding box center [306, 216] width 6 height 6
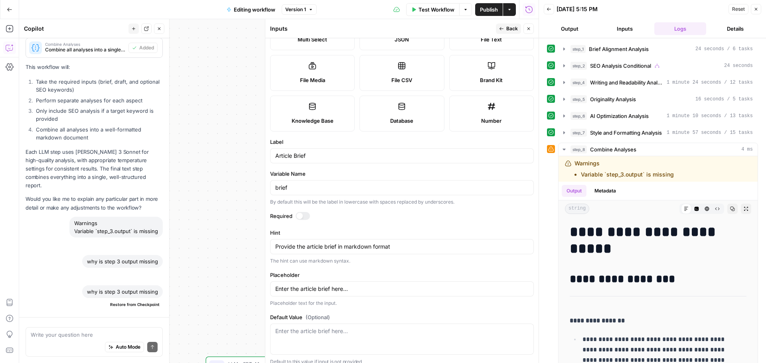
scroll to position [1492, 0]
click at [508, 28] on span "Back" at bounding box center [512, 28] width 12 height 7
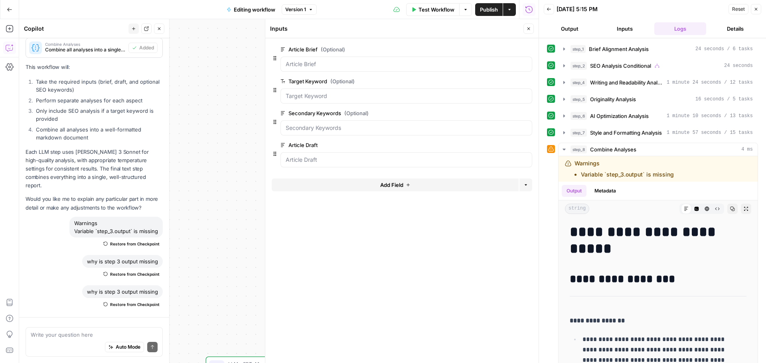
click at [529, 29] on icon "button" at bounding box center [528, 28] width 5 height 5
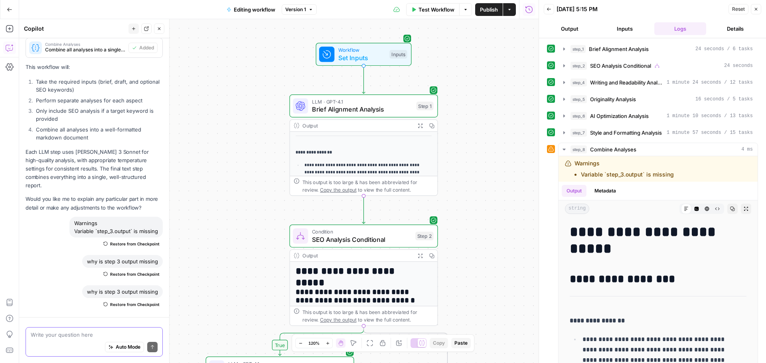
click at [102, 337] on textarea at bounding box center [94, 335] width 127 height 8
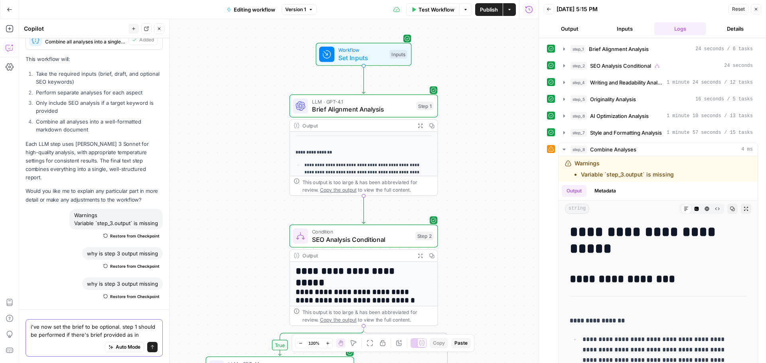
scroll to position [1508, 0]
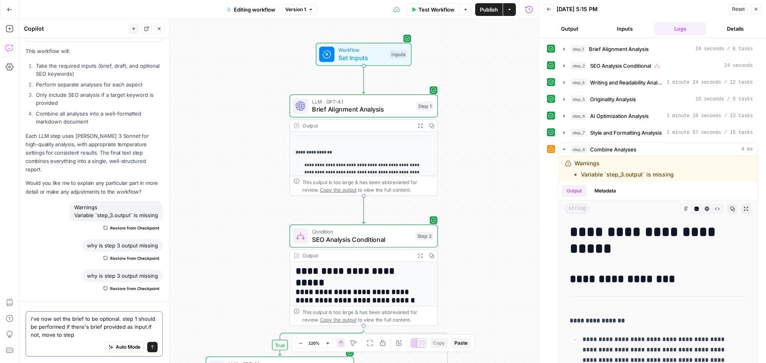
type textarea "i've now set the brief to be optional. step 1 should be performed if there's br…"
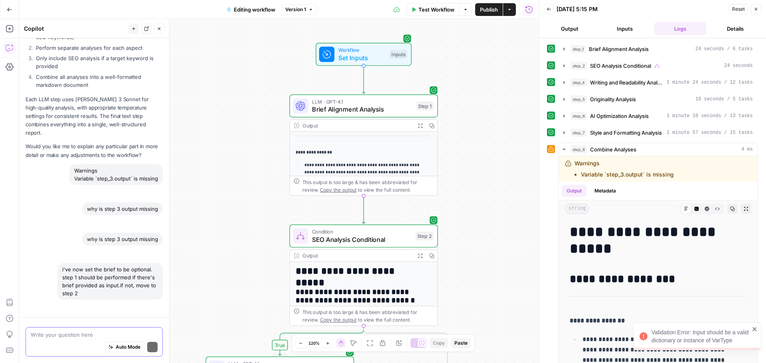
scroll to position [1547, 0]
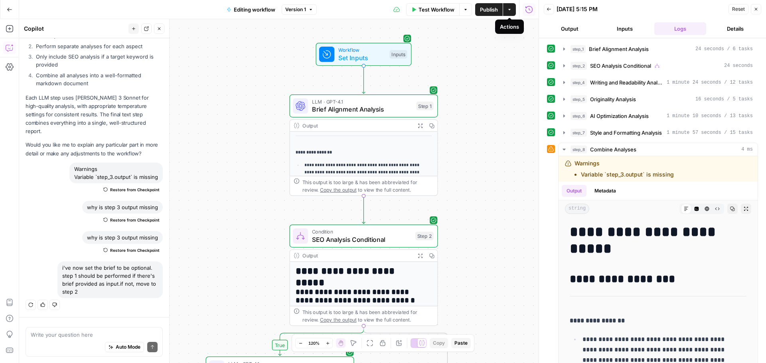
click at [511, 12] on button "Actions" at bounding box center [509, 9] width 13 height 13
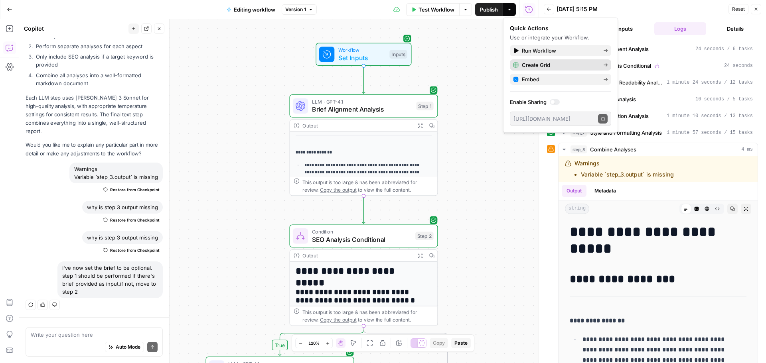
click at [555, 64] on span "Create Grid" at bounding box center [559, 65] width 75 height 8
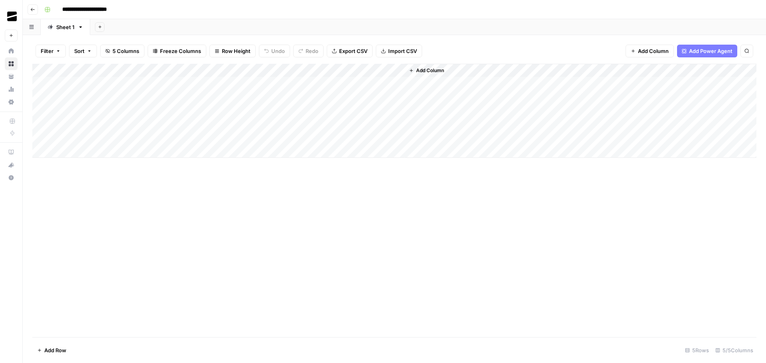
click at [292, 83] on div "Add Column" at bounding box center [394, 111] width 724 height 94
type textarea "**********"
click at [213, 79] on div "Add Column" at bounding box center [394, 111] width 724 height 94
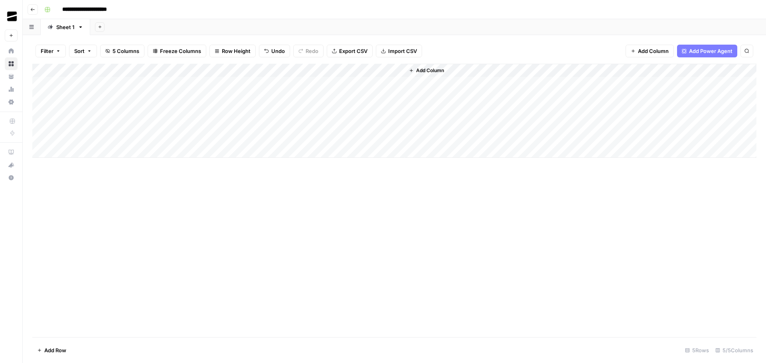
click at [213, 79] on div "Add Column" at bounding box center [394, 111] width 724 height 94
drag, startPoint x: 244, startPoint y: 84, endPoint x: 314, endPoint y: 83, distance: 69.8
click at [314, 83] on textarea "**********" at bounding box center [253, 92] width 131 height 27
type textarea "**********"
click at [149, 80] on div "Add Column" at bounding box center [394, 111] width 724 height 94
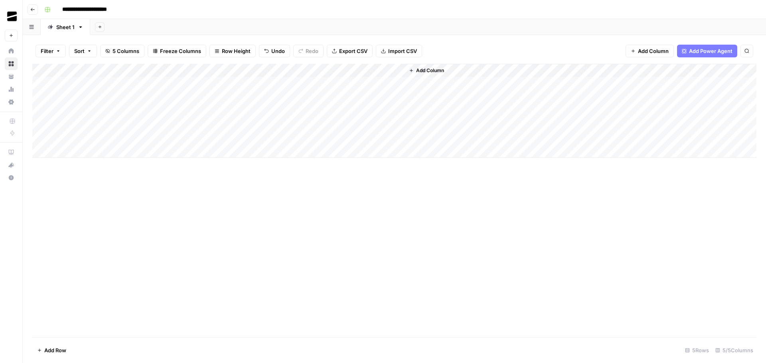
click at [149, 80] on div "Add Column" at bounding box center [394, 111] width 724 height 94
type textarea "**********"
click at [83, 79] on div "Add Column" at bounding box center [394, 111] width 724 height 94
click at [110, 69] on div "Add Column" at bounding box center [394, 111] width 724 height 94
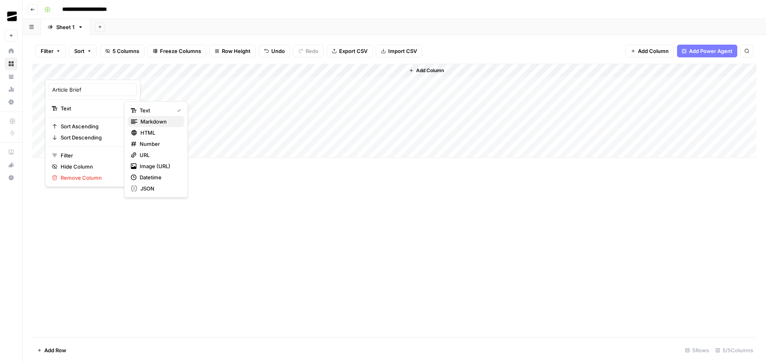
click at [161, 122] on span "Markdown" at bounding box center [158, 122] width 37 height 8
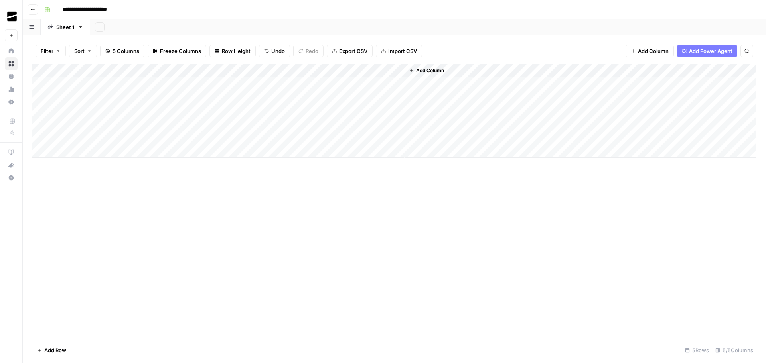
click at [326, 71] on div "Add Column" at bounding box center [394, 111] width 724 height 94
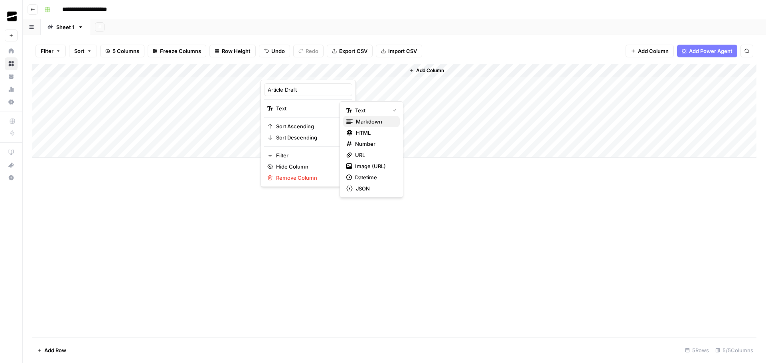
click at [377, 124] on span "Markdown" at bounding box center [374, 122] width 37 height 8
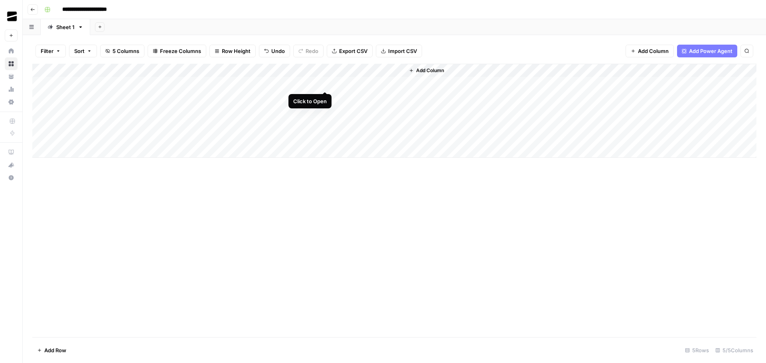
click at [325, 83] on div "Add Column" at bounding box center [394, 111] width 724 height 94
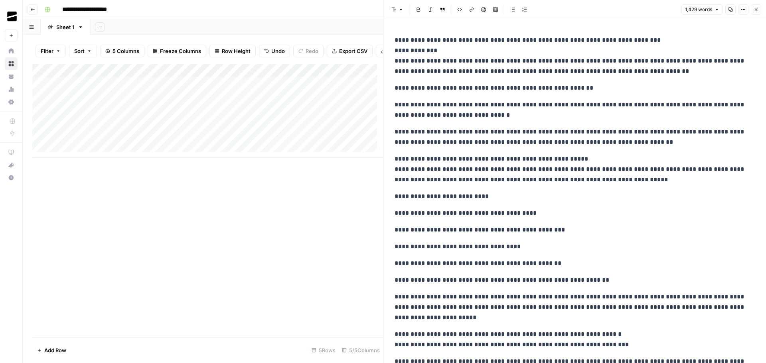
click at [757, 9] on icon "button" at bounding box center [755, 9] width 5 height 5
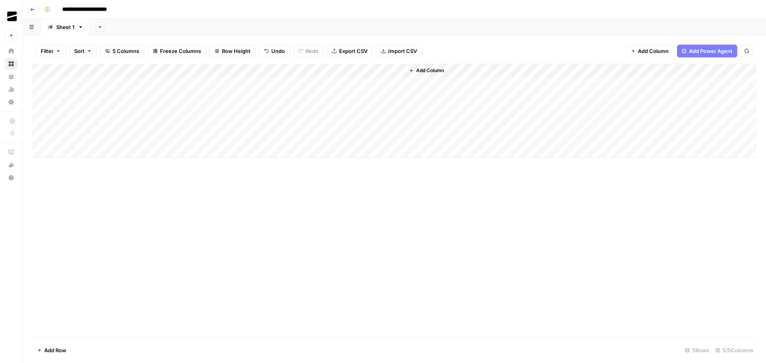
click at [87, 81] on div "Add Column" at bounding box center [394, 111] width 724 height 94
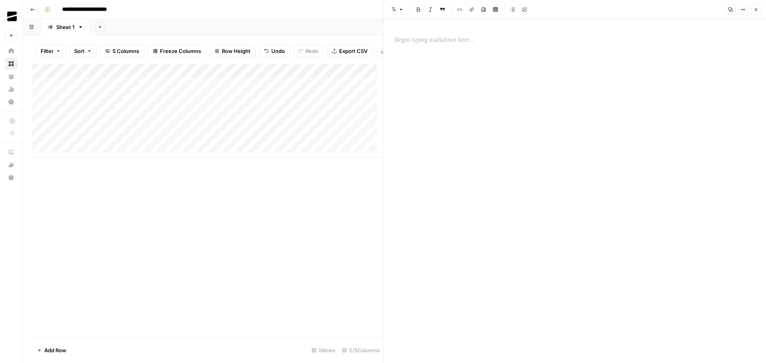
click at [426, 40] on p at bounding box center [574, 40] width 360 height 10
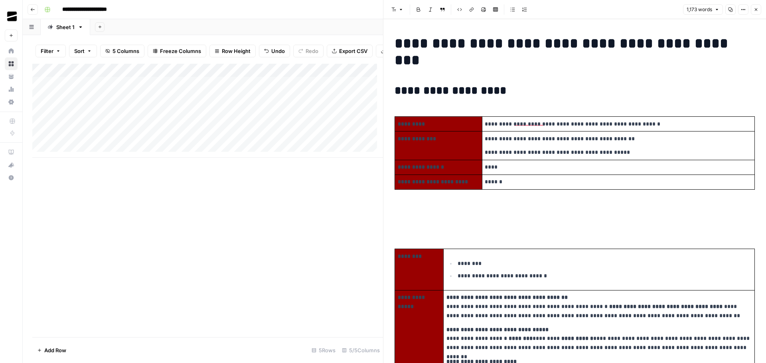
click at [759, 8] on button "Close" at bounding box center [756, 9] width 10 height 10
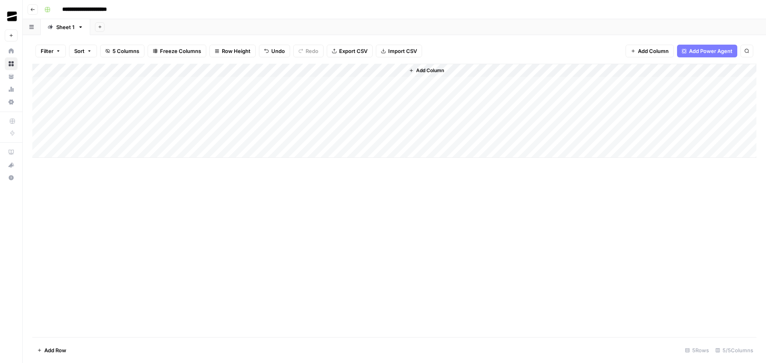
click at [325, 83] on div "Add Column" at bounding box center [394, 111] width 724 height 94
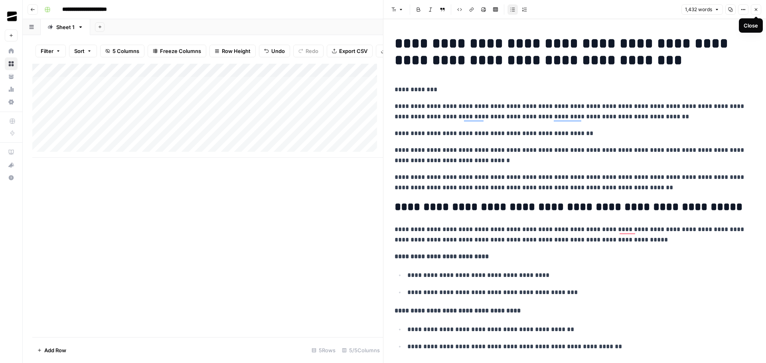
click at [758, 10] on span "Close" at bounding box center [758, 10] width 0 height 0
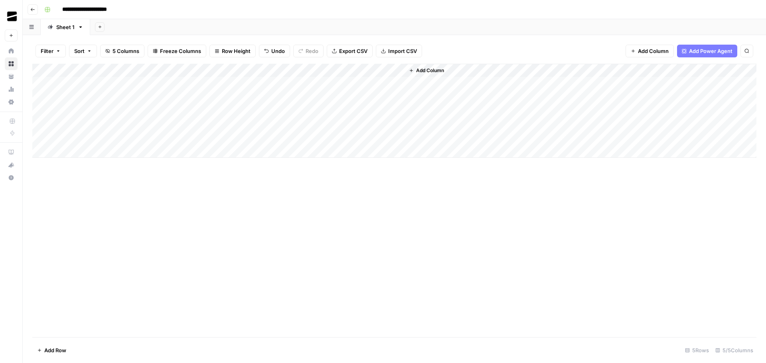
click at [377, 83] on div "Add Column" at bounding box center [394, 111] width 724 height 94
click at [32, 10] on icon "button" at bounding box center [32, 9] width 5 height 5
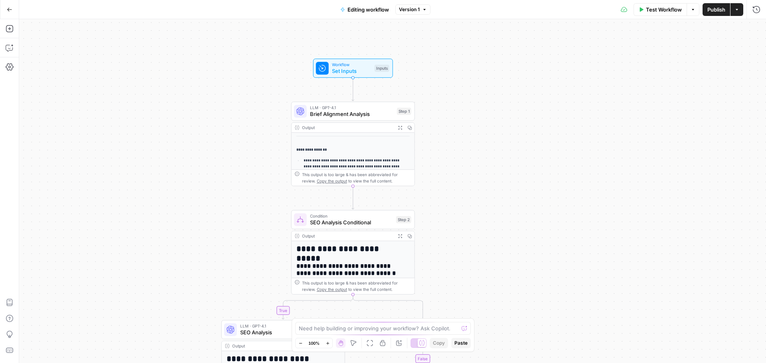
drag, startPoint x: 429, startPoint y: 105, endPoint x: 485, endPoint y: 149, distance: 70.4
click at [485, 149] on div "**********" at bounding box center [392, 191] width 747 height 344
click at [353, 67] on span "Set Inputs" at bounding box center [351, 71] width 39 height 8
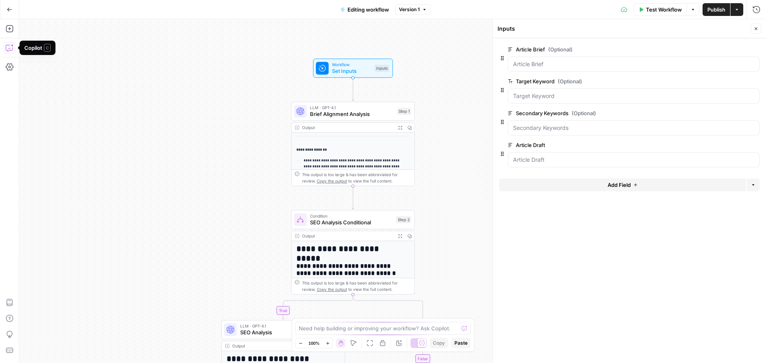
click at [9, 49] on icon "button" at bounding box center [10, 48] width 8 height 8
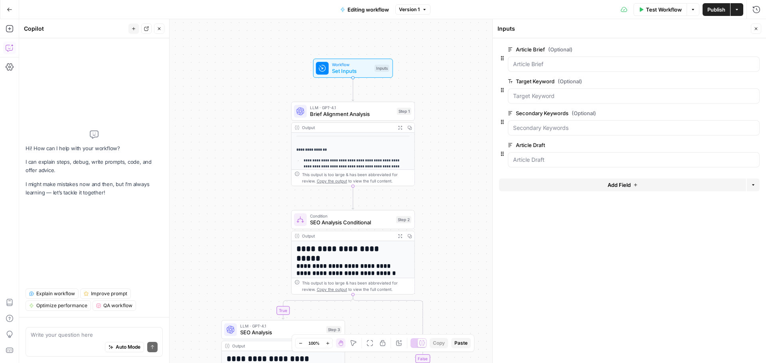
click at [93, 334] on textarea at bounding box center [94, 335] width 127 height 8
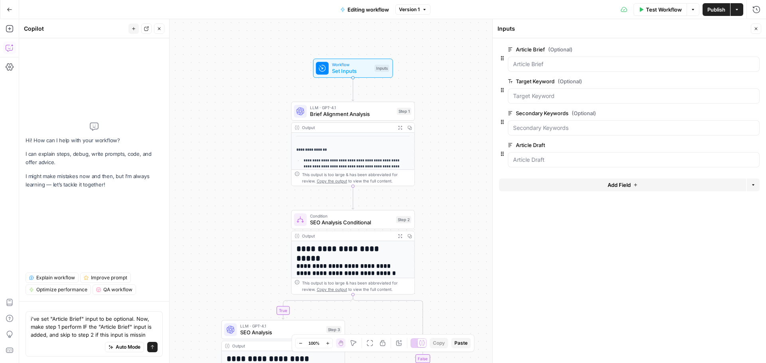
type textarea "i've set "Article Brief" input to be optional. Now, make step 1 perform IF the …"
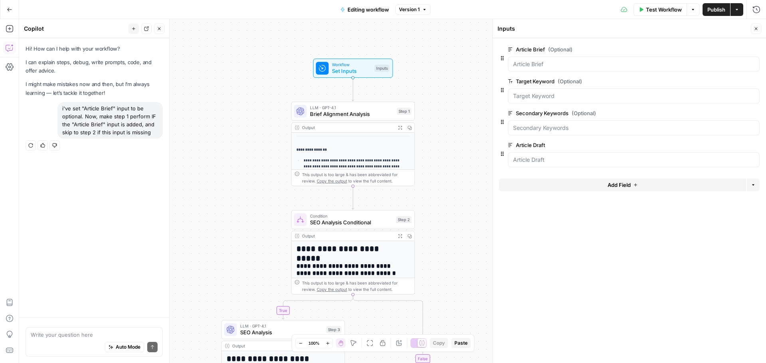
click at [692, 9] on icon "button" at bounding box center [692, 9] width 2 height 1
click at [738, 11] on icon "button" at bounding box center [736, 9] width 5 height 5
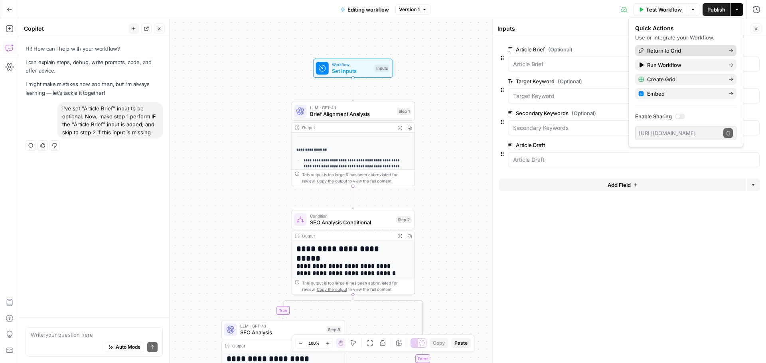
click at [683, 47] on span "Return to Grid" at bounding box center [684, 51] width 75 height 8
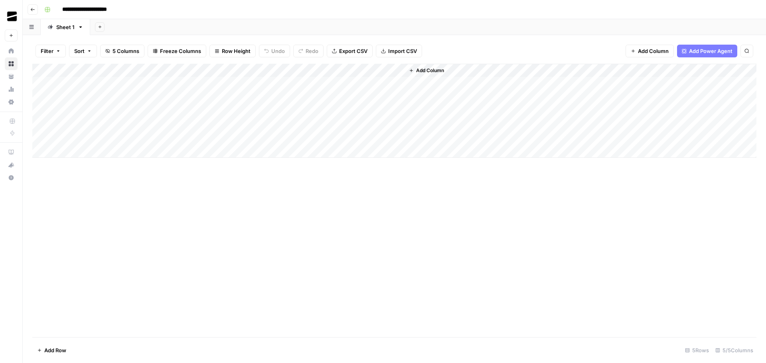
click at [35, 6] on button "Go back" at bounding box center [33, 9] width 10 height 10
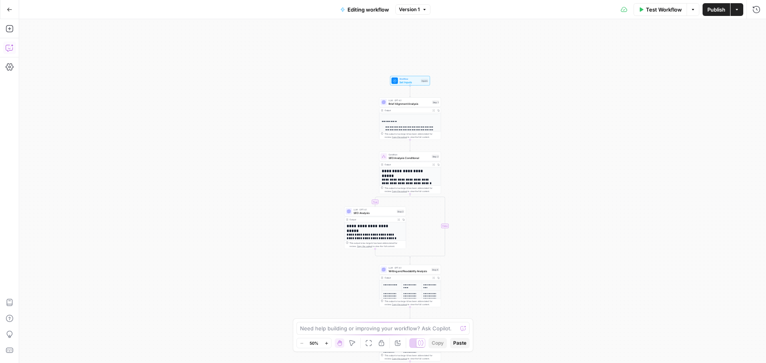
click at [12, 47] on icon "button" at bounding box center [10, 48] width 8 height 8
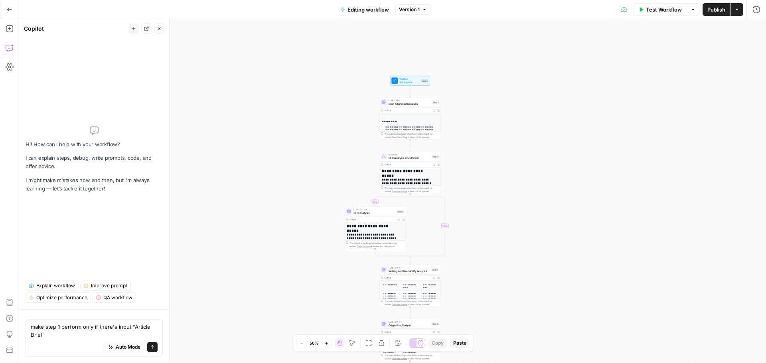
type textarea "make step 1 perform only if there's input "Article Brief""
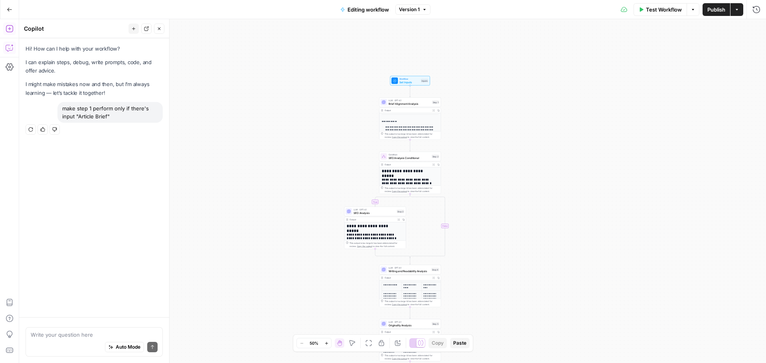
click at [9, 11] on icon "button" at bounding box center [9, 10] width 5 height 4
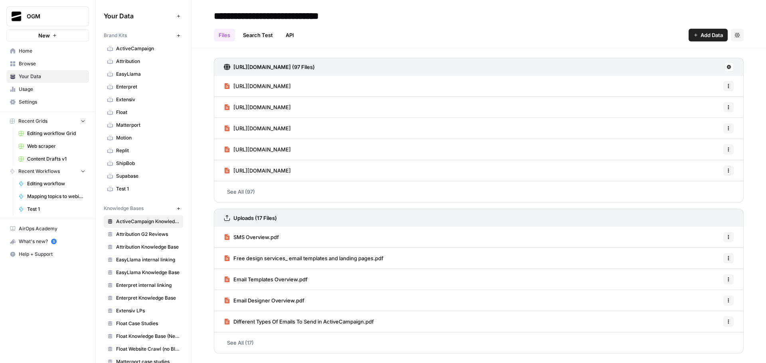
click at [40, 64] on span "Browse" at bounding box center [52, 63] width 67 height 7
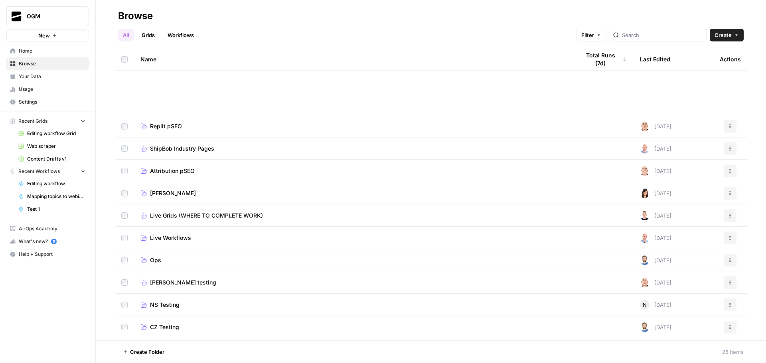
scroll to position [160, 0]
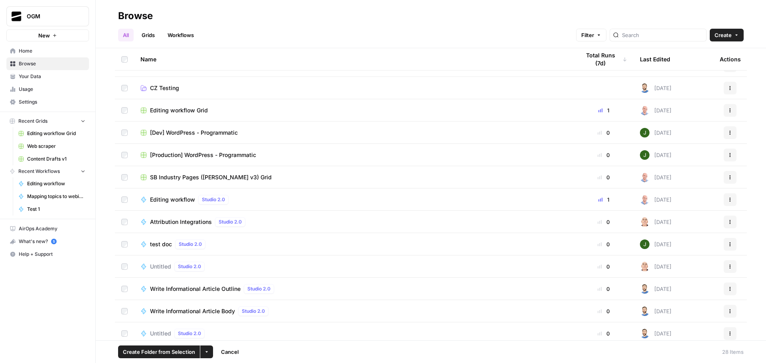
click at [204, 357] on button "More Options" at bounding box center [206, 352] width 13 height 13
click at [227, 322] on span "Move to" at bounding box center [225, 322] width 20 height 8
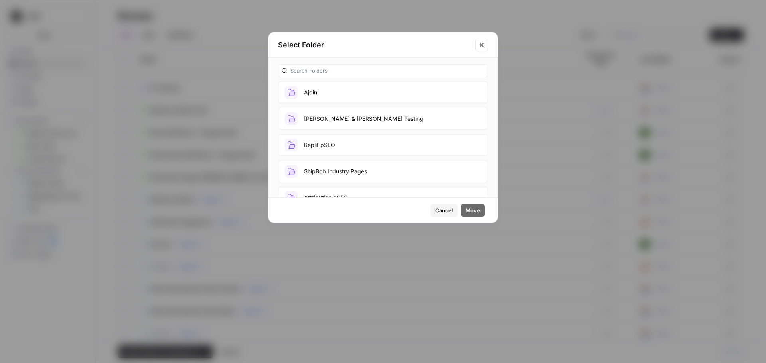
click at [322, 93] on button "Ajdin" at bounding box center [383, 93] width 210 height 22
click at [469, 208] on span "Move" at bounding box center [472, 211] width 14 height 8
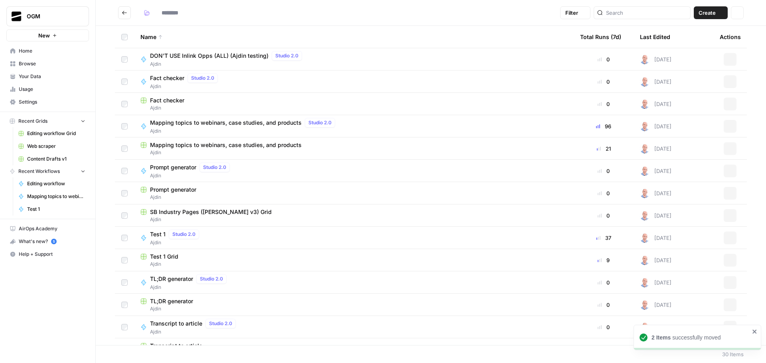
type input "*****"
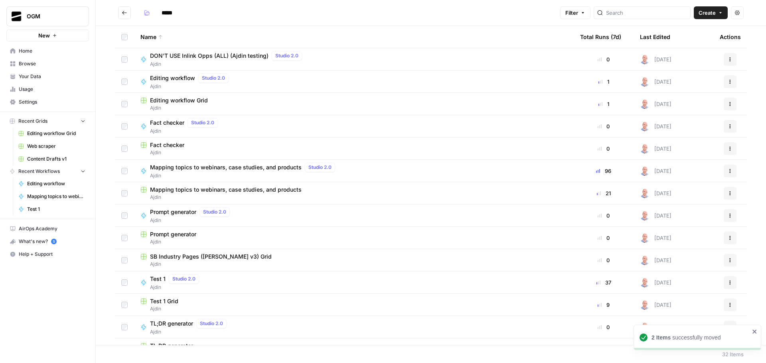
click at [218, 101] on div "Editing workflow Grid" at bounding box center [353, 101] width 427 height 8
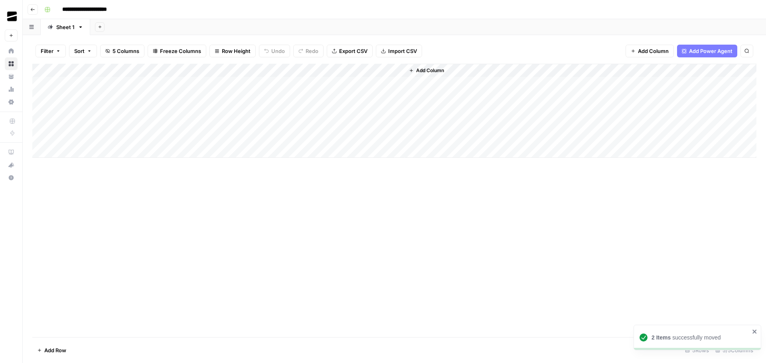
click at [115, 9] on input "**********" at bounding box center [92, 9] width 67 height 13
click at [122, 11] on input "**********" at bounding box center [92, 9] width 67 height 13
type input "**********"
click at [270, 27] on div "Add Sheet" at bounding box center [428, 27] width 676 height 16
click at [32, 10] on icon "button" at bounding box center [32, 9] width 5 height 5
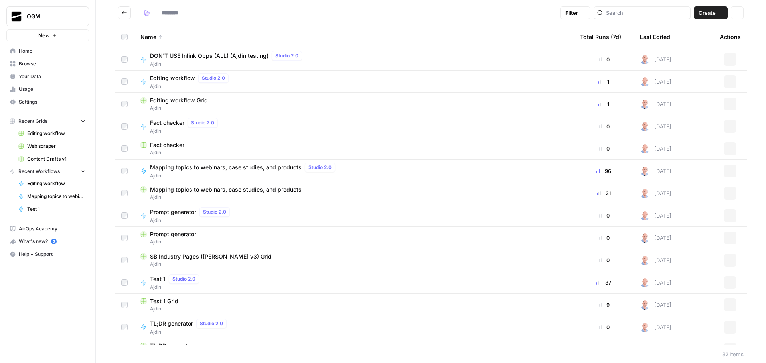
type input "*****"
click at [175, 101] on span "Editing workflow" at bounding box center [172, 101] width 45 height 8
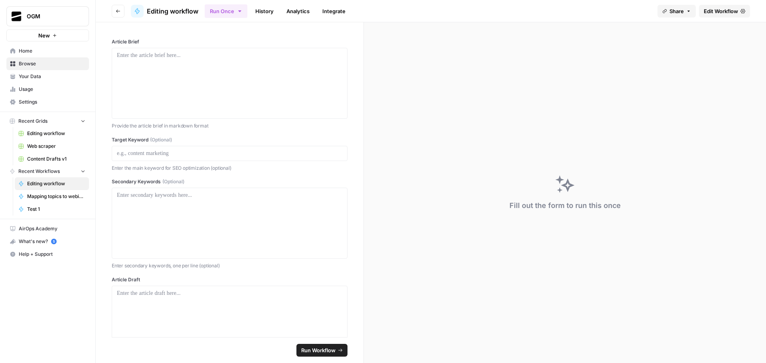
click at [733, 12] on span "Edit Workflow" at bounding box center [720, 11] width 34 height 8
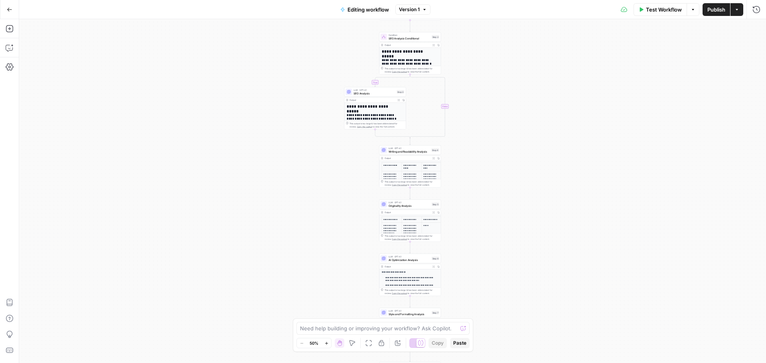
click at [12, 9] on span "Go Back" at bounding box center [12, 9] width 0 height 0
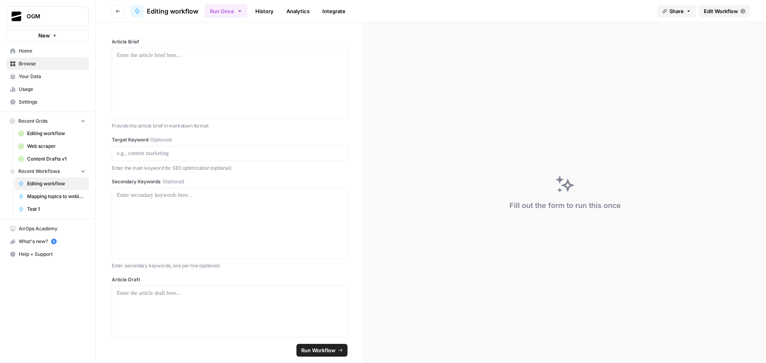
click at [120, 9] on icon "button" at bounding box center [118, 11] width 5 height 5
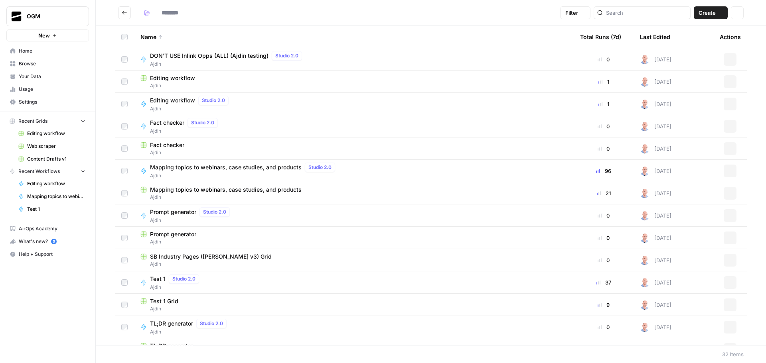
type input "*****"
click at [177, 80] on span "Editing workflow" at bounding box center [172, 78] width 45 height 8
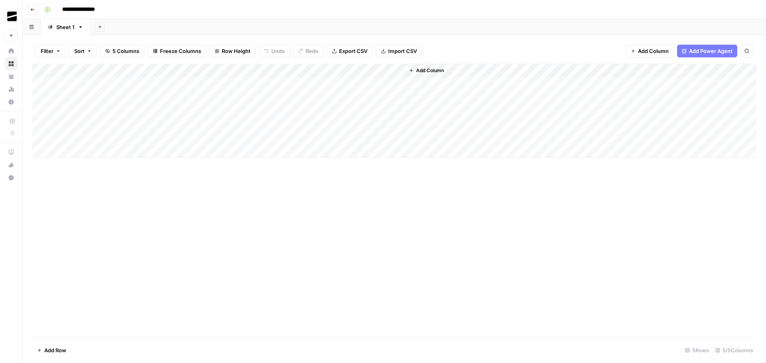
click at [383, 14] on div "**********" at bounding box center [399, 9] width 717 height 13
click at [469, 83] on div "Add Column" at bounding box center [394, 111] width 724 height 94
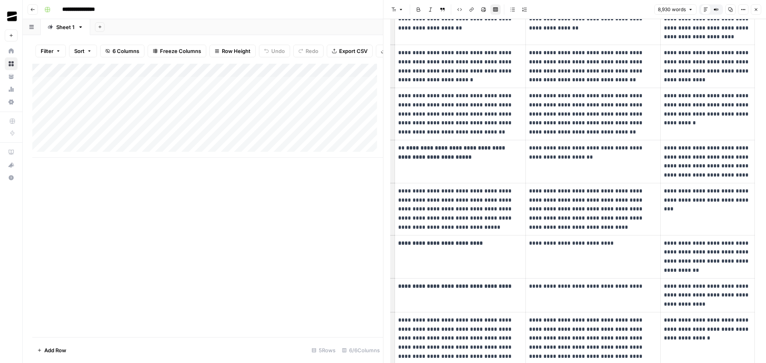
scroll to position [5449, 0]
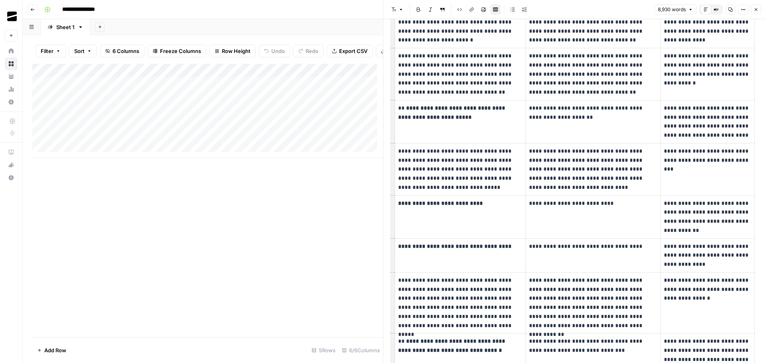
click at [33, 11] on icon "button" at bounding box center [32, 9] width 5 height 5
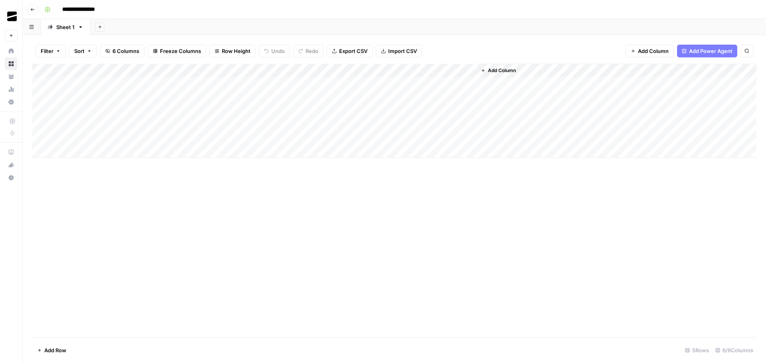
click at [398, 240] on div "Add Column" at bounding box center [394, 201] width 724 height 274
click at [468, 85] on div "Add Column" at bounding box center [394, 111] width 724 height 94
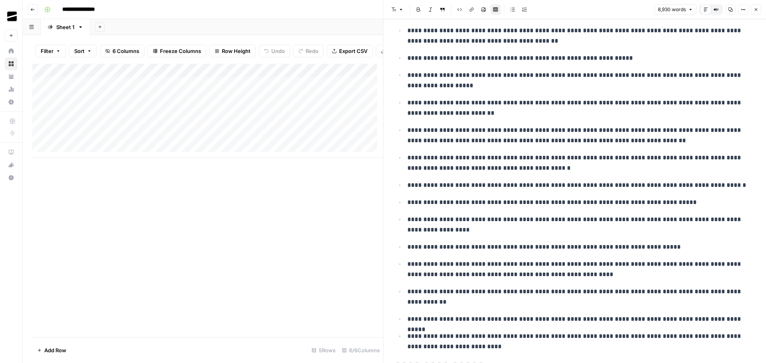
scroll to position [1117, 0]
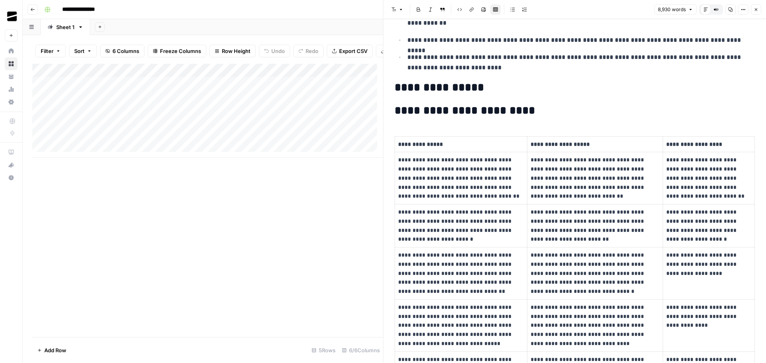
click at [756, 8] on icon "button" at bounding box center [755, 9] width 5 height 5
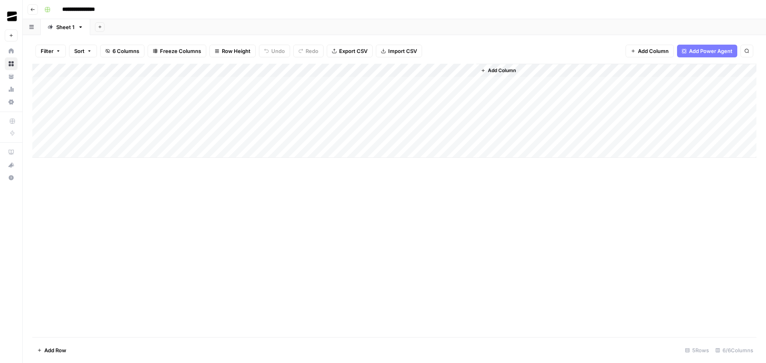
click at [34, 13] on button "Go back" at bounding box center [33, 9] width 10 height 10
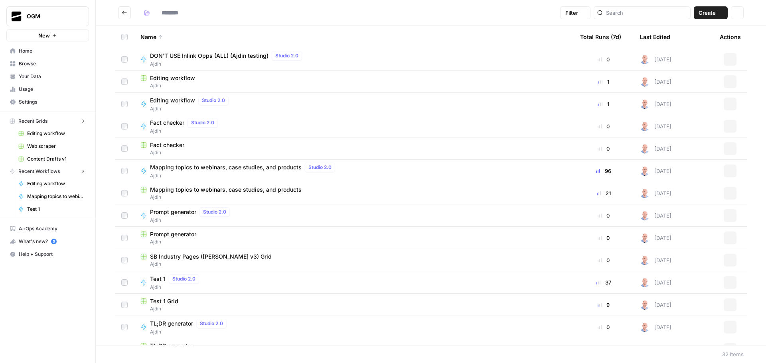
type input "*****"
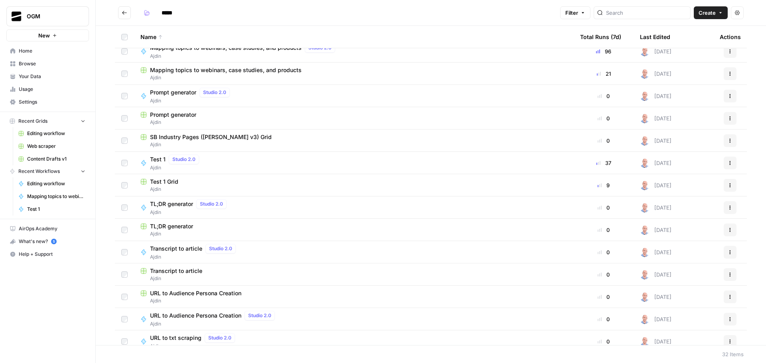
click at [171, 179] on span "Test 1 Grid" at bounding box center [164, 182] width 28 height 8
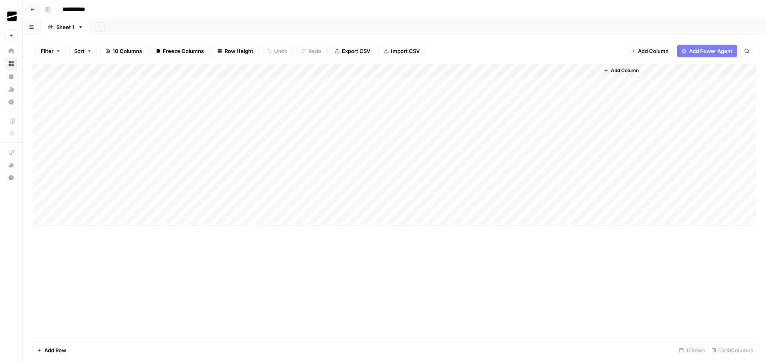
click at [550, 180] on div "Add Column" at bounding box center [394, 145] width 724 height 162
click at [557, 180] on div "Add Column" at bounding box center [394, 145] width 724 height 162
click at [575, 246] on div "Add Column" at bounding box center [394, 201] width 724 height 274
click at [573, 94] on div "Add Column" at bounding box center [394, 145] width 724 height 162
click at [627, 70] on span "Add Column" at bounding box center [625, 70] width 28 height 7
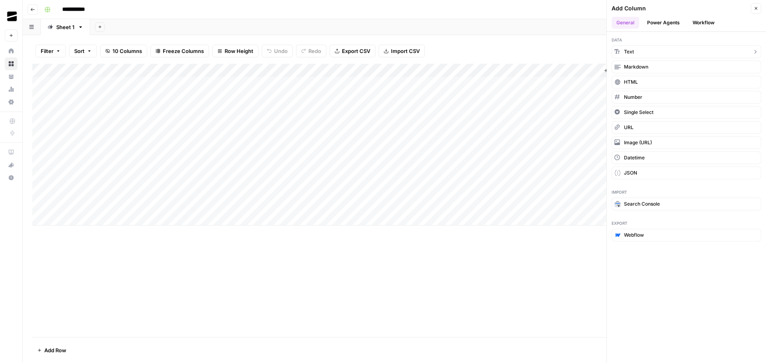
click at [640, 51] on button "Text" at bounding box center [686, 51] width 150 height 13
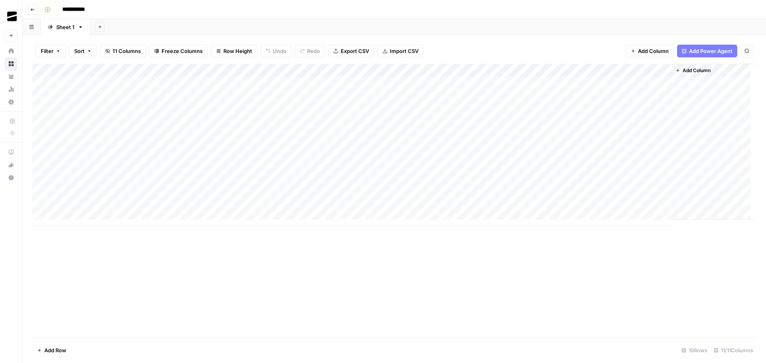
click at [693, 69] on span "Add Column" at bounding box center [696, 70] width 28 height 7
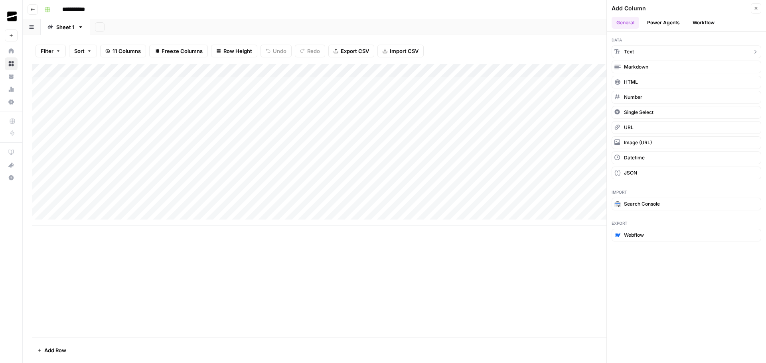
click at [641, 47] on button "Text" at bounding box center [686, 51] width 150 height 13
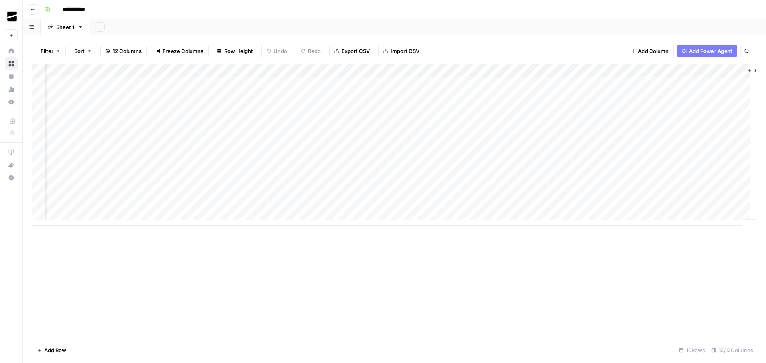
scroll to position [0, 37]
click at [557, 71] on div "Add Column" at bounding box center [394, 145] width 724 height 162
drag, startPoint x: 538, startPoint y: 89, endPoint x: 494, endPoint y: 90, distance: 43.5
click at [494, 90] on div "New Column" at bounding box center [538, 89] width 88 height 13
click at [521, 70] on div "Add Column" at bounding box center [394, 145] width 724 height 162
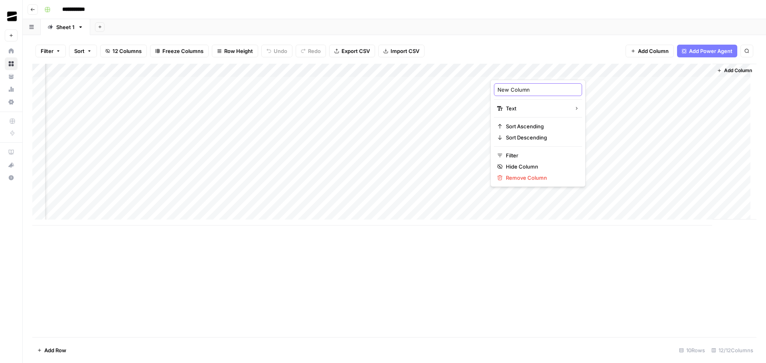
click at [526, 86] on input "New Column" at bounding box center [537, 90] width 81 height 8
type input "Research"
click at [601, 67] on div "Add Column" at bounding box center [394, 145] width 724 height 162
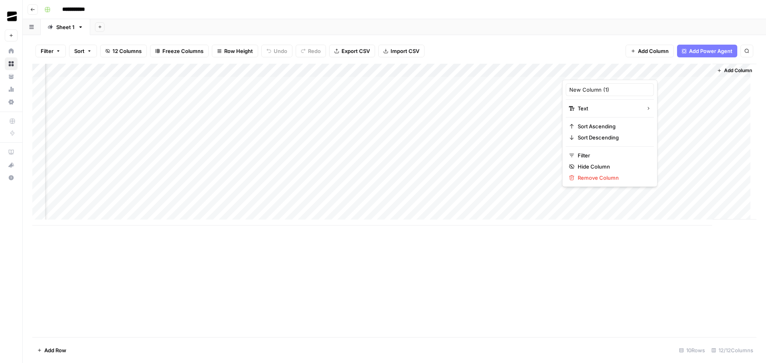
click at [515, 69] on div "Add Column" at bounding box center [394, 145] width 724 height 162
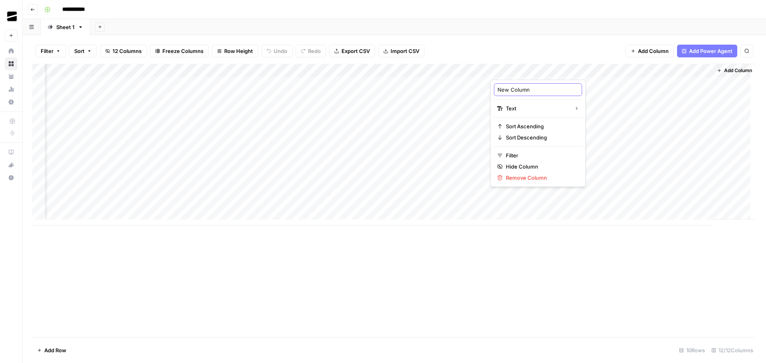
click at [522, 90] on input "New Column" at bounding box center [537, 90] width 81 height 8
type input "Research"
click at [591, 70] on div "Add Column" at bounding box center [394, 145] width 724 height 162
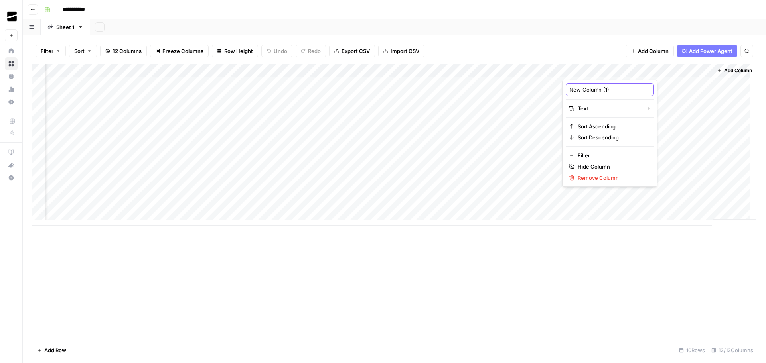
click at [598, 87] on input "New Column (1)" at bounding box center [609, 90] width 81 height 8
type input "Outlining"
click at [678, 68] on div "Add Column" at bounding box center [394, 145] width 724 height 162
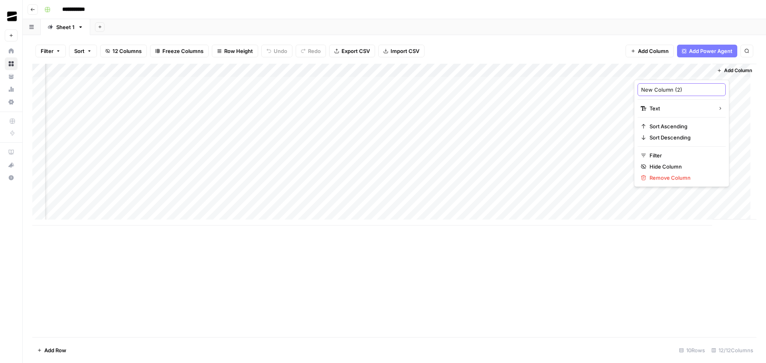
click at [666, 89] on input "New Column (2)" at bounding box center [681, 90] width 81 height 8
type input "Drafting"
click at [519, 85] on div "Add Column" at bounding box center [394, 145] width 724 height 162
type textarea "*"
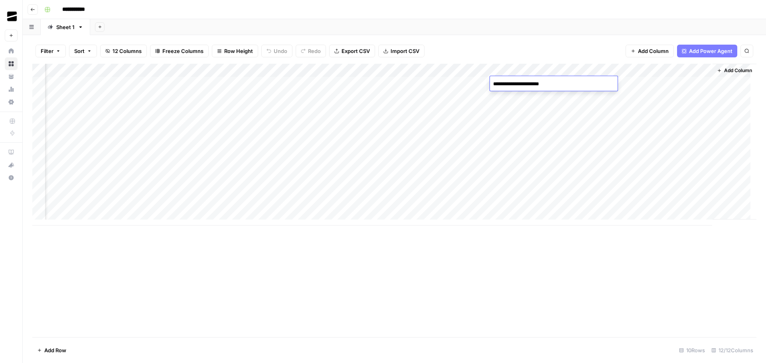
type textarea "**********"
type textarea "********"
type textarea "**********"
click at [534, 97] on div "Add Column" at bounding box center [394, 145] width 724 height 162
type textarea "**********"
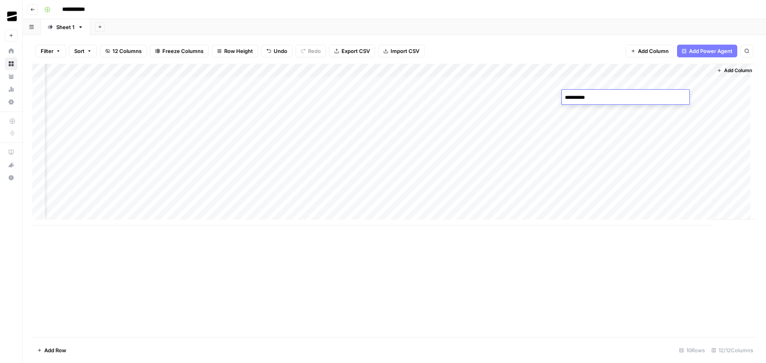
type textarea "**********"
click at [544, 190] on div "Add Column" at bounding box center [394, 145] width 724 height 162
click at [647, 99] on div "Add Column" at bounding box center [394, 145] width 724 height 162
type textarea "********"
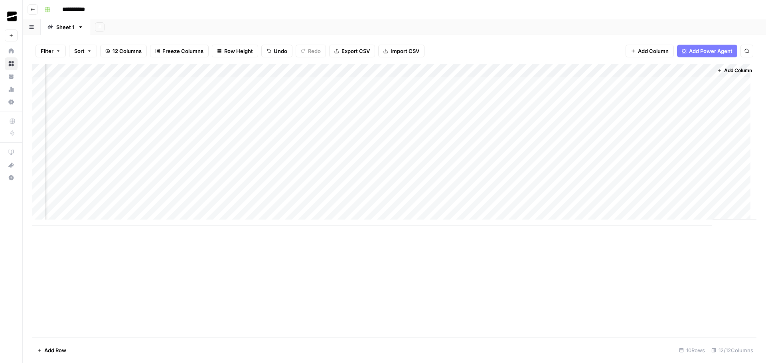
click at [521, 109] on div "Add Column" at bounding box center [394, 145] width 724 height 162
type textarea "**********"
type textarea "*"
type textarea "**********"
type textarea "********"
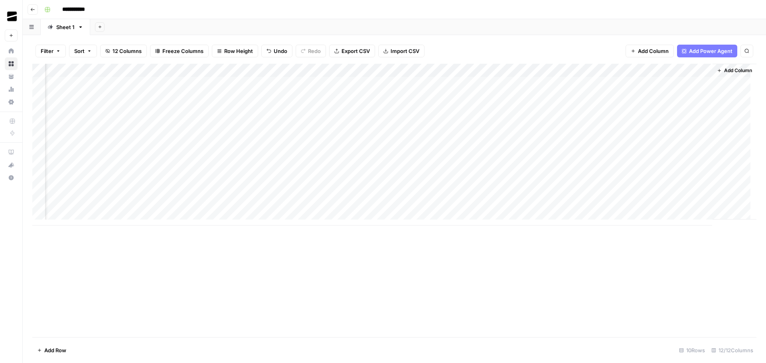
click at [615, 261] on div "Add Column" at bounding box center [394, 201] width 724 height 274
click at [527, 125] on div "Add Column" at bounding box center [394, 145] width 724 height 162
type textarea "**********"
type textarea "********"
type textarea "**********"
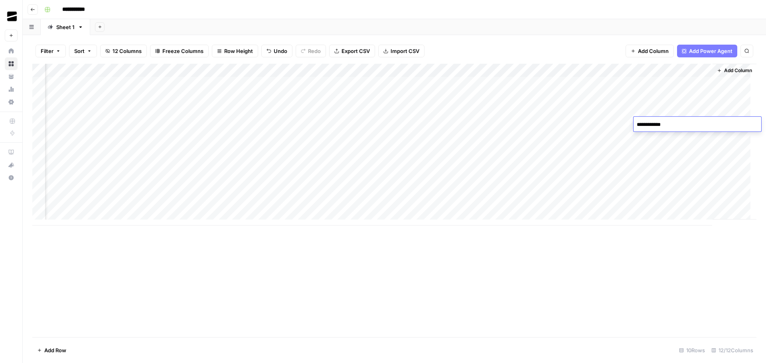
click at [603, 83] on div "Add Column" at bounding box center [394, 145] width 724 height 162
type textarea "**"
click at [601, 301] on div "Add Column" at bounding box center [394, 201] width 724 height 274
click at [597, 171] on div "Add Column" at bounding box center [394, 145] width 724 height 162
drag, startPoint x: 490, startPoint y: 70, endPoint x: 452, endPoint y: 70, distance: 37.9
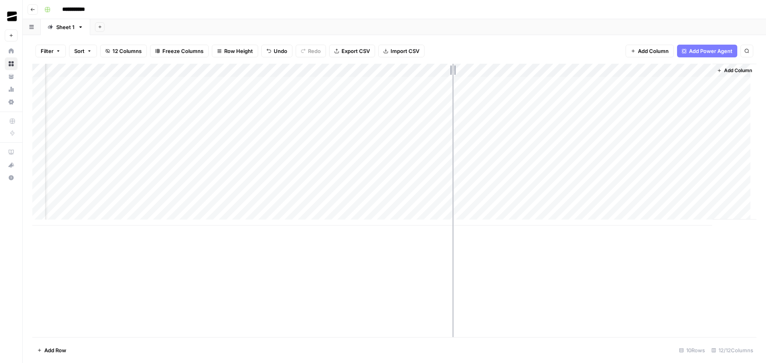
click at [452, 70] on div "Add Column" at bounding box center [394, 145] width 724 height 162
drag, startPoint x: 455, startPoint y: 70, endPoint x: 418, endPoint y: 73, distance: 37.6
click at [418, 71] on div "Add Column" at bounding box center [394, 145] width 724 height 162
click at [553, 290] on div "Add Column" at bounding box center [394, 201] width 724 height 274
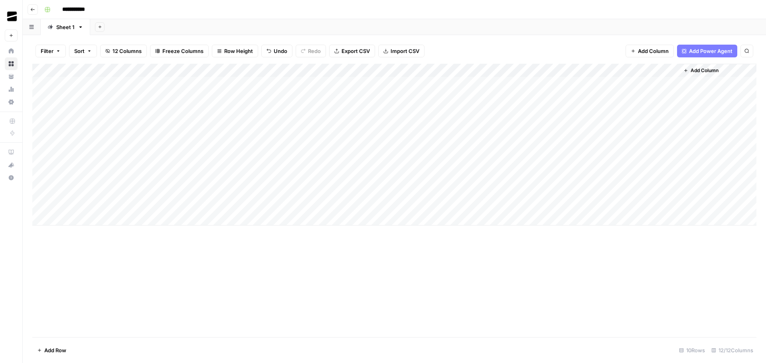
click at [597, 268] on div "Add Column" at bounding box center [394, 201] width 724 height 274
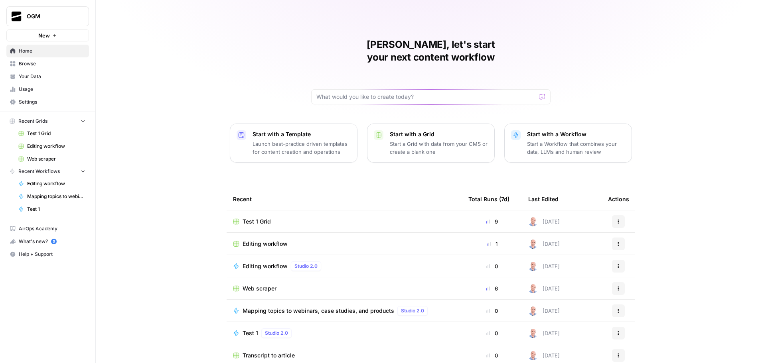
click at [280, 240] on span "Editing workflow" at bounding box center [264, 244] width 45 height 8
click at [274, 262] on span "Editing workflow" at bounding box center [264, 266] width 45 height 8
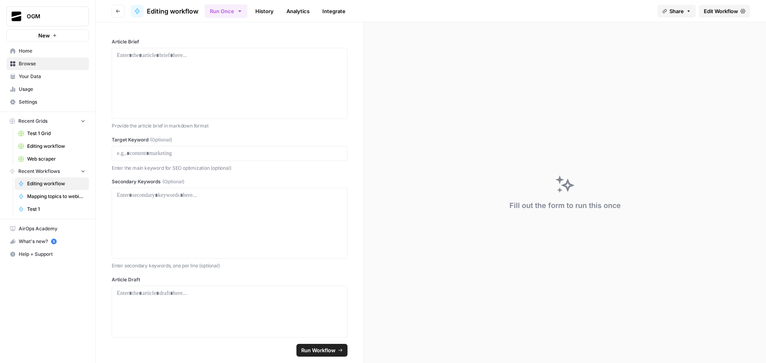
click at [722, 10] on span "Edit Workflow" at bounding box center [720, 11] width 34 height 8
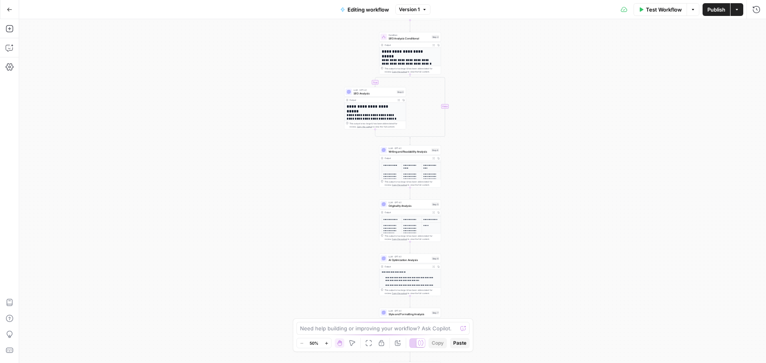
click at [362, 92] on span "SEO Analysis" at bounding box center [373, 93] width 41 height 4
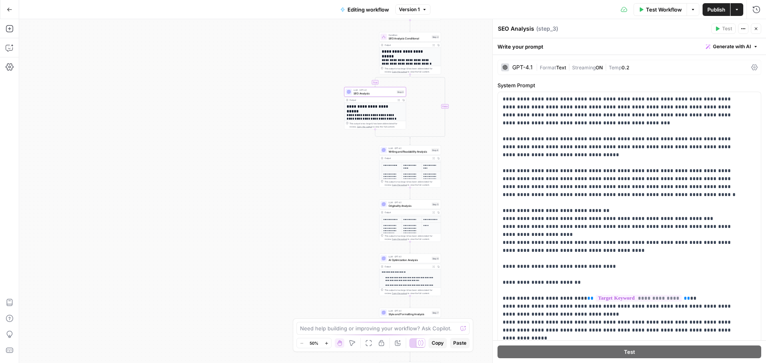
click at [569, 64] on span "|" at bounding box center [569, 67] width 6 height 8
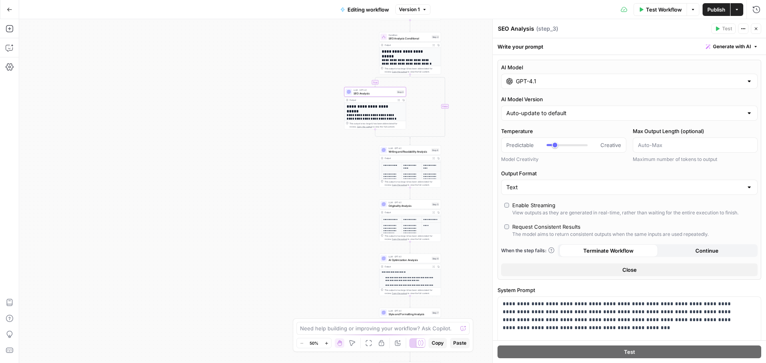
click at [570, 84] on input "GPT-4.1" at bounding box center [629, 81] width 227 height 8
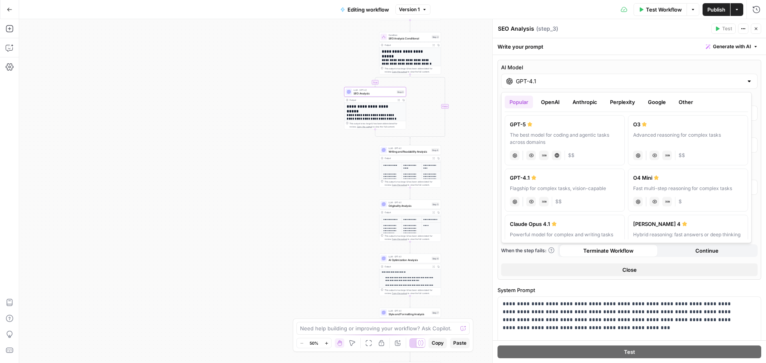
click at [580, 102] on button "Anthropic" at bounding box center [584, 102] width 34 height 13
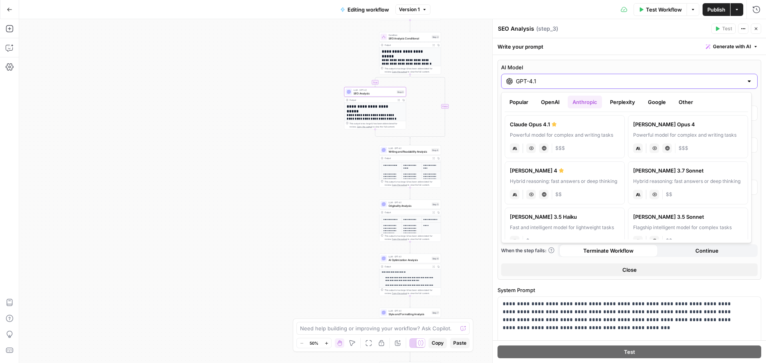
click at [567, 81] on input "GPT-4.1" at bounding box center [629, 81] width 227 height 8
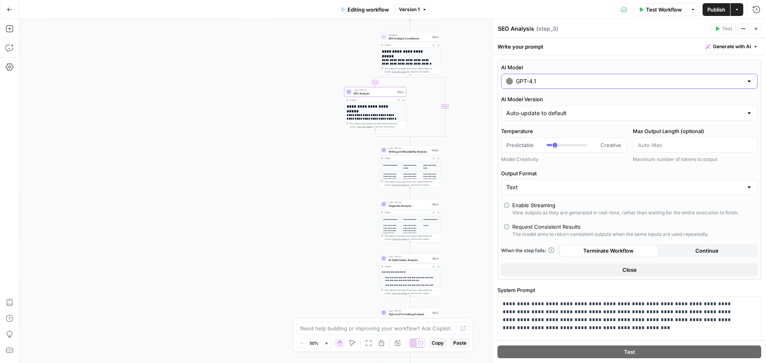
click at [604, 84] on input "GPT-4.1" at bounding box center [629, 81] width 227 height 8
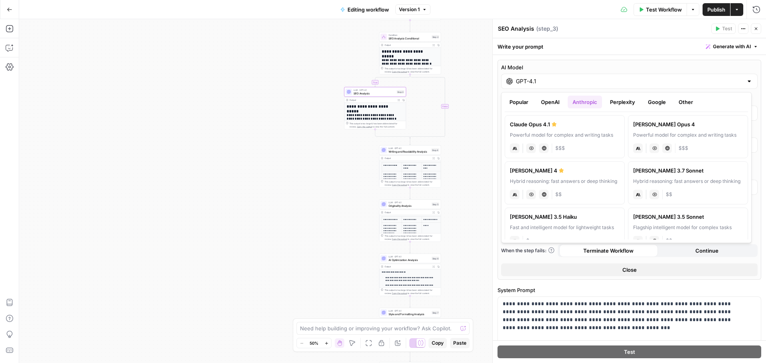
click at [665, 104] on button "Google" at bounding box center [657, 102] width 28 height 13
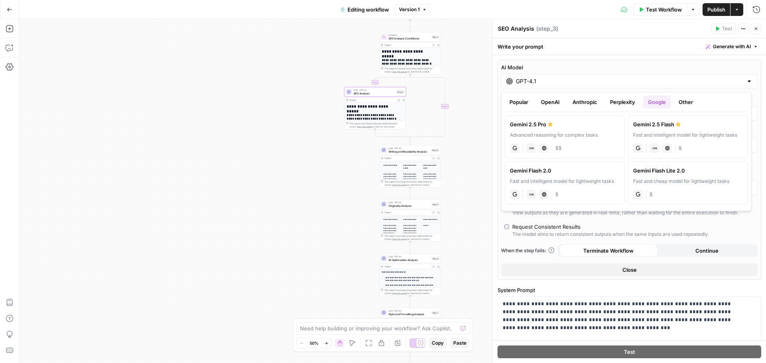
click at [557, 76] on div "GPT-4.1" at bounding box center [629, 81] width 256 height 15
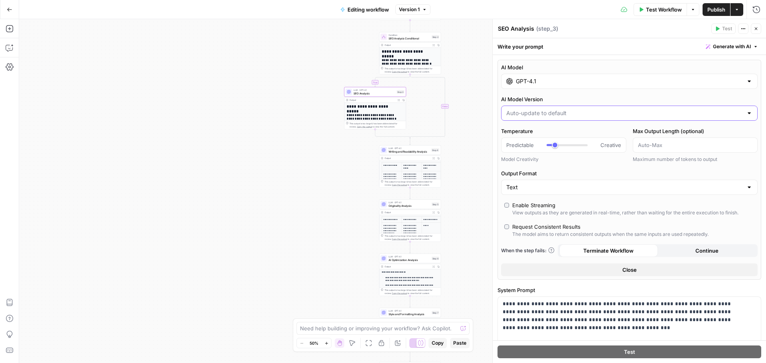
click at [560, 116] on input "AI Model Version" at bounding box center [624, 113] width 236 height 8
type input "Auto-update to default"
click at [600, 93] on div "AI Model GPT-4.1 AI Model Version Auto-update to default Temperature Predictabl…" at bounding box center [629, 170] width 264 height 220
click at [570, 76] on div "GPT-4.1" at bounding box center [629, 81] width 256 height 15
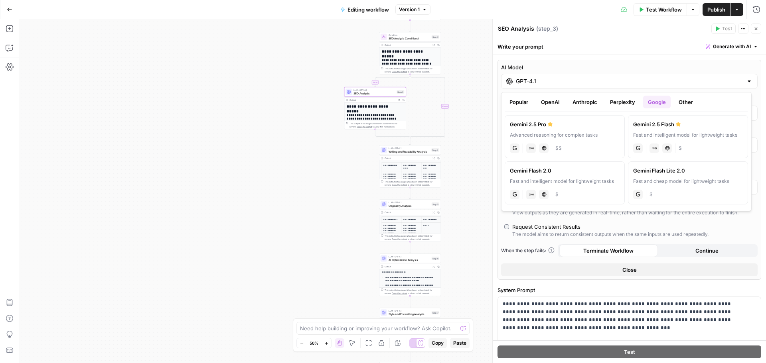
click at [581, 102] on button "Anthropic" at bounding box center [584, 102] width 34 height 13
